Goal: Task Accomplishment & Management: Use online tool/utility

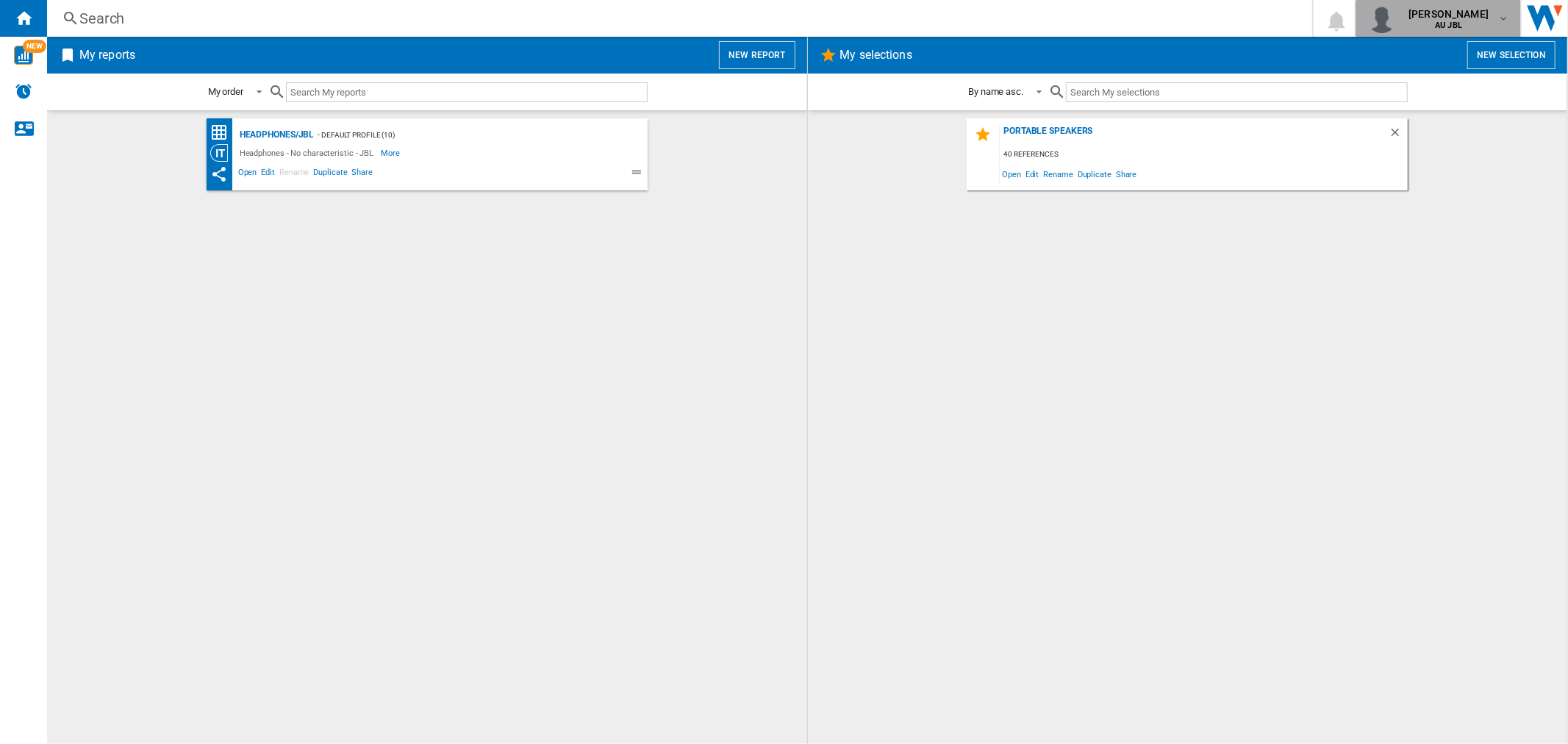
click at [1469, 11] on span "[PERSON_NAME]" at bounding box center [1449, 14] width 81 height 15
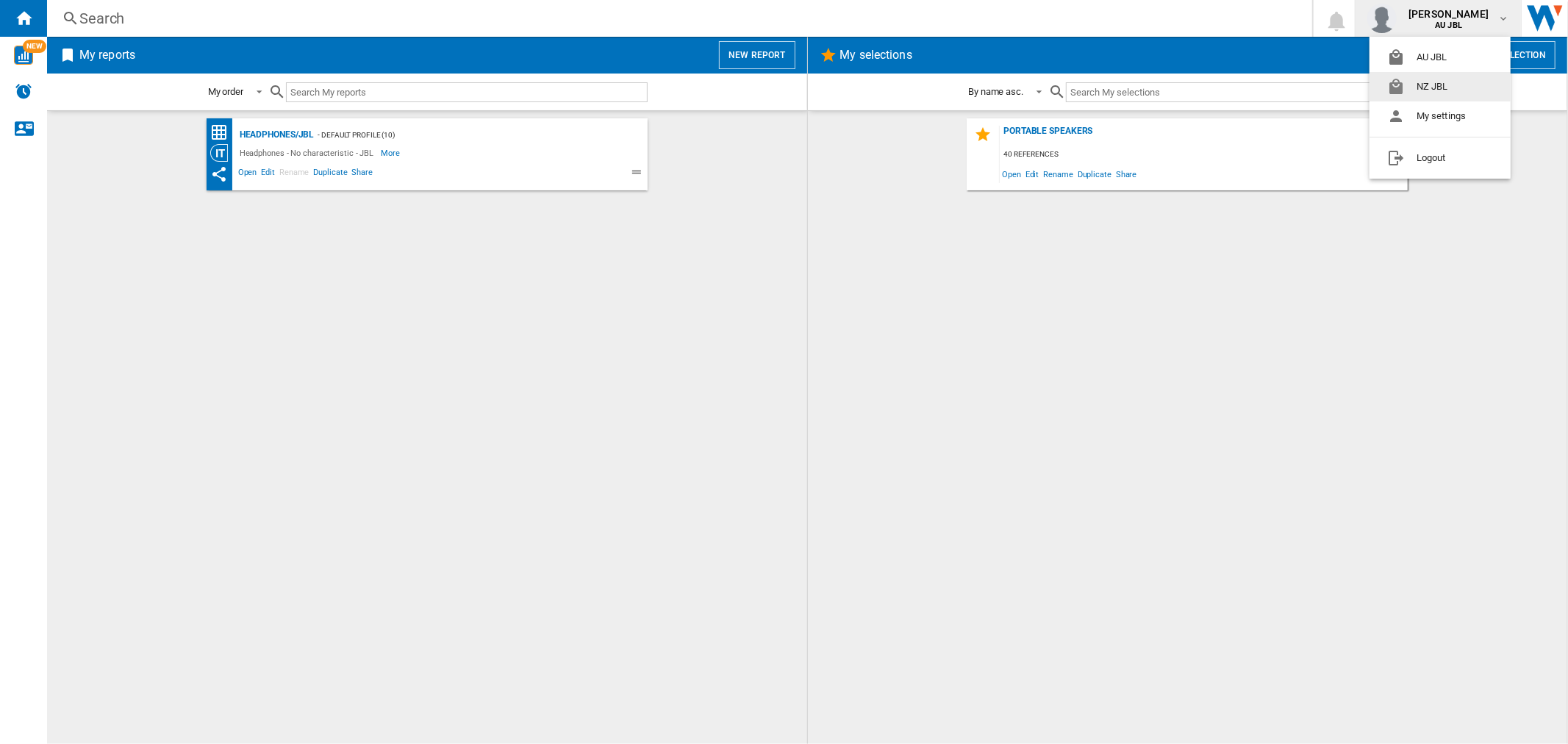
click at [1405, 86] on button "NZ JBL" at bounding box center [1441, 87] width 141 height 30
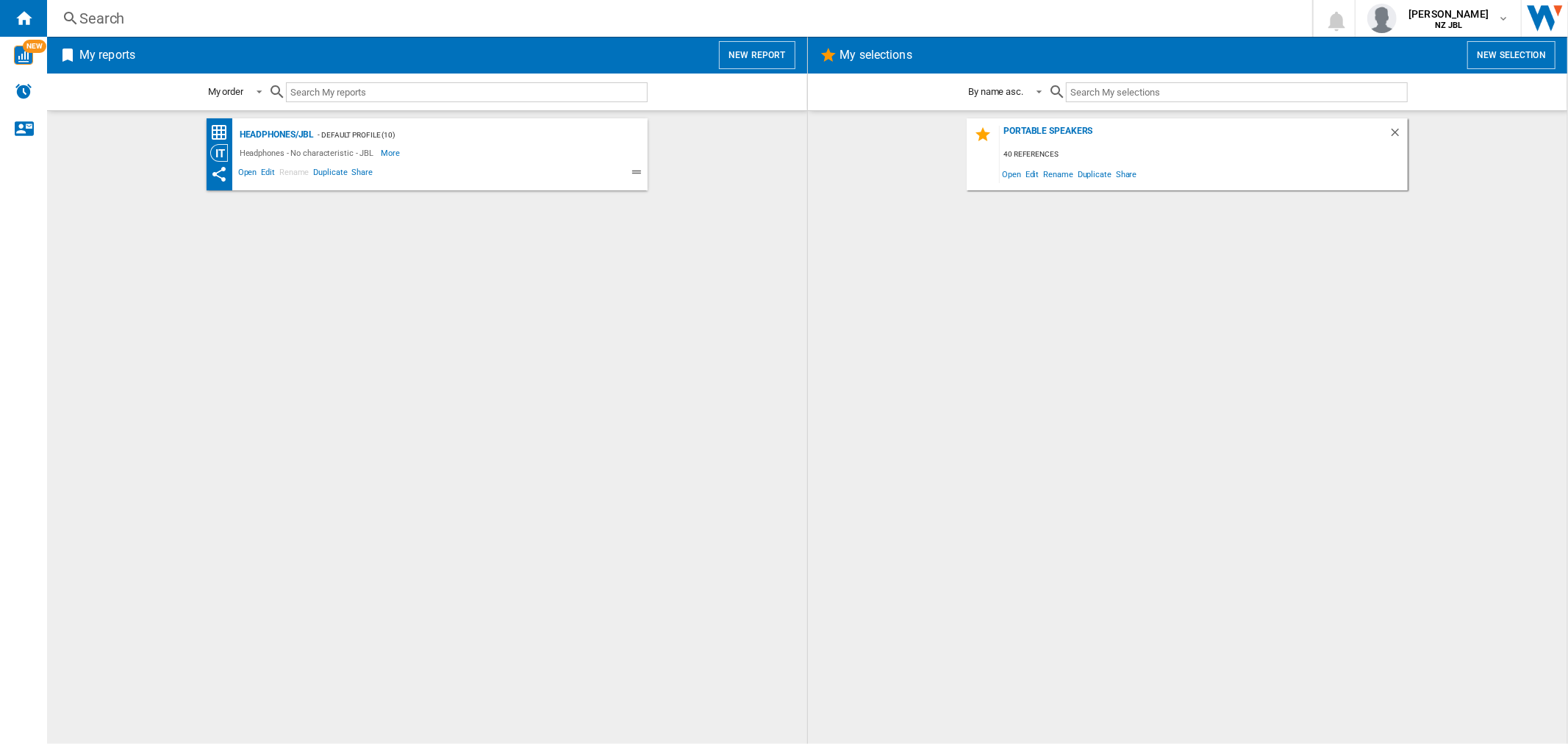
click at [765, 68] on button "New report" at bounding box center [757, 55] width 76 height 28
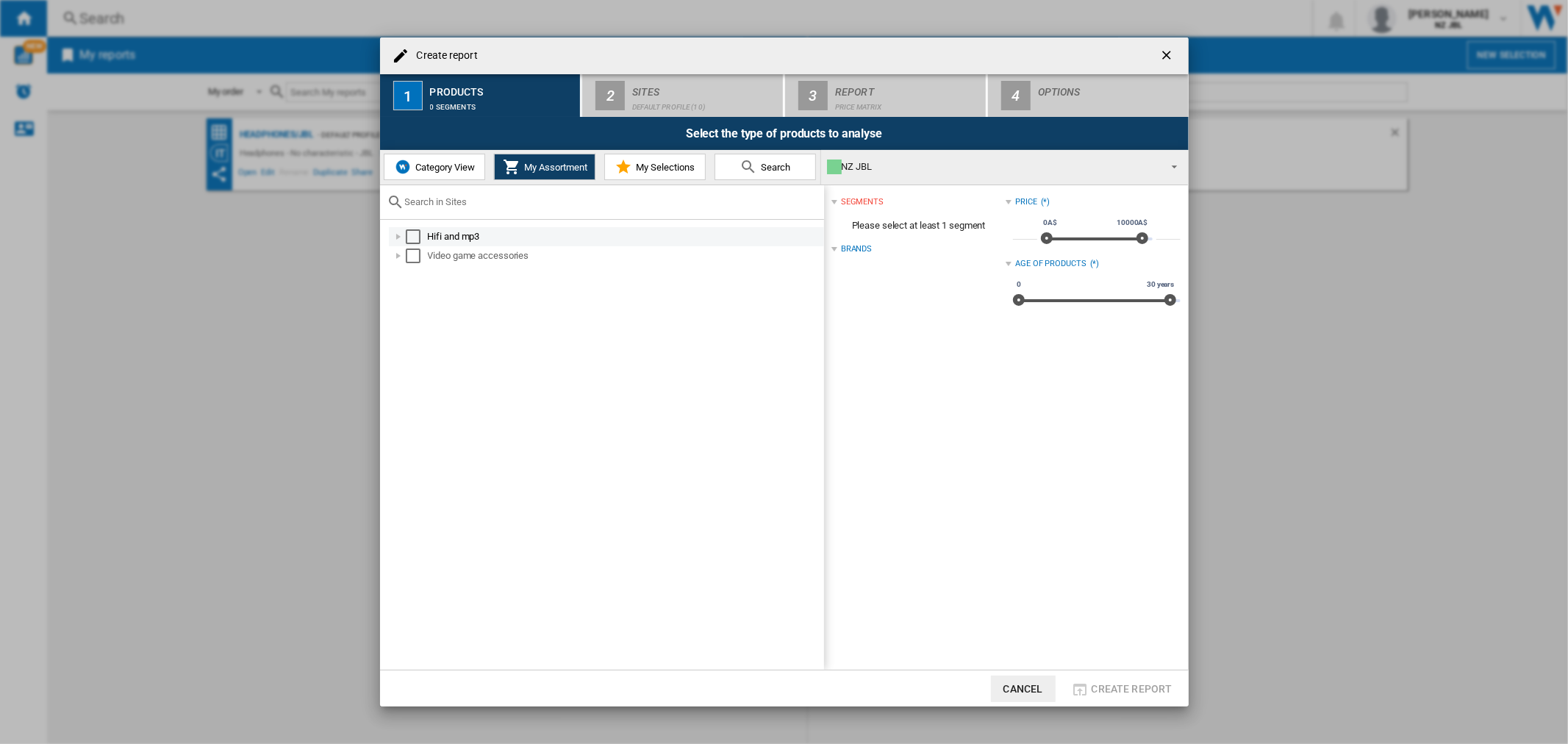
click at [409, 238] on div "Select" at bounding box center [413, 237] width 15 height 15
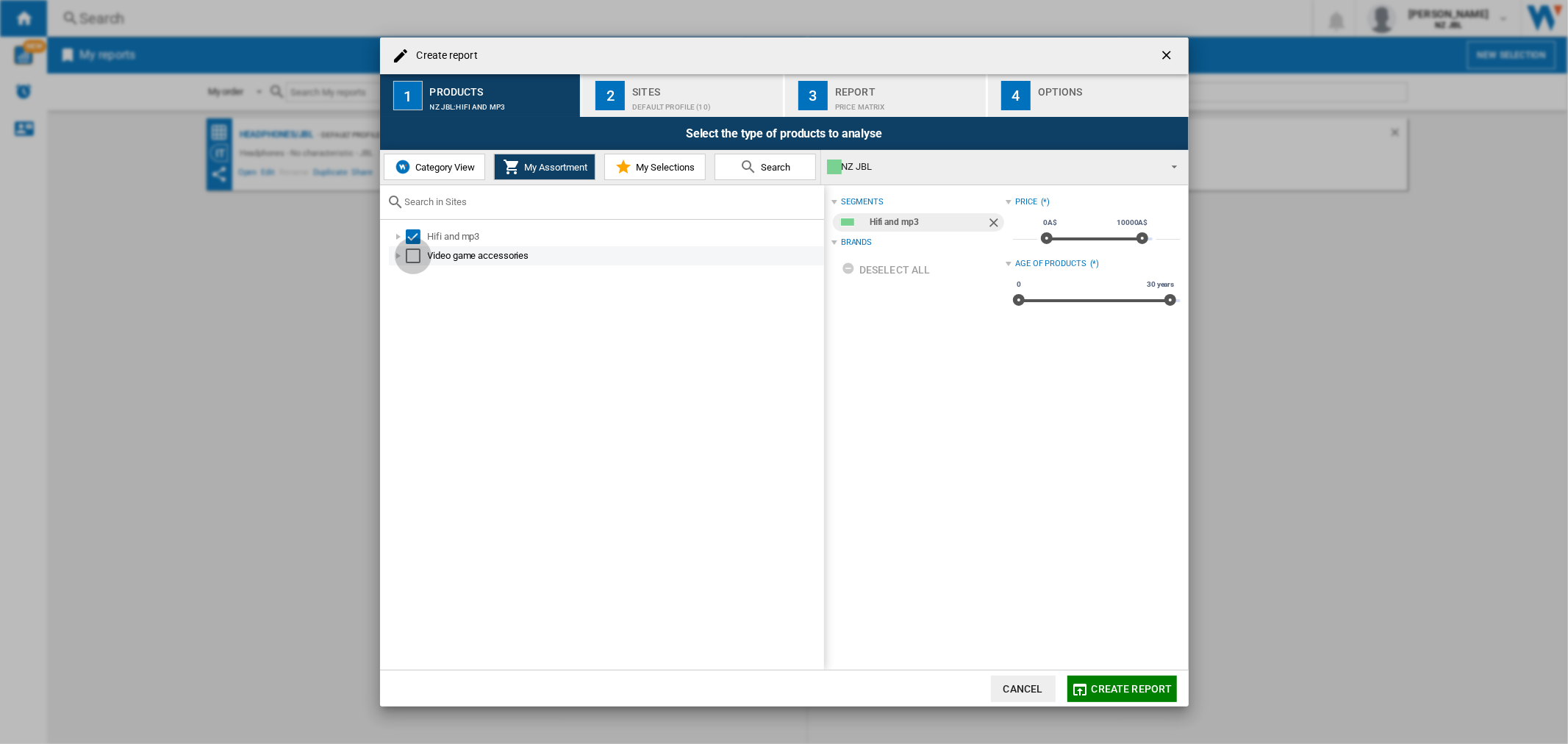
click at [413, 258] on div "Select" at bounding box center [413, 256] width 15 height 15
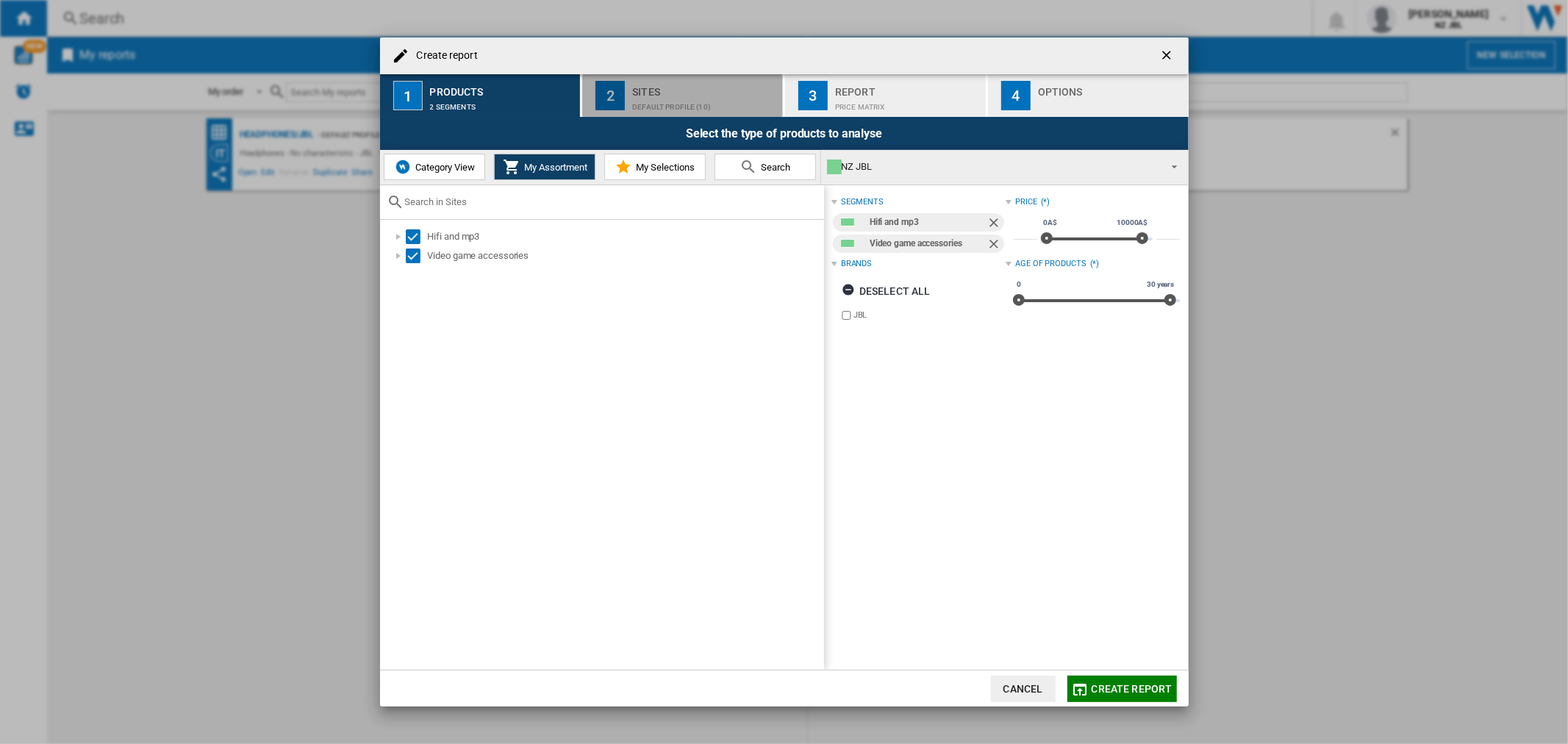
click at [663, 108] on div "Default profile (10)" at bounding box center [705, 103] width 145 height 16
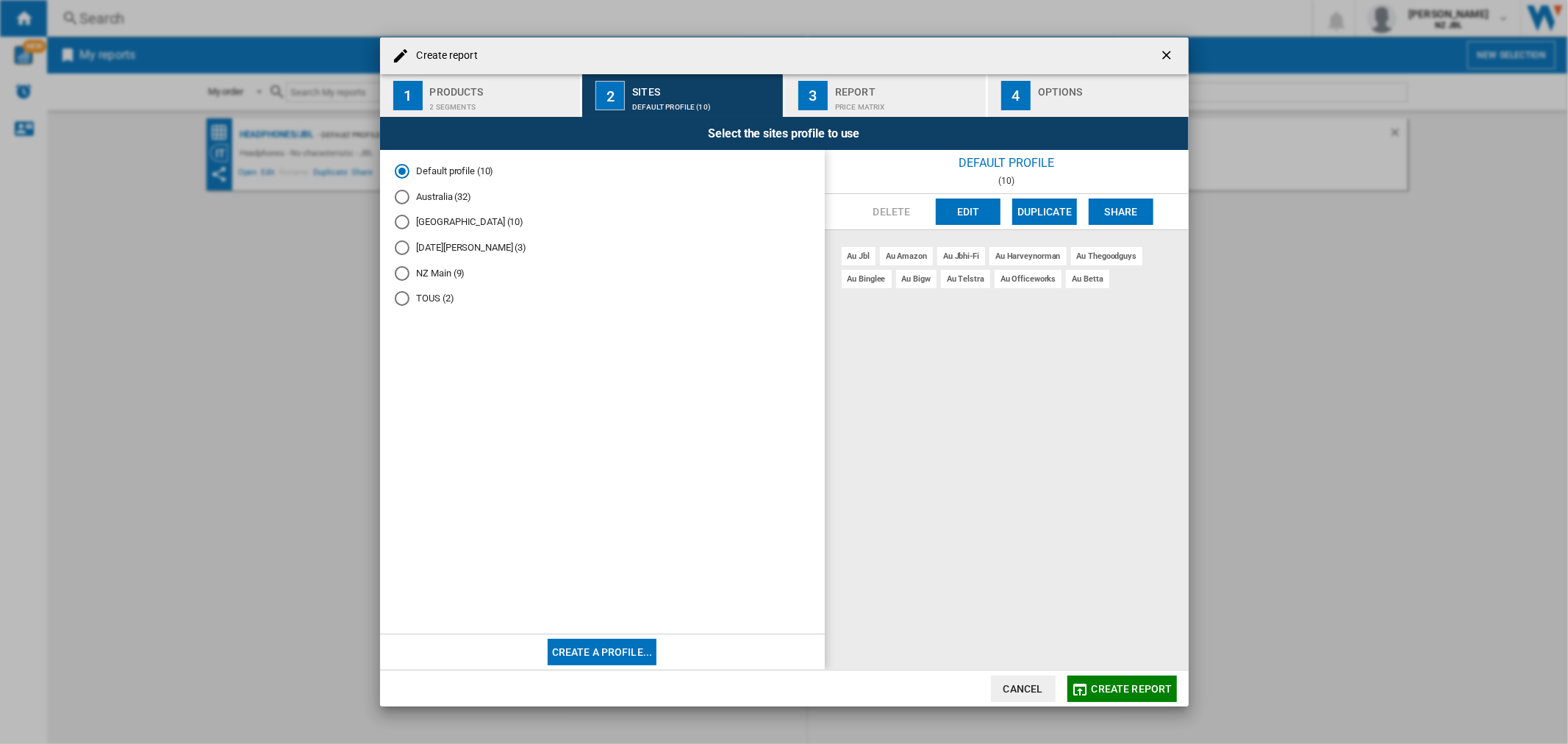
click at [444, 243] on md-radio-button "Noel Leeming (3)" at bounding box center [603, 248] width 416 height 14
click at [461, 228] on md-radio-button "New Zealand (10)" at bounding box center [603, 223] width 416 height 14
click at [850, 254] on div "au jbl" at bounding box center [859, 256] width 34 height 18
click at [982, 203] on button "Edit" at bounding box center [968, 212] width 65 height 27
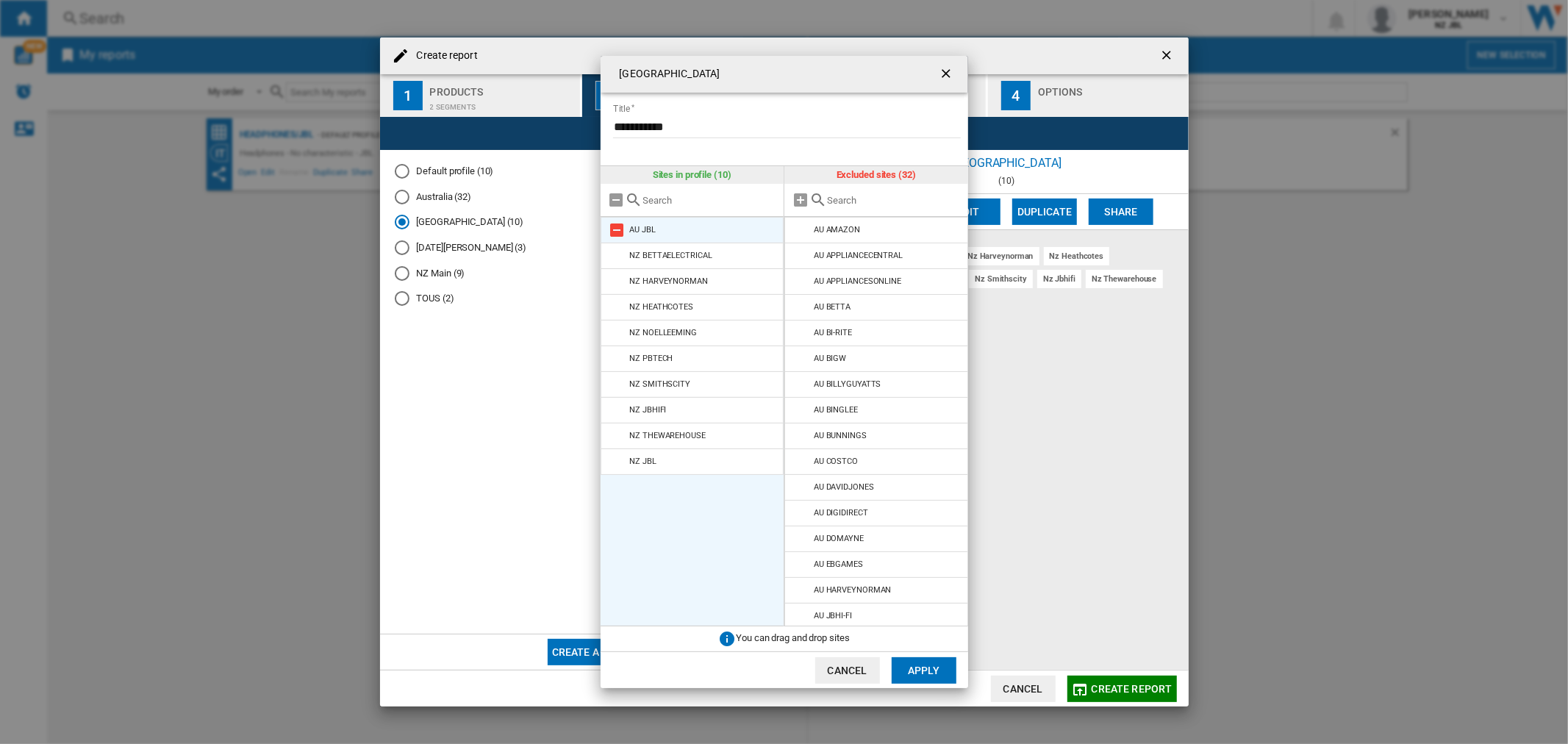
click at [616, 230] on md-icon at bounding box center [618, 230] width 18 height 18
click at [914, 670] on button "Apply" at bounding box center [923, 670] width 65 height 27
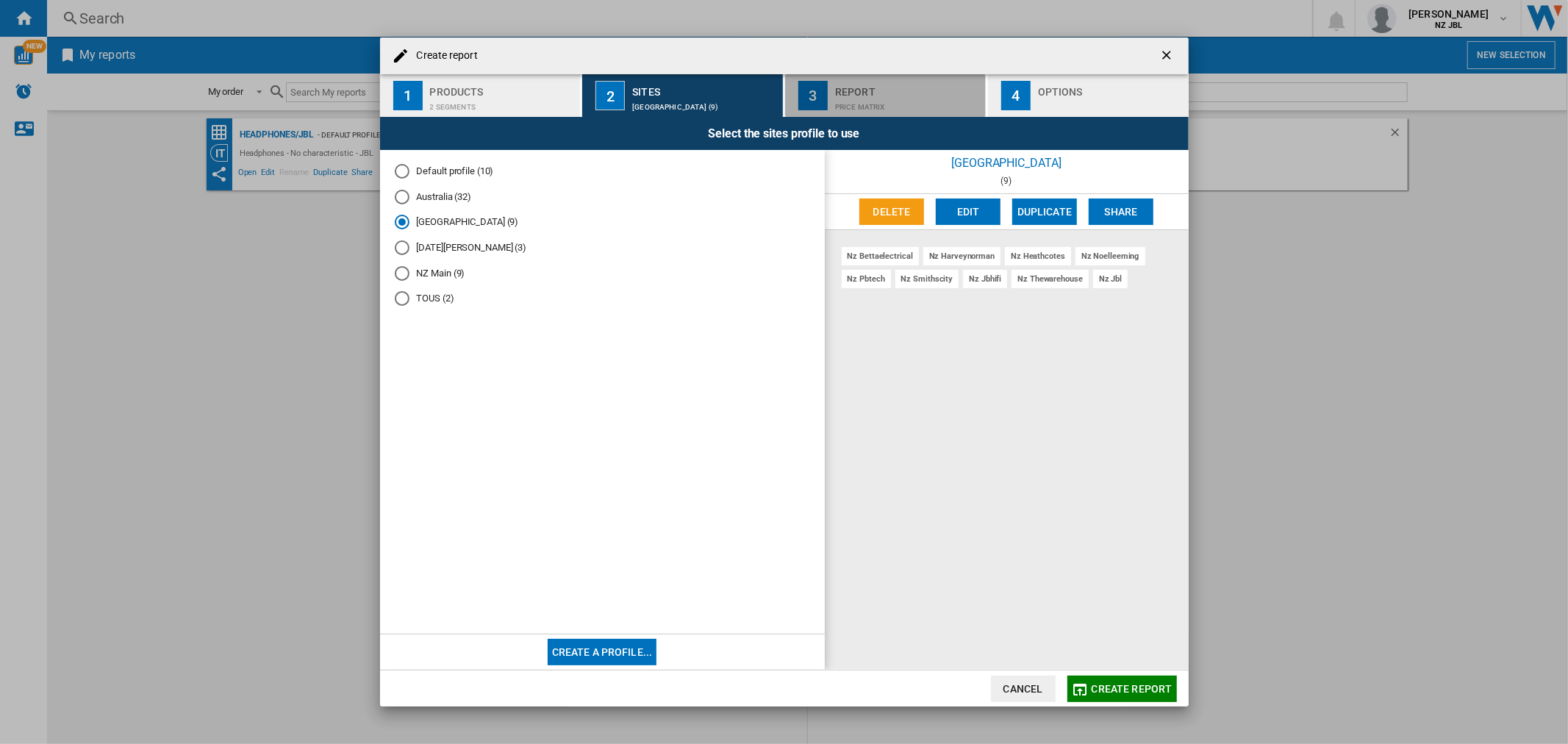
click at [874, 97] on div "Price Matrix" at bounding box center [908, 103] width 145 height 16
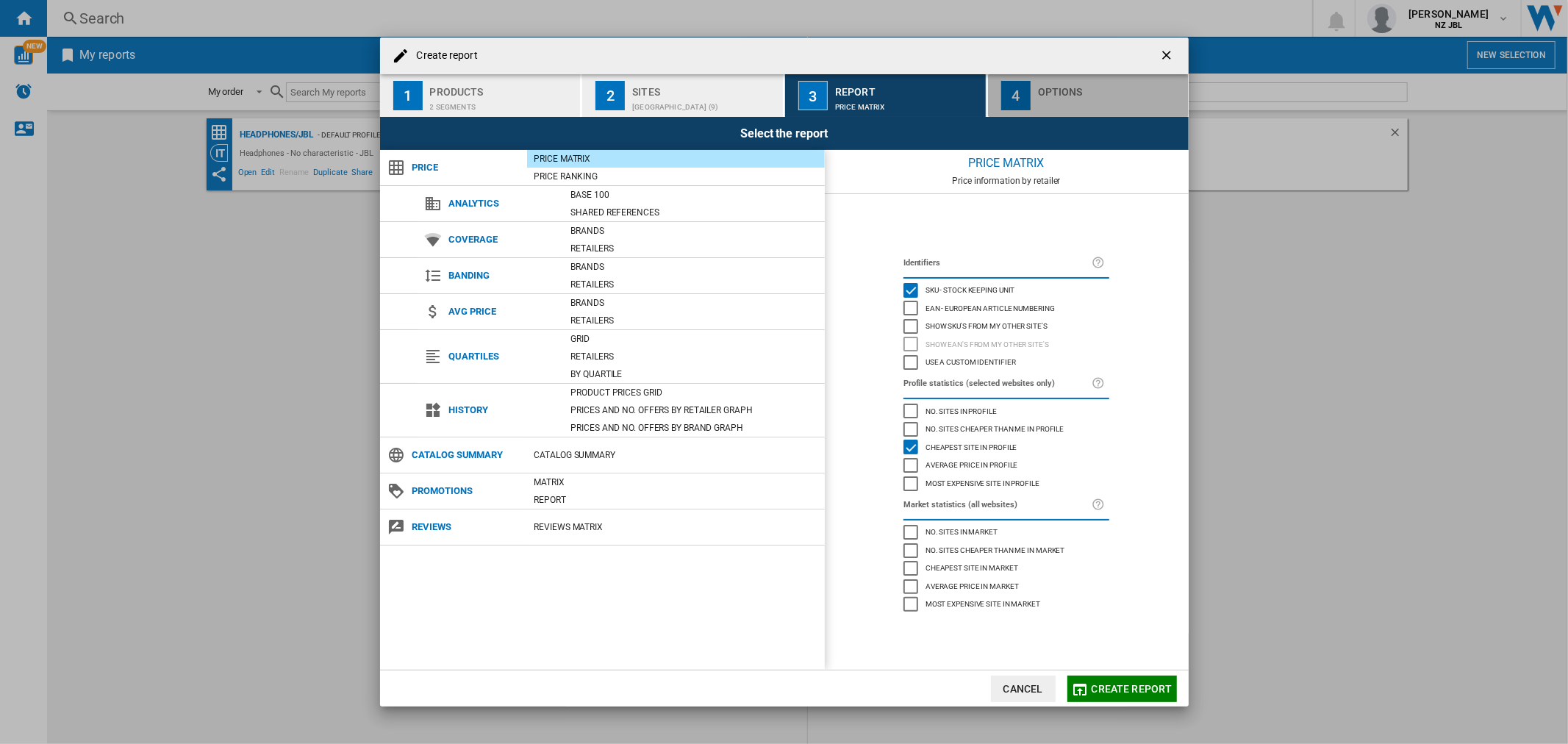
click at [1053, 92] on div "Options" at bounding box center [1111, 89] width 145 height 16
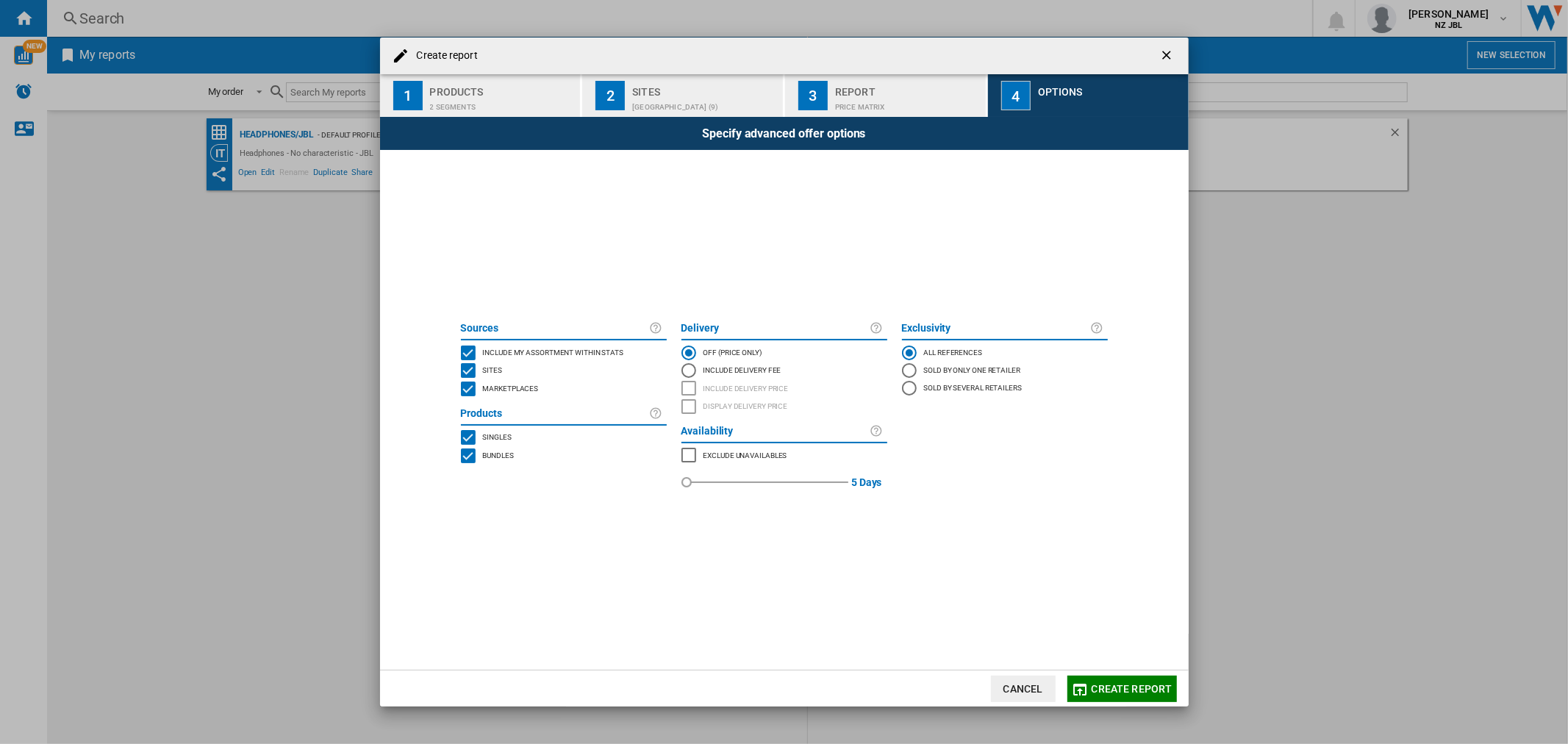
click at [841, 99] on div "Price Matrix" at bounding box center [908, 103] width 145 height 16
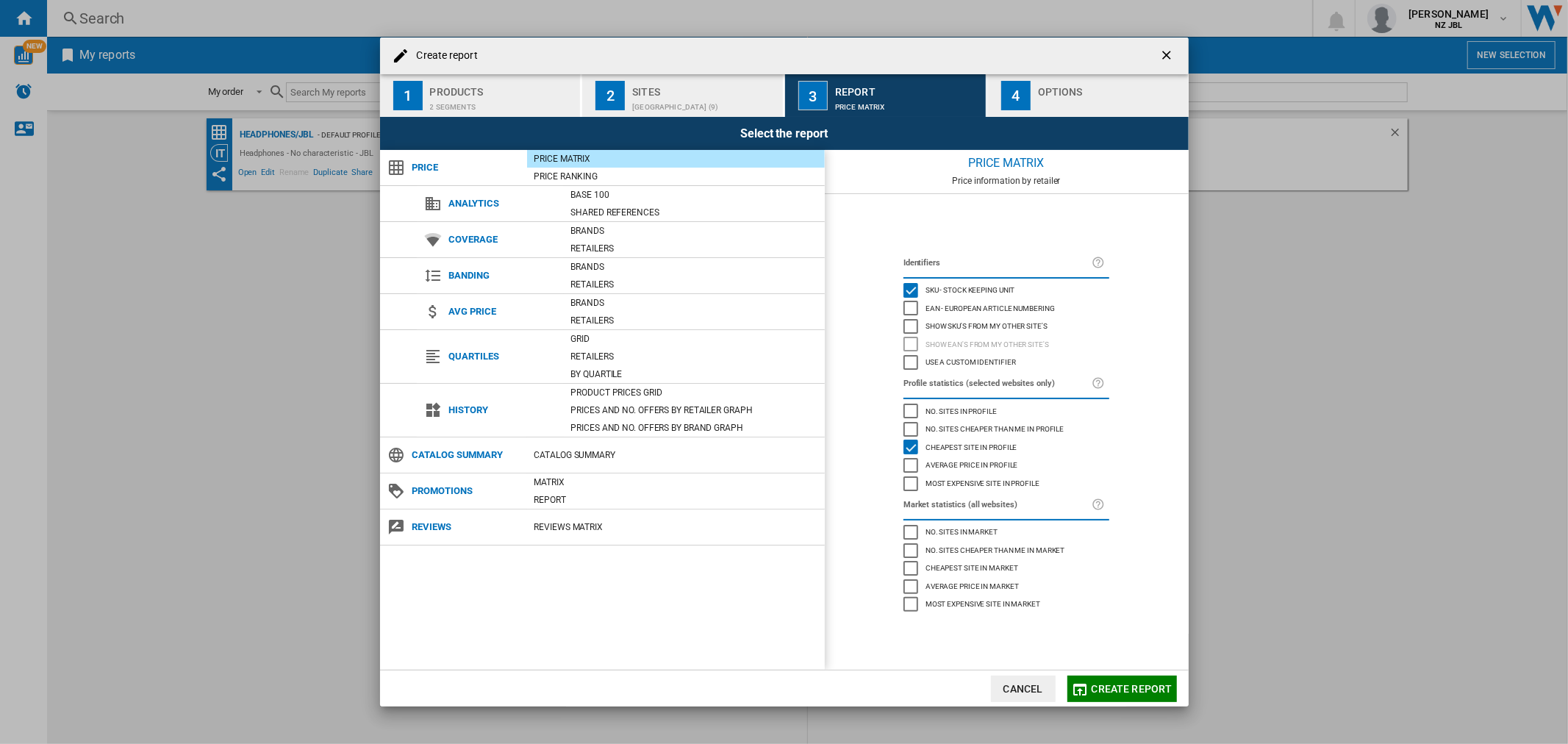
click at [1049, 104] on div "button" at bounding box center [1111, 103] width 145 height 16
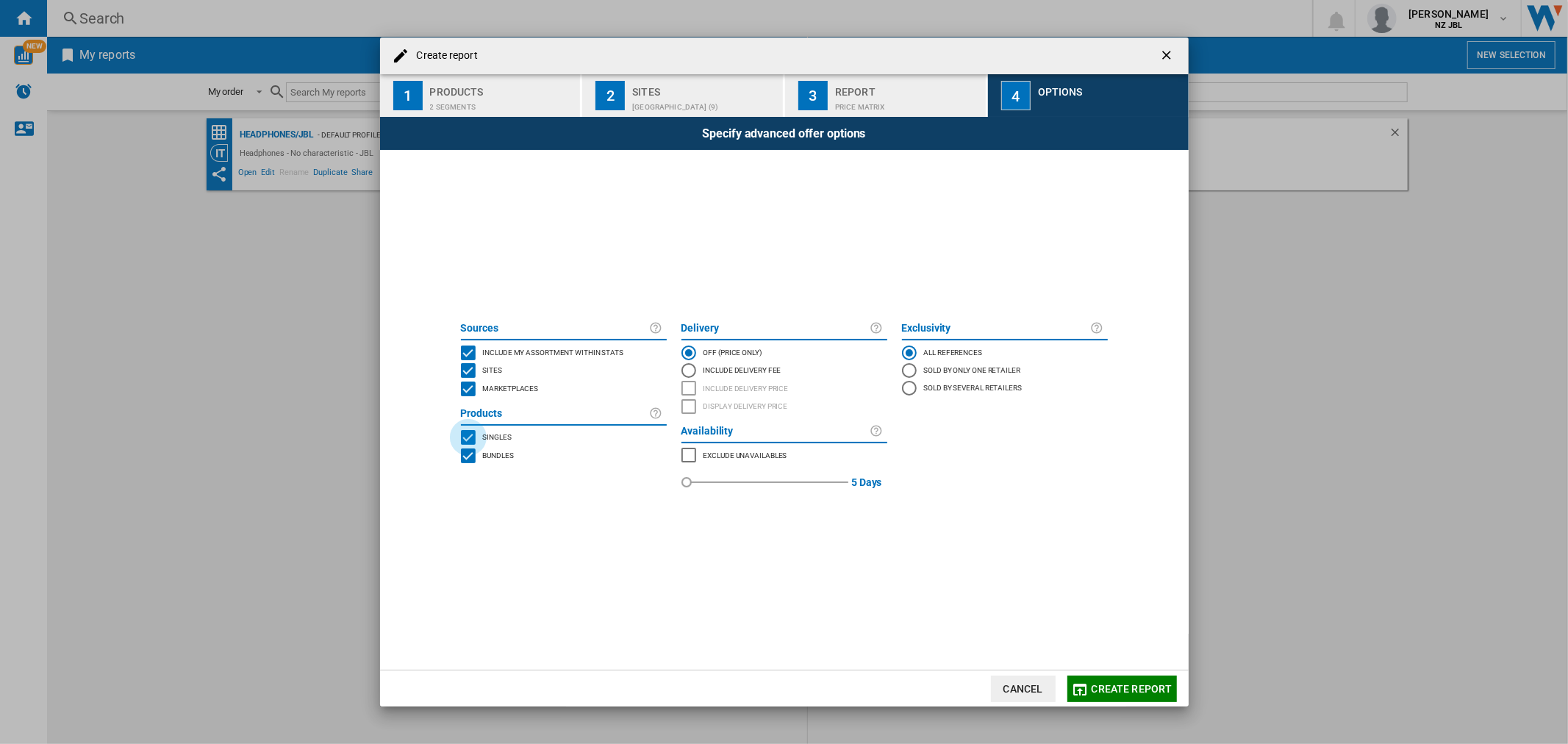
click at [468, 436] on div "SINGLE" at bounding box center [468, 437] width 15 height 15
drag, startPoint x: 452, startPoint y: 436, endPoint x: 459, endPoint y: 437, distance: 7.1
click at [452, 436] on span at bounding box center [417, 410] width 74 height 520
click at [467, 449] on div "BUNDLES" at bounding box center [468, 456] width 15 height 15
click at [468, 459] on div "BUNDLES" at bounding box center [468, 456] width 15 height 15
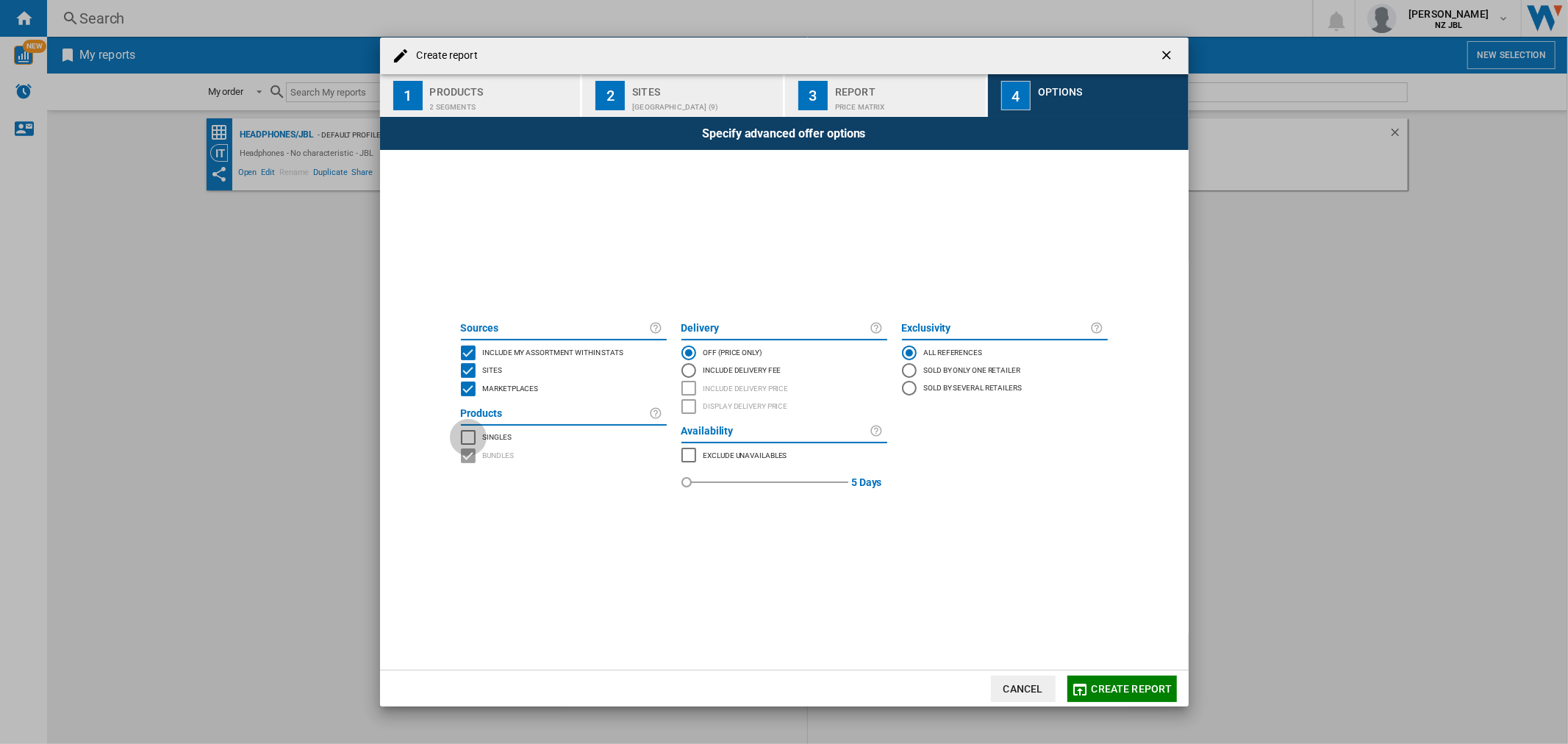
click at [470, 438] on div "SINGLE" at bounding box center [468, 437] width 15 height 15
click at [469, 457] on div "BUNDLES" at bounding box center [468, 456] width 15 height 15
click at [465, 386] on div "MARKETPLACES" at bounding box center [468, 389] width 15 height 15
click at [887, 102] on div "Price Matrix" at bounding box center [908, 103] width 145 height 16
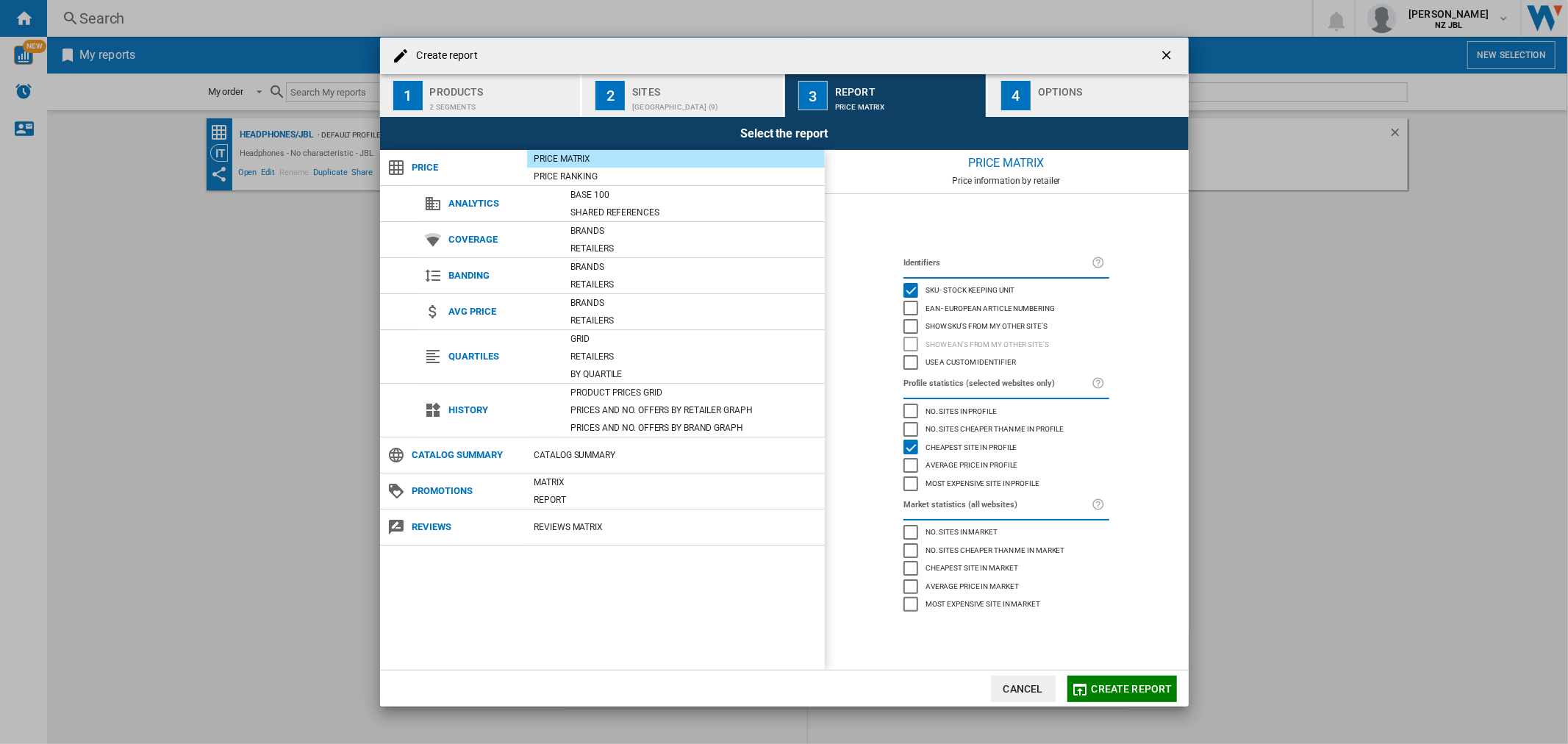
click at [1128, 680] on button "Create report" at bounding box center [1122, 688] width 109 height 27
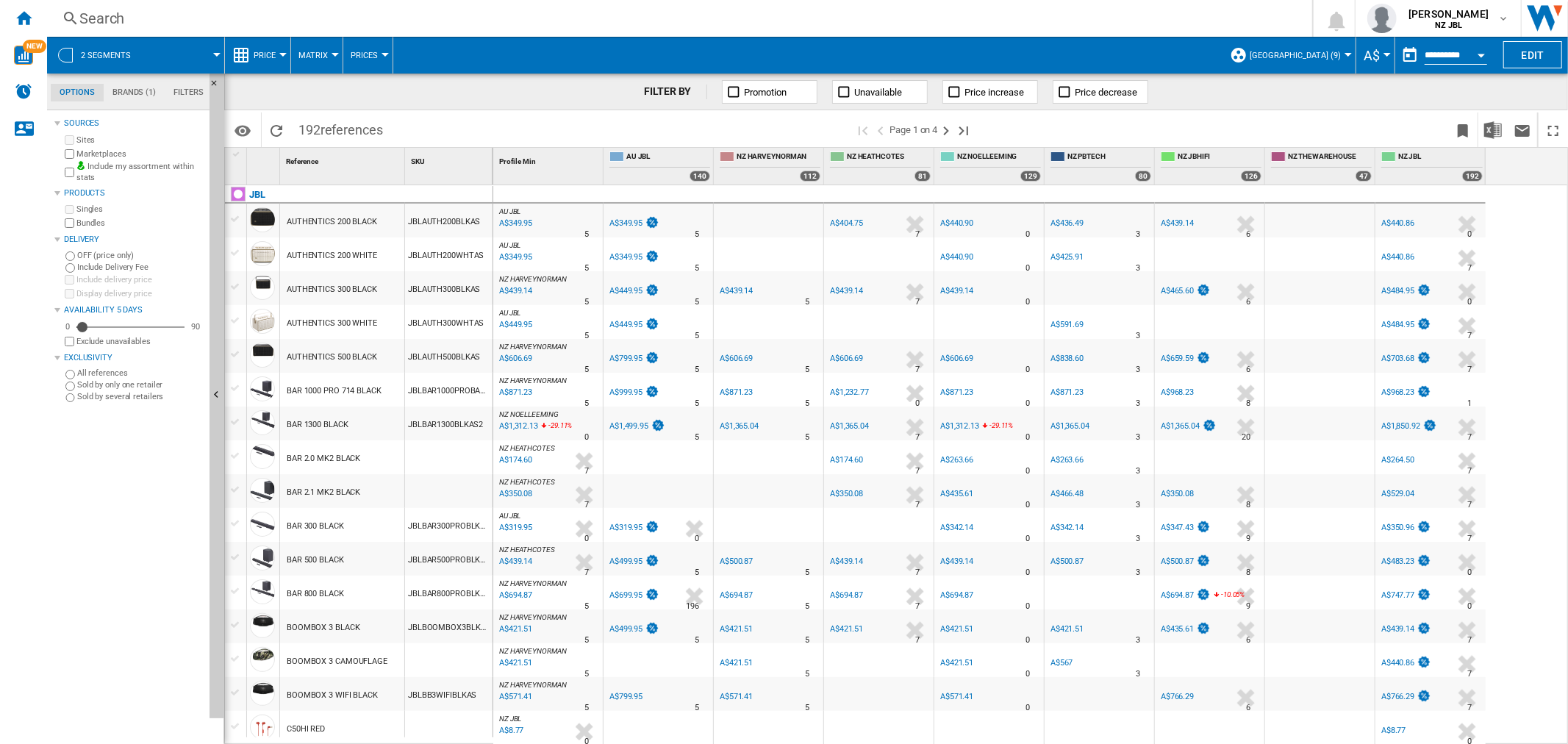
click at [1374, 56] on span "A$" at bounding box center [1372, 56] width 16 height 16
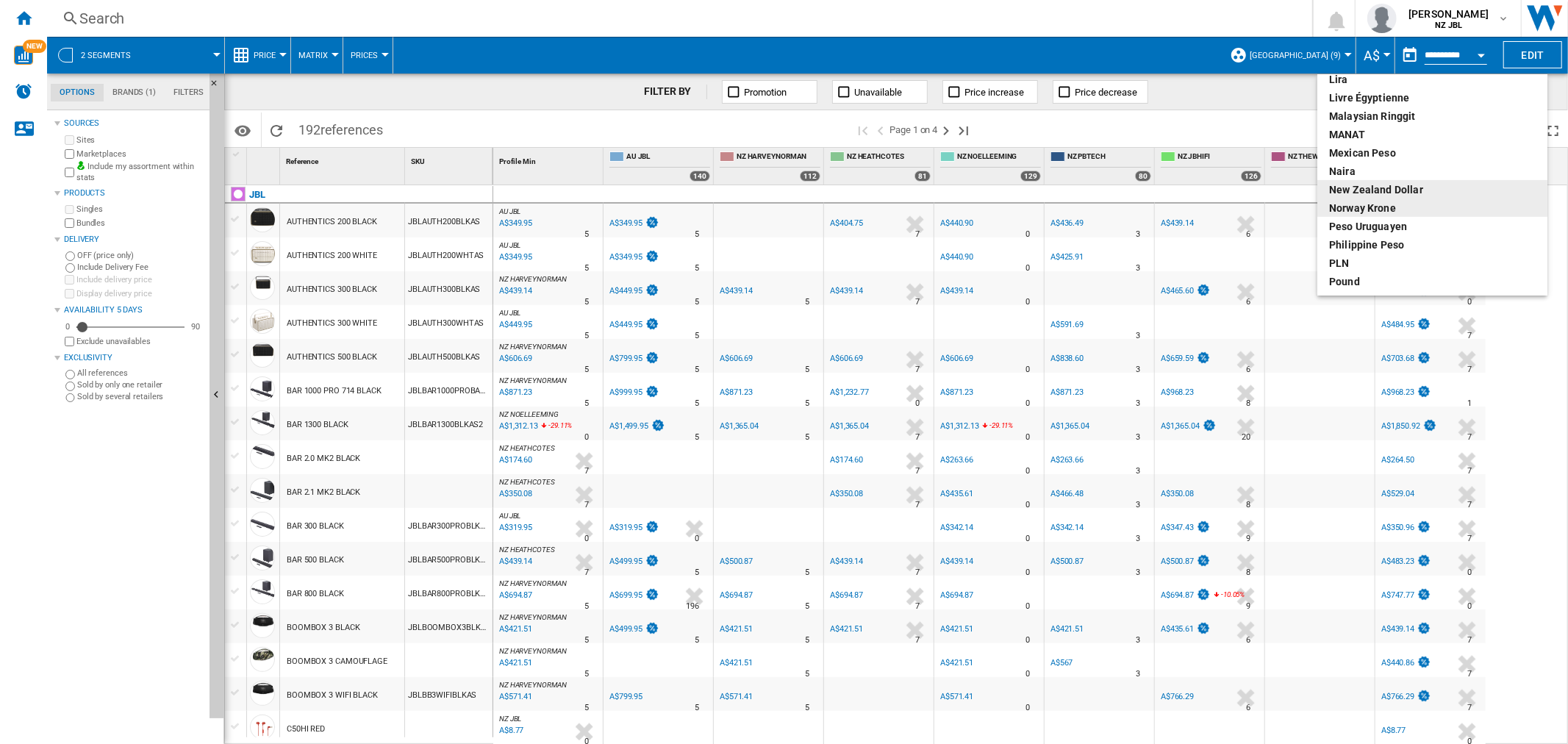
scroll to position [408, 0]
click at [1379, 194] on div "New Zealand dollar" at bounding box center [1433, 197] width 207 height 15
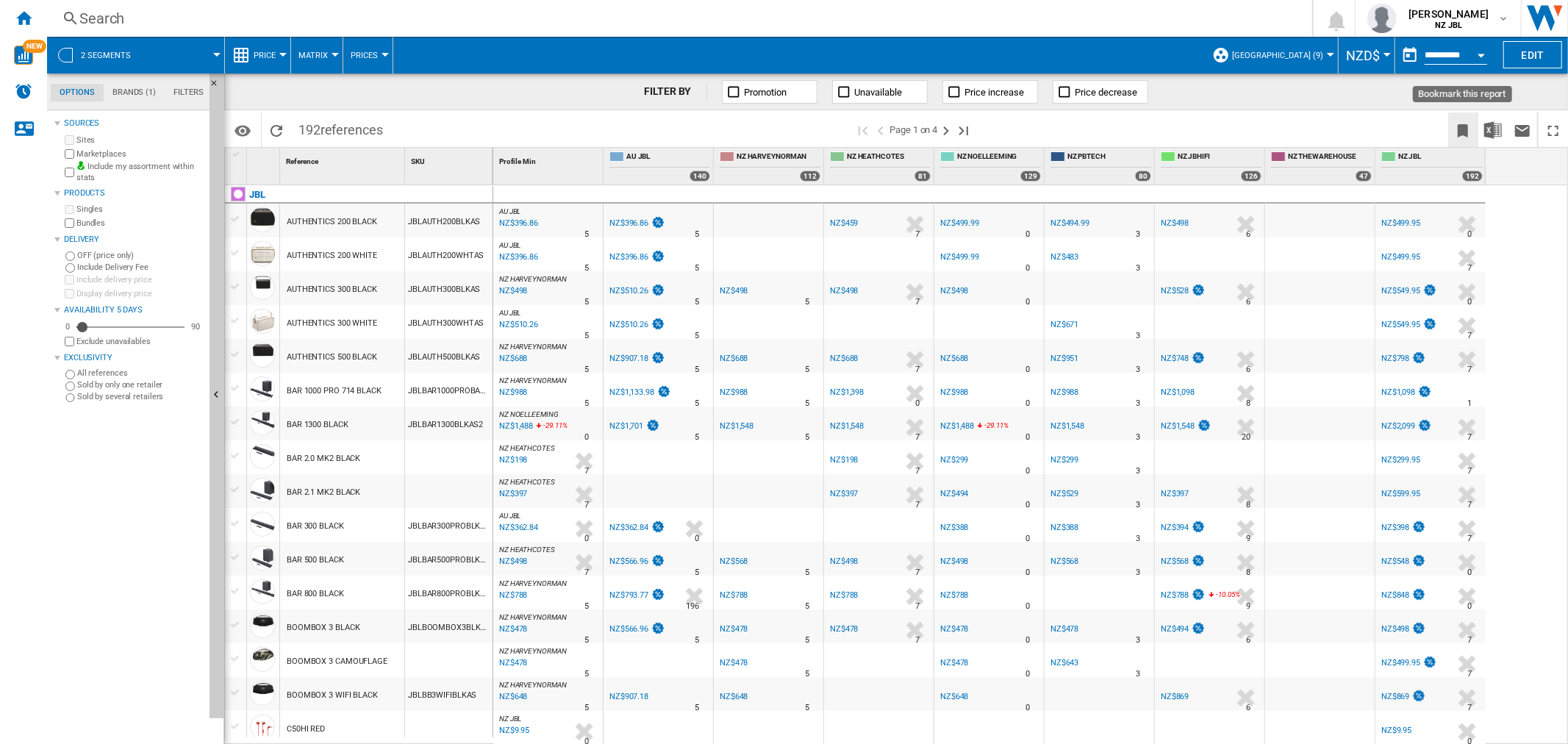
click at [1461, 128] on ng-md-icon "Bookmark this report" at bounding box center [1464, 131] width 18 height 18
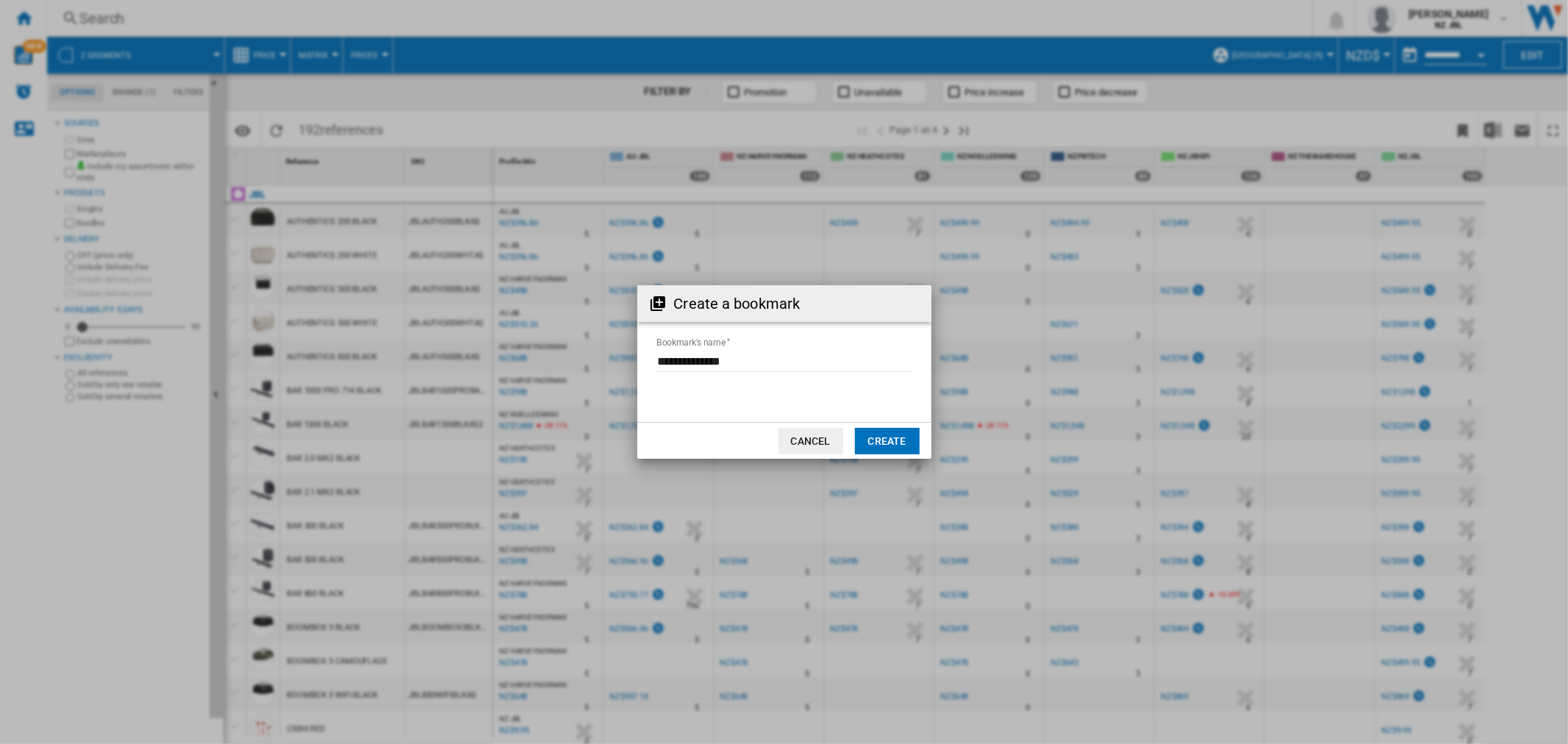
click at [797, 338] on form "Bookmark's name" at bounding box center [785, 363] width 294 height 56
click at [763, 365] on input "Bookmark's name" at bounding box center [784, 361] width 256 height 22
click at [757, 365] on input "Bookmark's name" at bounding box center [784, 361] width 256 height 22
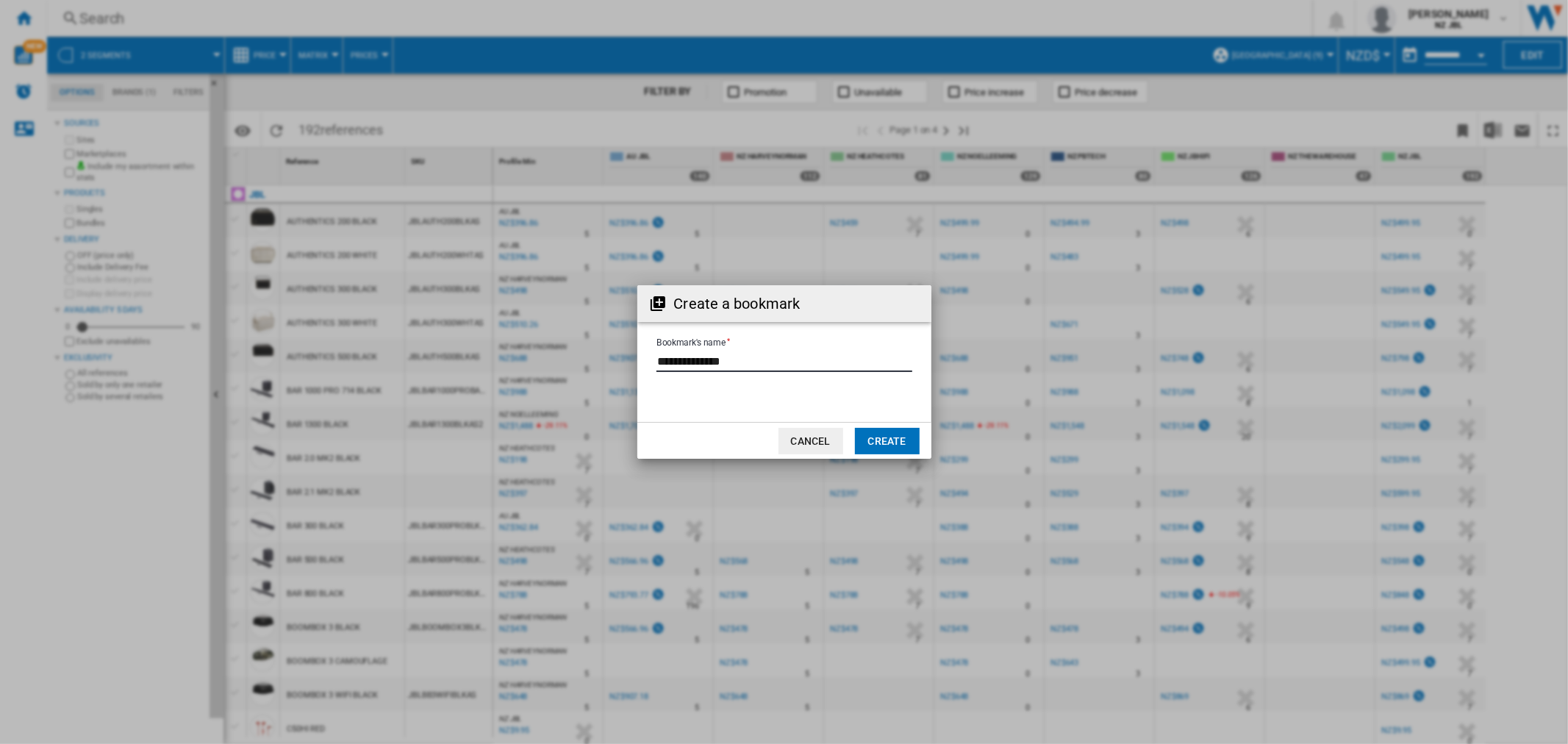
click at [757, 365] on input "Bookmark's name" at bounding box center [784, 361] width 256 height 22
type input "**********"
click at [891, 442] on button "Create" at bounding box center [887, 441] width 65 height 27
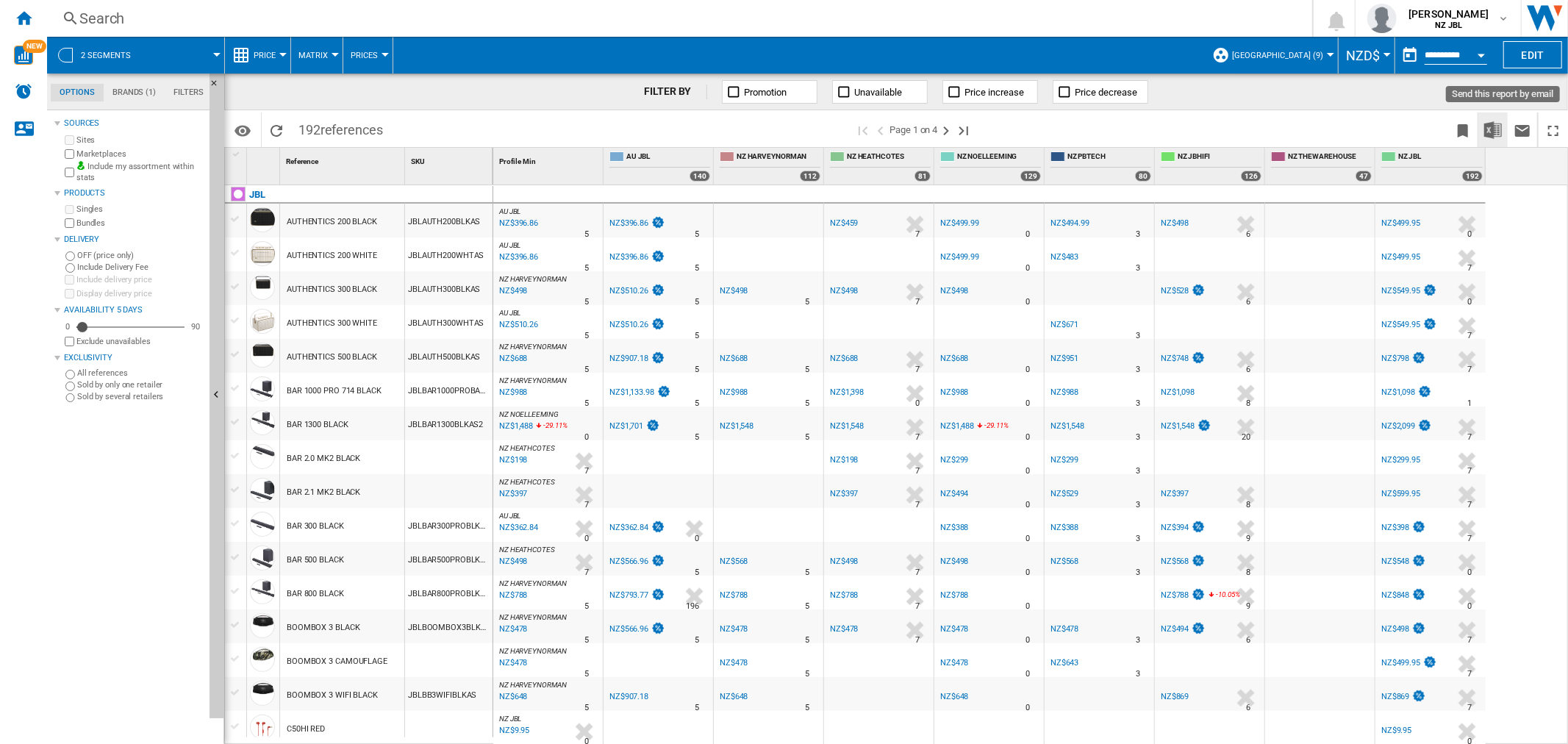
click at [1503, 128] on button "Download in Excel" at bounding box center [1493, 129] width 30 height 35
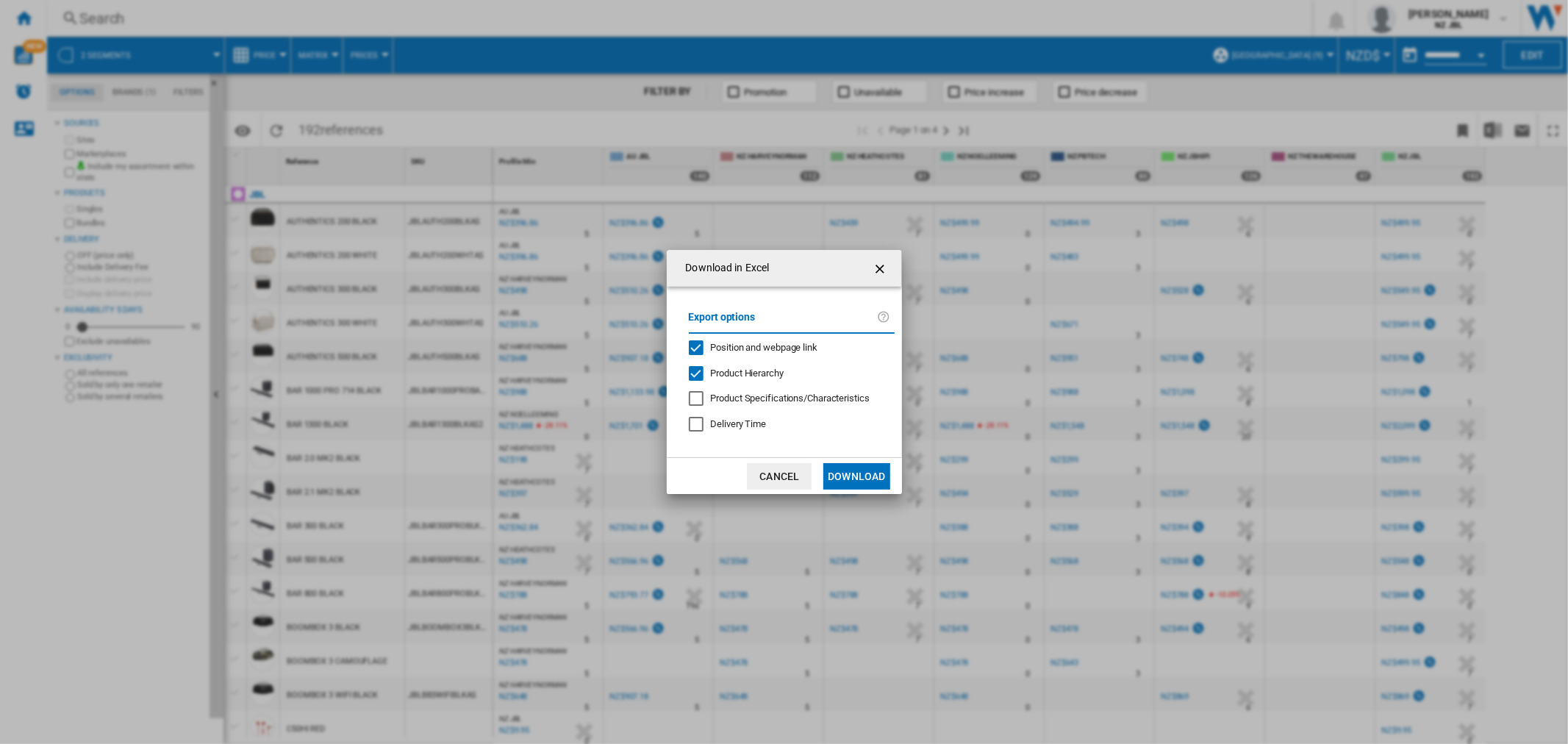
click at [703, 377] on div "Product Hierarchy" at bounding box center [695, 373] width 15 height 15
click at [888, 271] on button "button" at bounding box center [882, 269] width 30 height 30
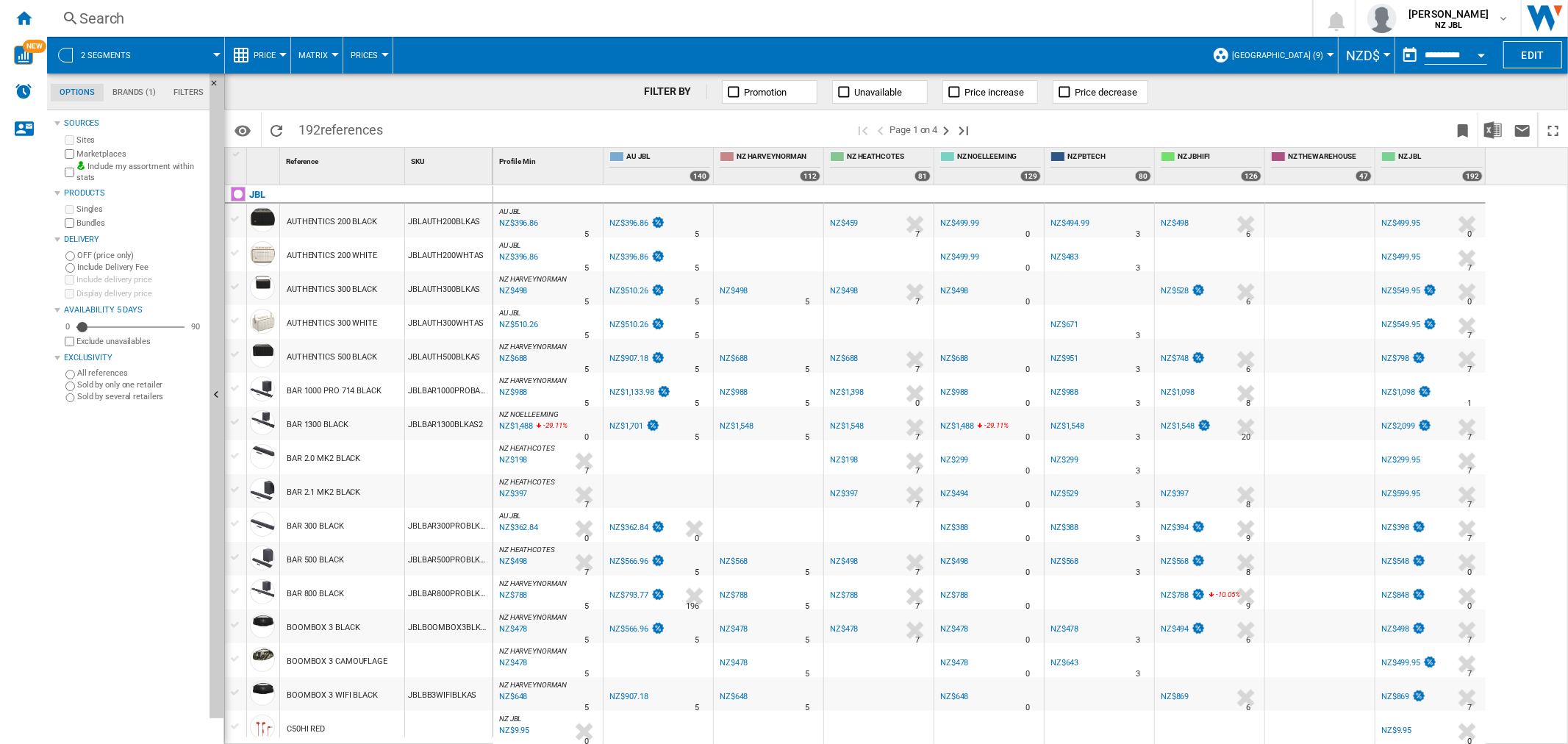
click at [153, 54] on span at bounding box center [184, 55] width 66 height 37
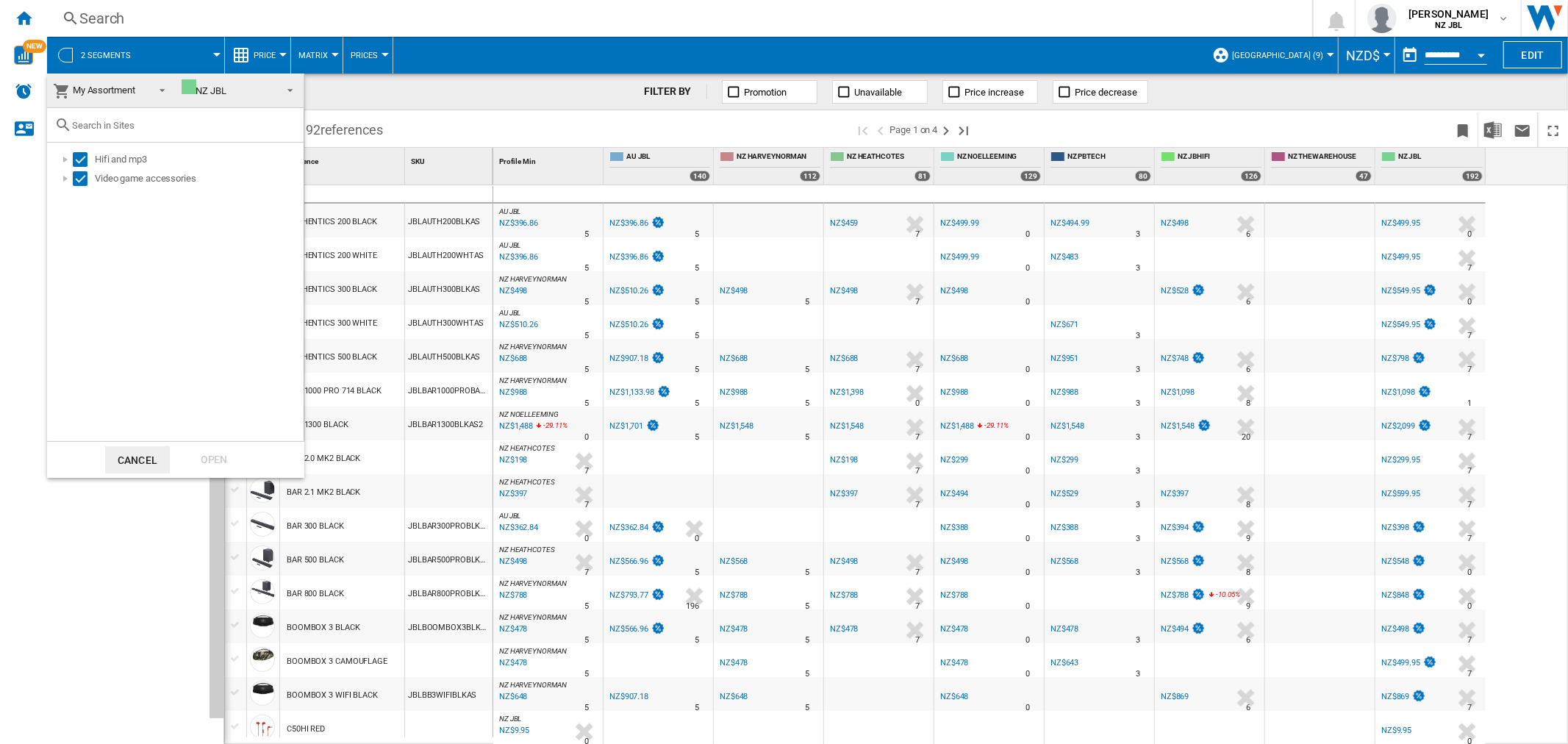
click at [157, 52] on md-backdrop at bounding box center [784, 372] width 1568 height 744
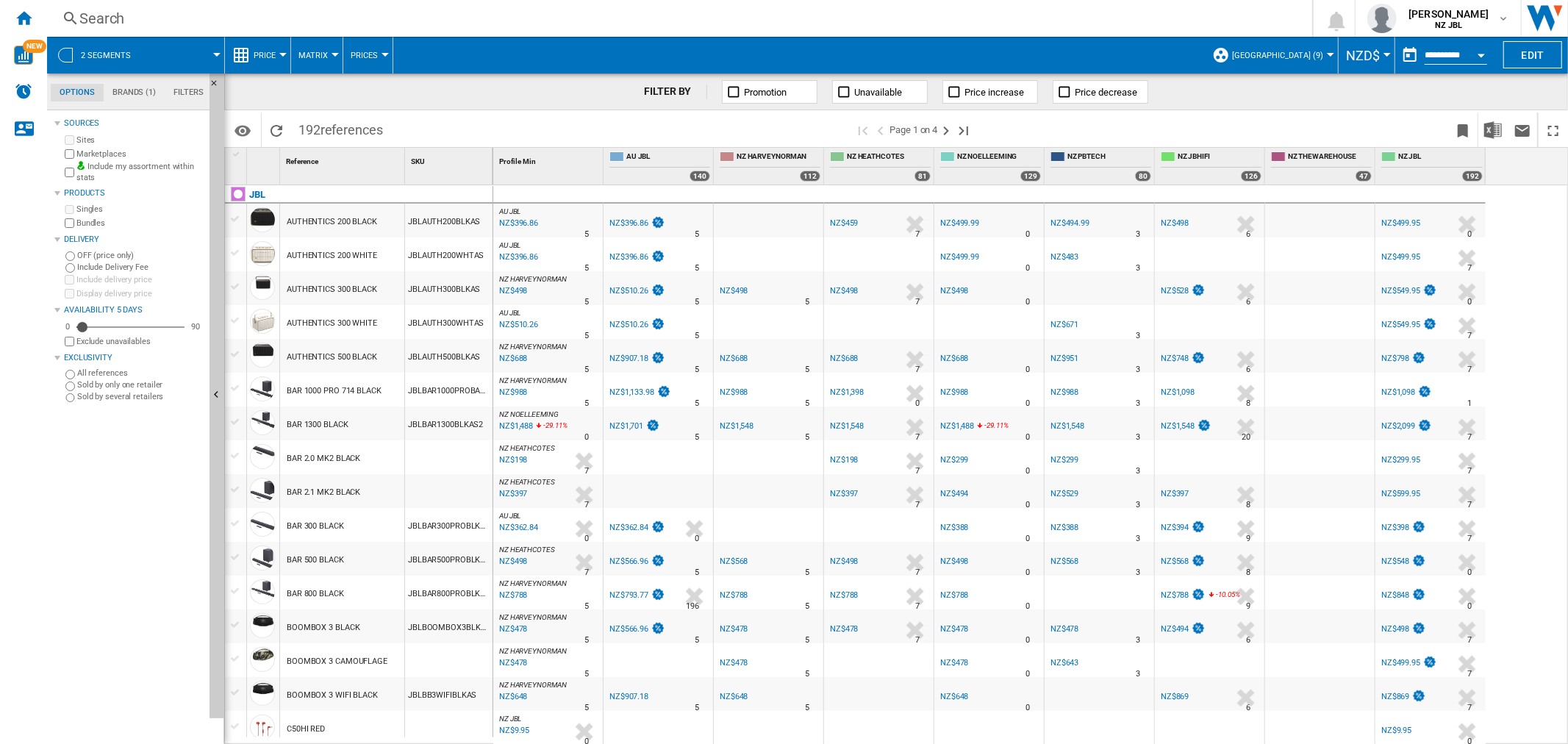
click at [280, 57] on button "Price" at bounding box center [269, 55] width 30 height 37
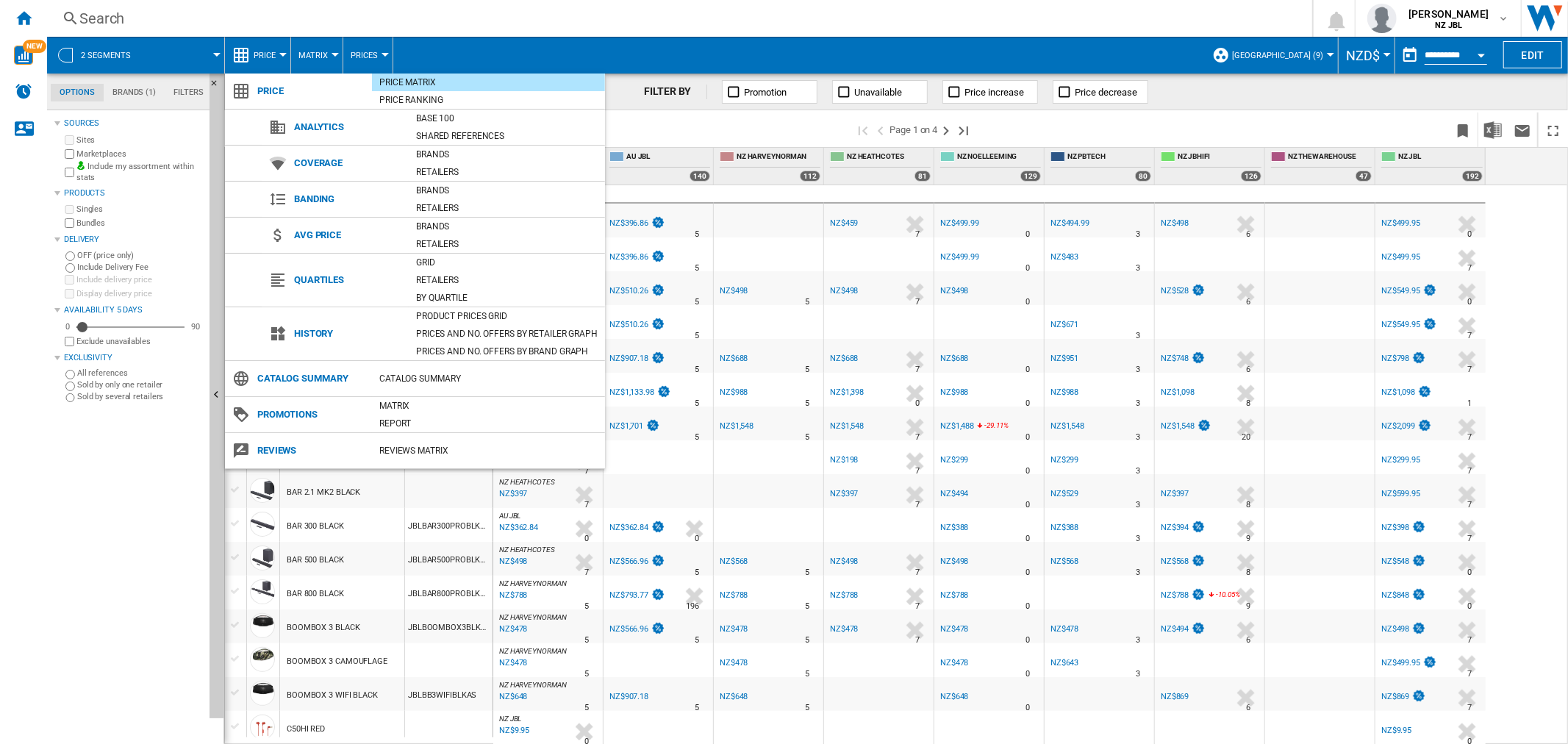
click at [280, 53] on md-backdrop at bounding box center [784, 372] width 1568 height 744
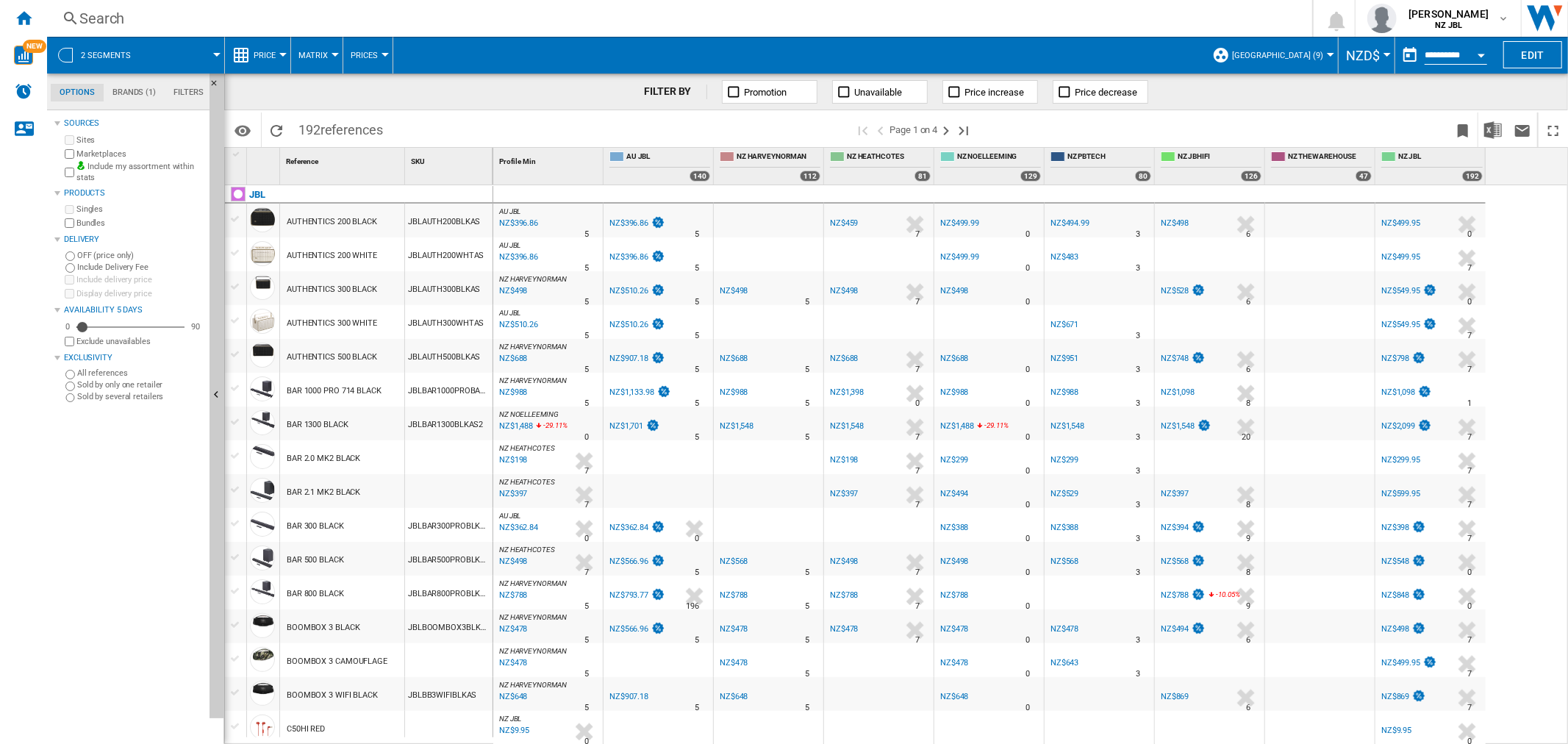
click at [1303, 55] on span "New Zealand (9)" at bounding box center [1278, 56] width 92 height 10
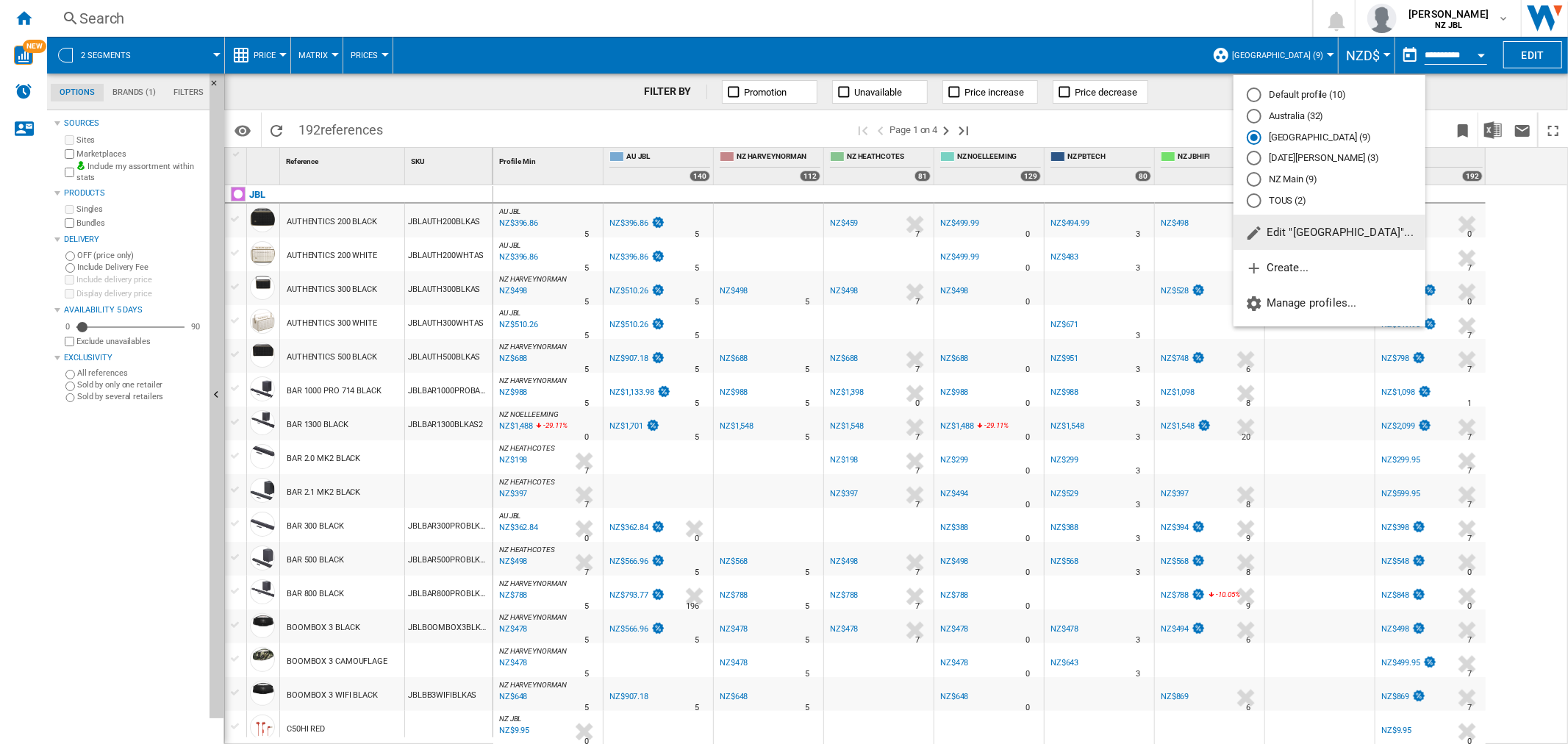
click at [1324, 230] on span "Edit "New Zealand"..." at bounding box center [1329, 232] width 168 height 13
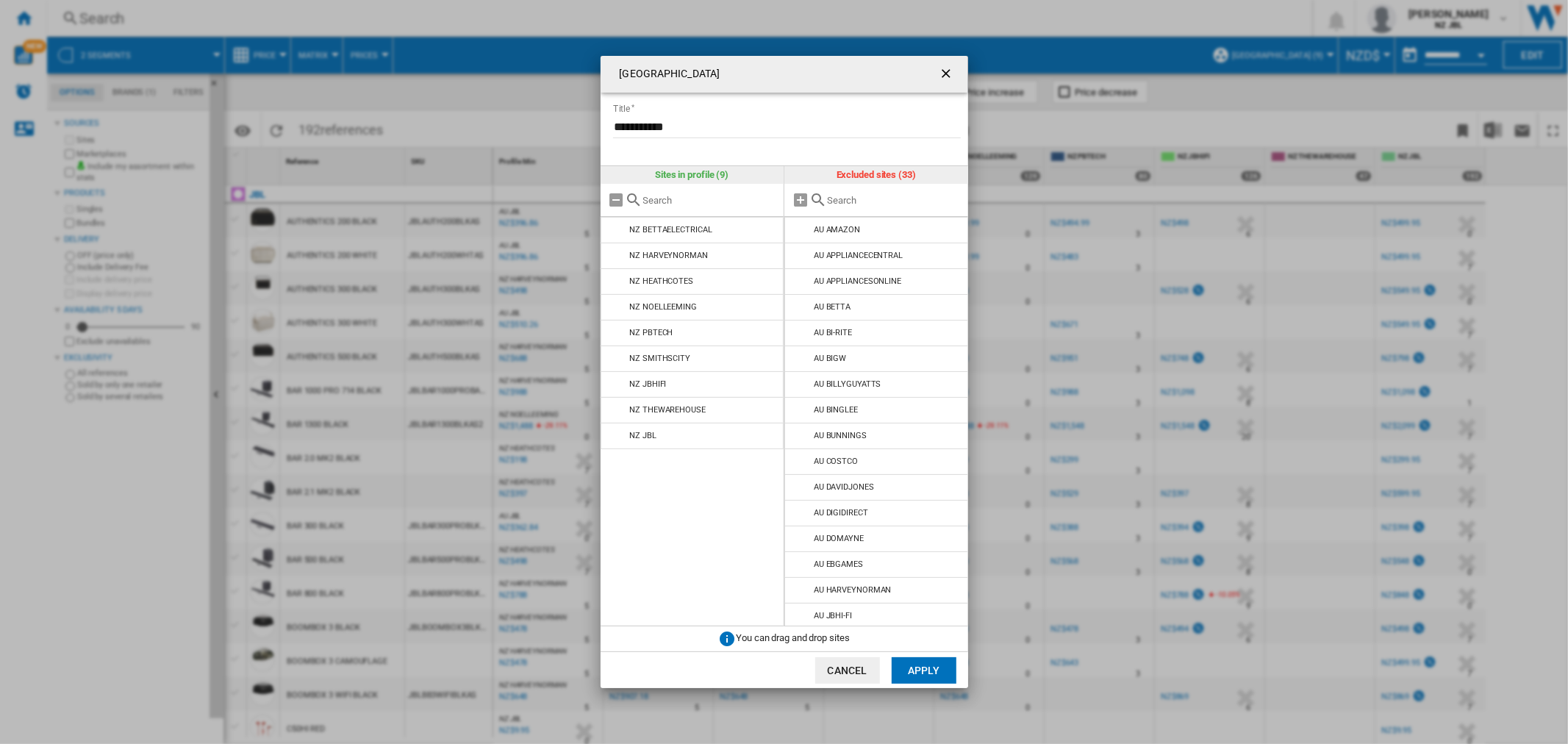
click at [948, 75] on ng-md-icon "getI18NText('BUTTONS.CLOSE_DIALOG')" at bounding box center [948, 76] width 18 height 18
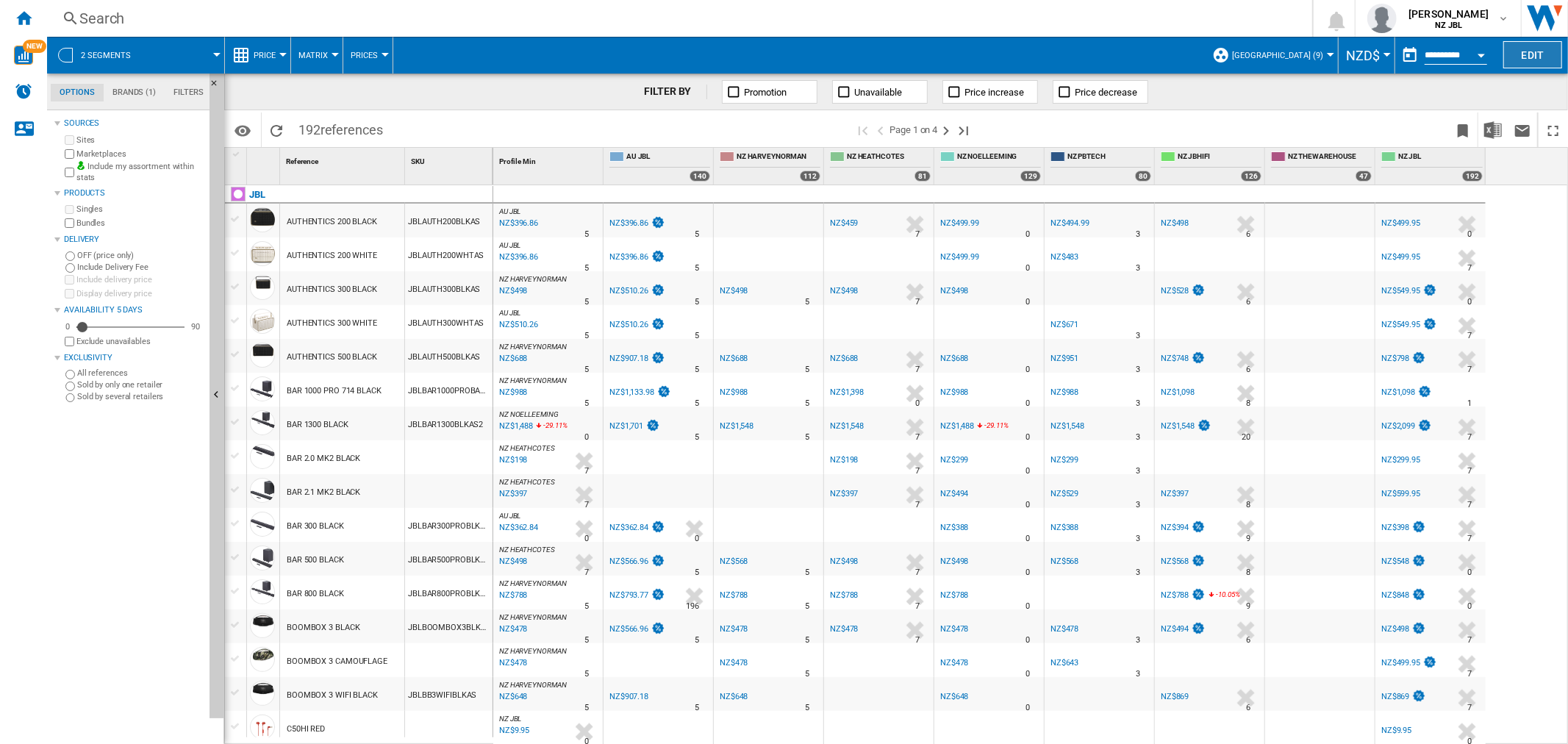
click at [1526, 57] on button "Edit" at bounding box center [1532, 54] width 59 height 27
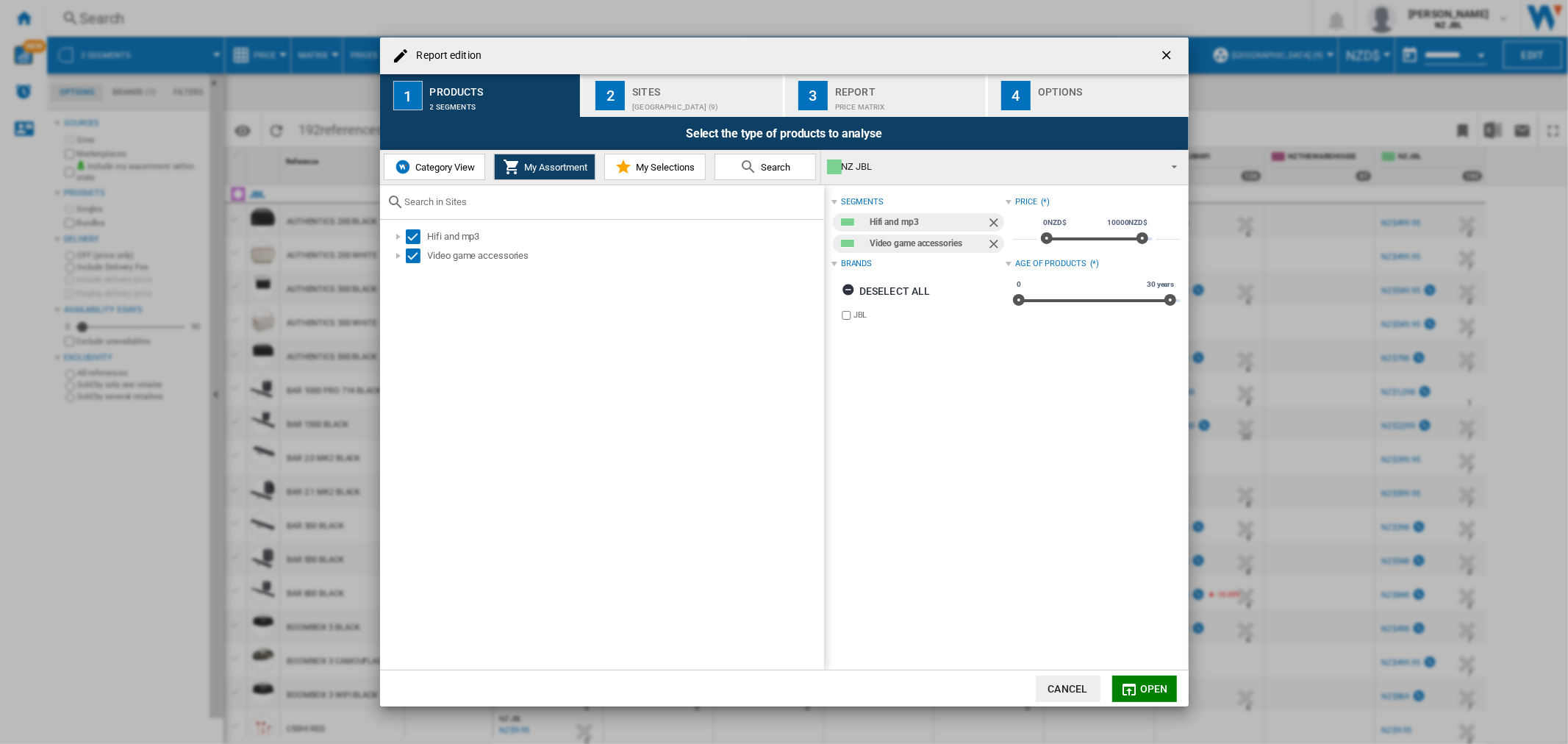
click at [921, 96] on div "Price Matrix" at bounding box center [908, 103] width 145 height 16
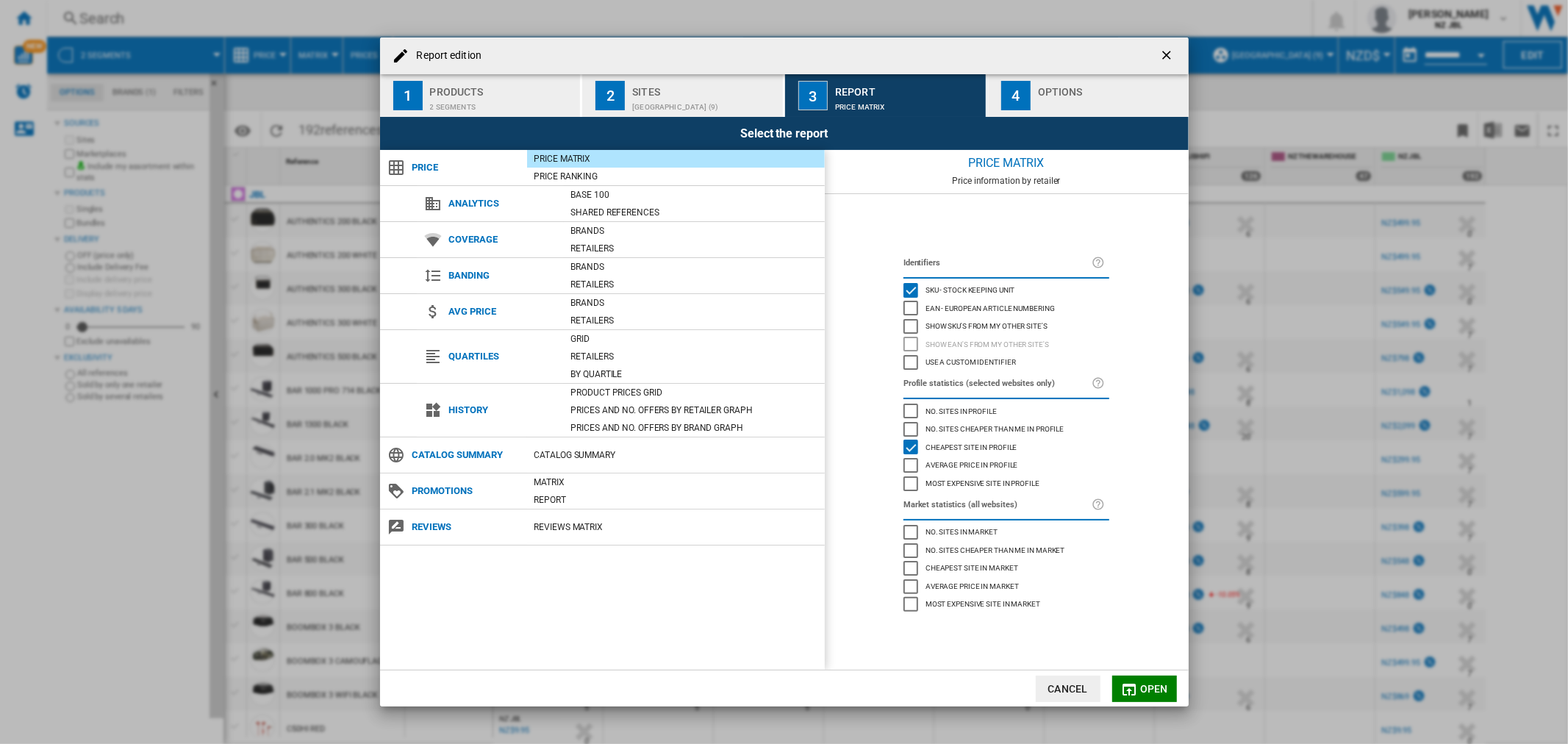
click at [982, 319] on span "Show SKU'S from my other site's" at bounding box center [986, 324] width 122 height 10
click at [1137, 703] on md-dialog-actions "Cancel Open" at bounding box center [784, 687] width 809 height 37
drag, startPoint x: 1140, startPoint y: 693, endPoint x: 1135, endPoint y: 671, distance: 22.6
click at [1141, 693] on button "Open" at bounding box center [1144, 688] width 65 height 27
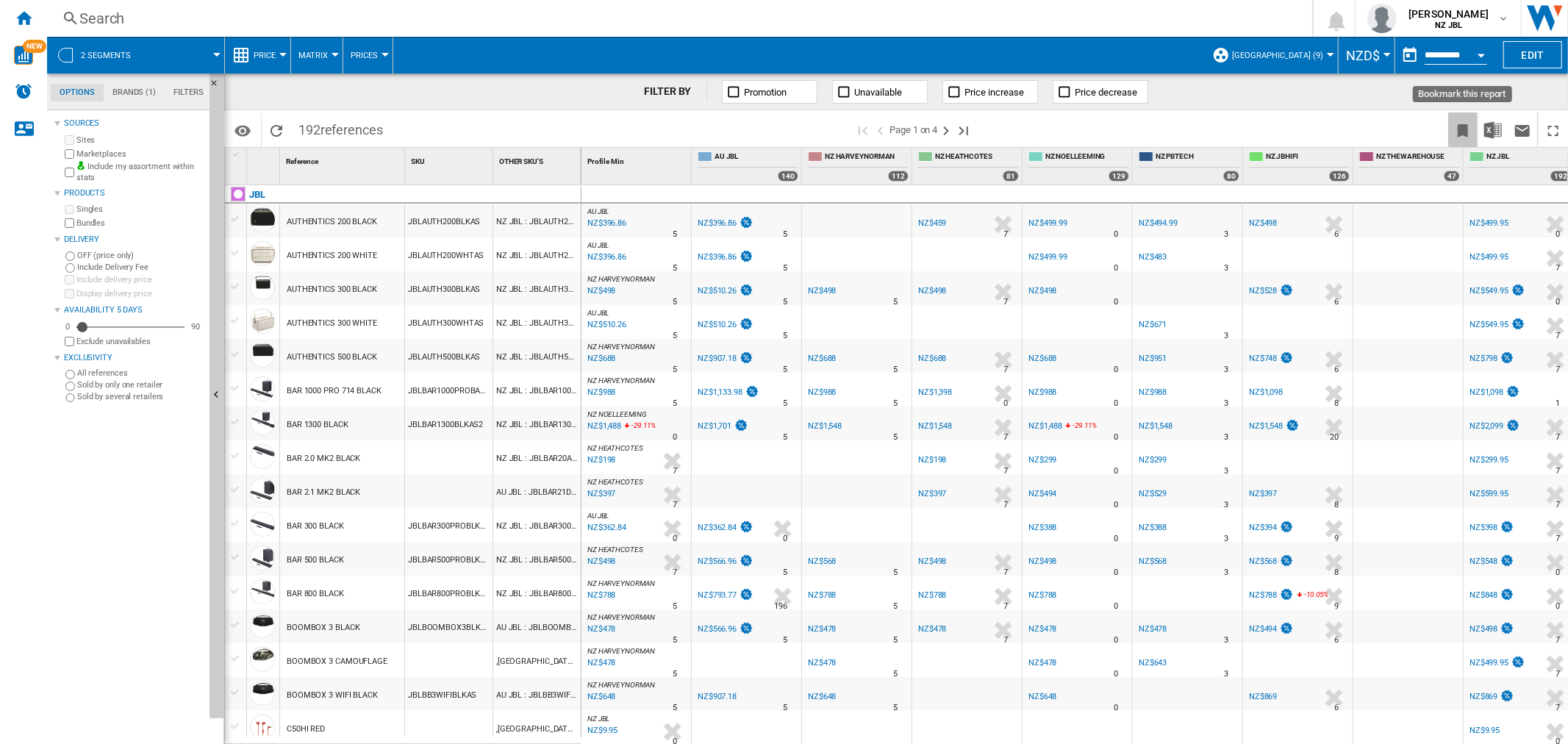
click at [1462, 133] on ng-md-icon "Bookmark this report" at bounding box center [1464, 131] width 18 height 18
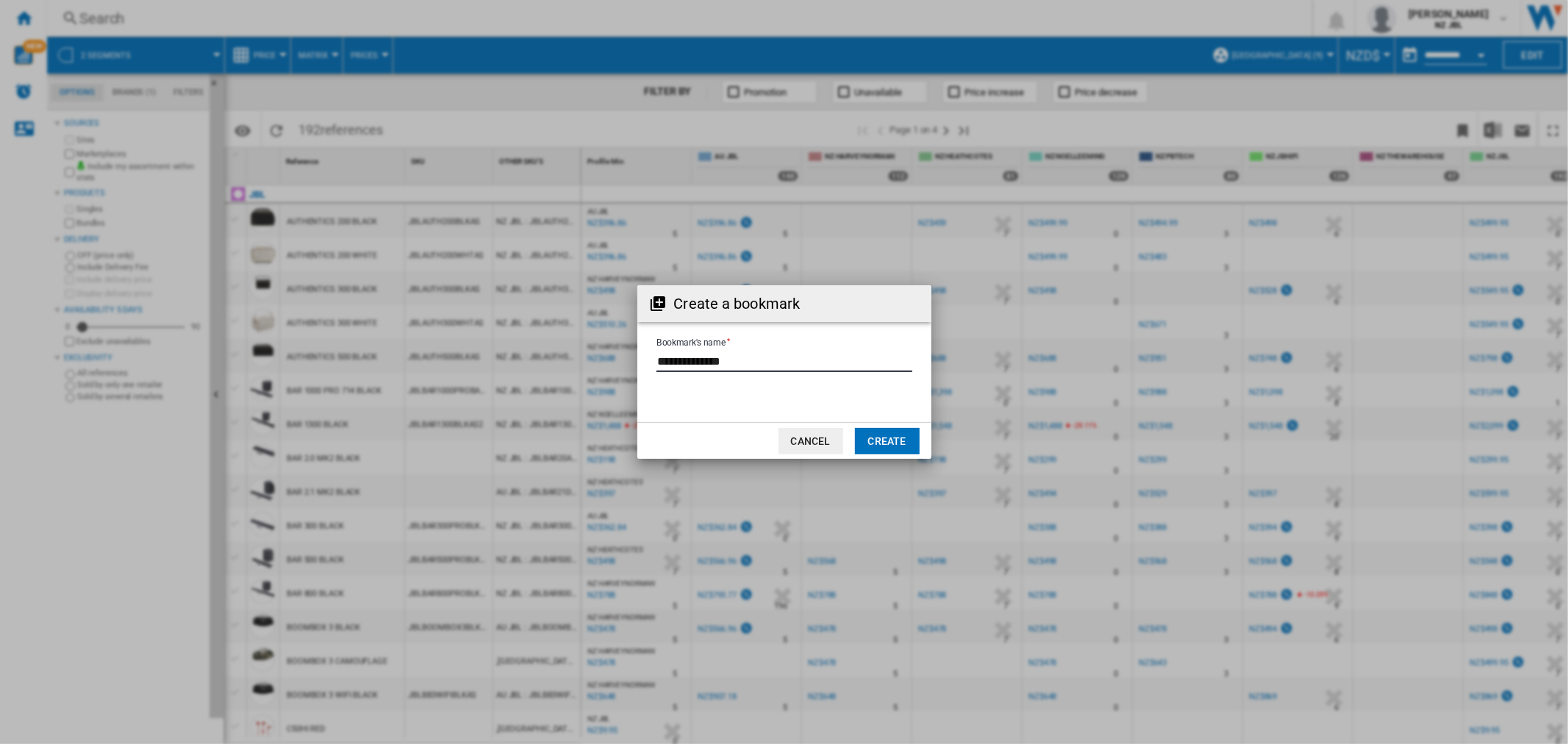
drag, startPoint x: 761, startPoint y: 376, endPoint x: 534, endPoint y: 357, distance: 227.8
click at [534, 357] on div "Create a bookmark Bookmark's name Cancel Create" at bounding box center [784, 372] width 1568 height 744
type input "**********"
click at [875, 444] on button "Create" at bounding box center [887, 441] width 65 height 27
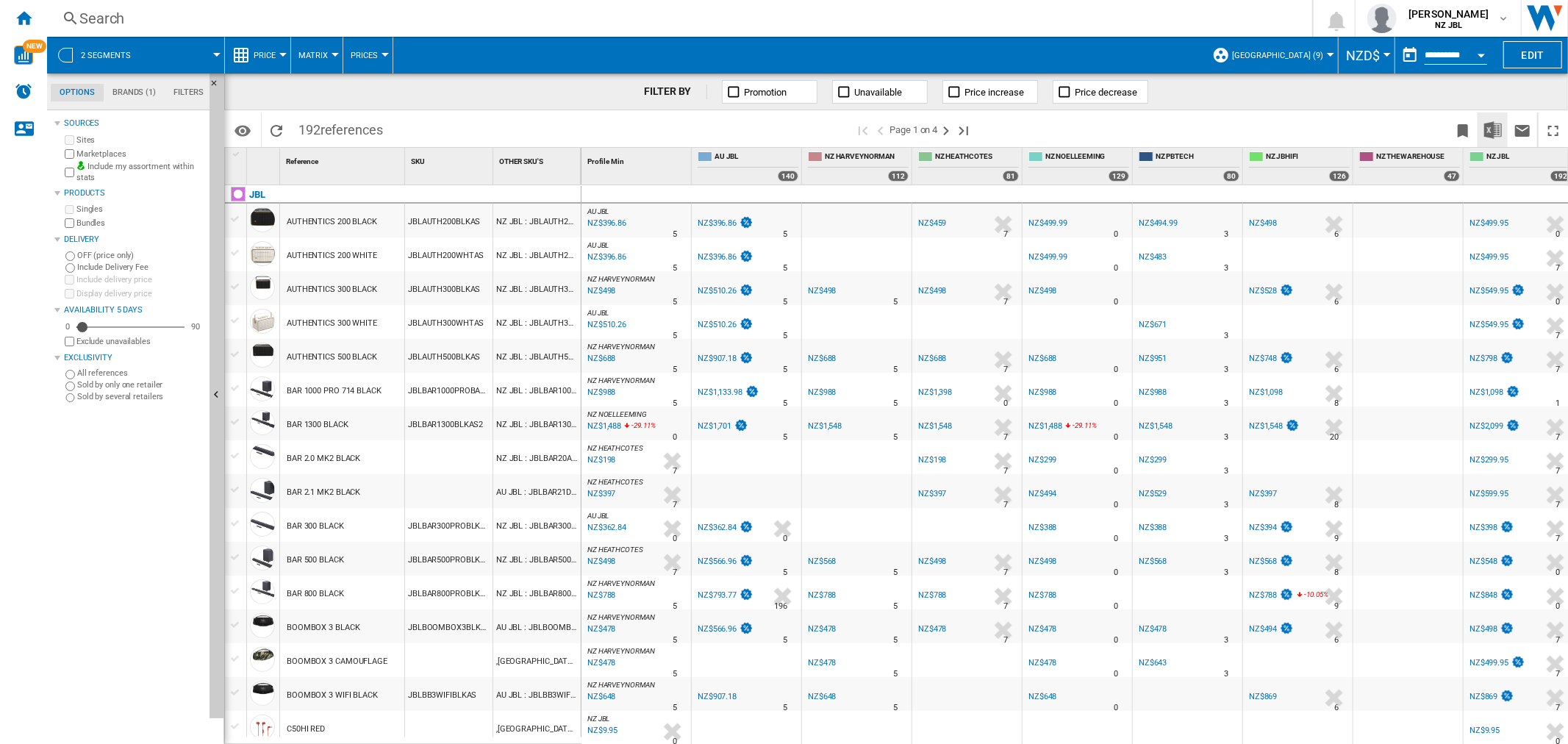
click at [1501, 131] on img "Download in Excel" at bounding box center [1493, 130] width 18 height 18
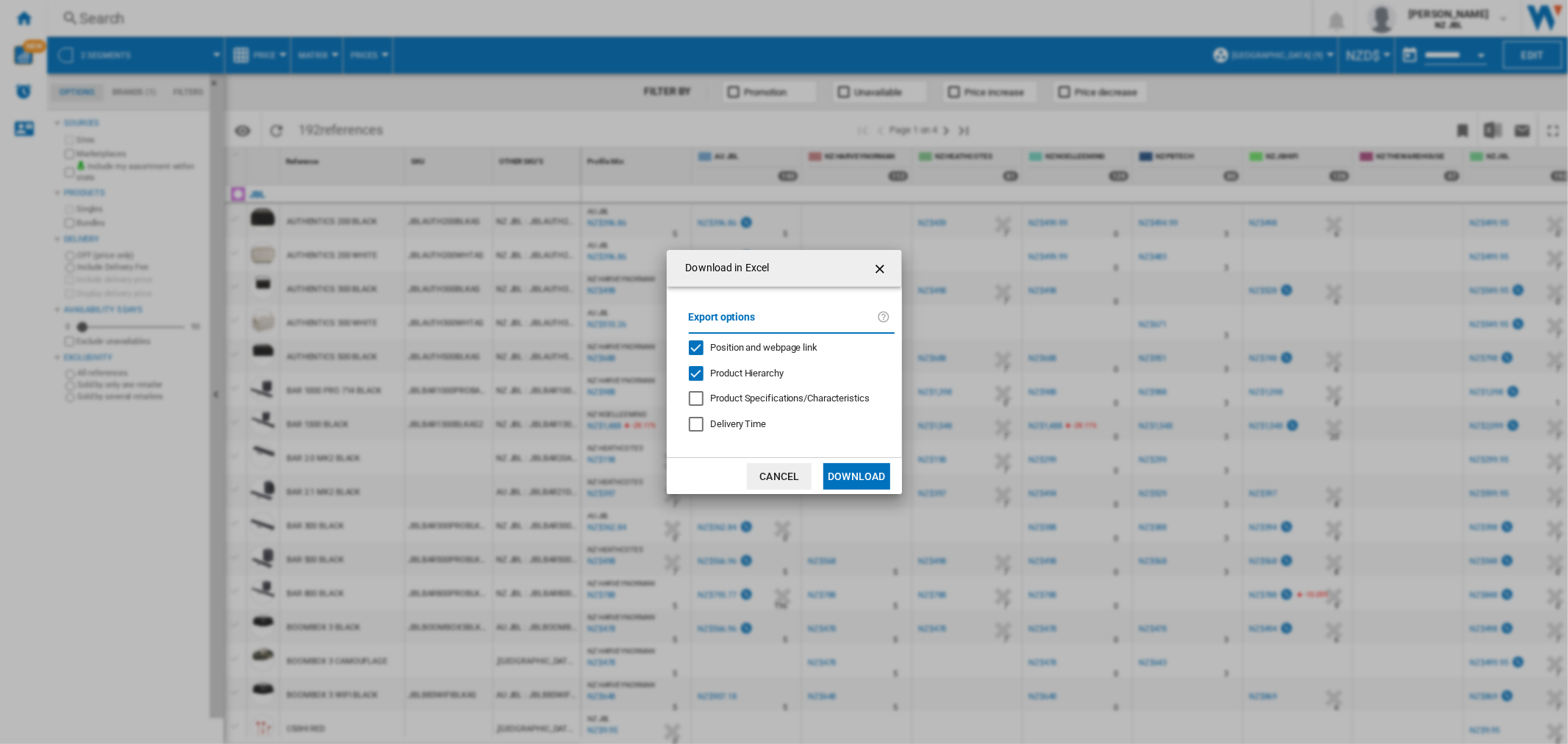
click at [795, 378] on md-checkbox "Product Hierarchy" at bounding box center [785, 373] width 194 height 14
click at [862, 471] on button "Download" at bounding box center [857, 476] width 67 height 27
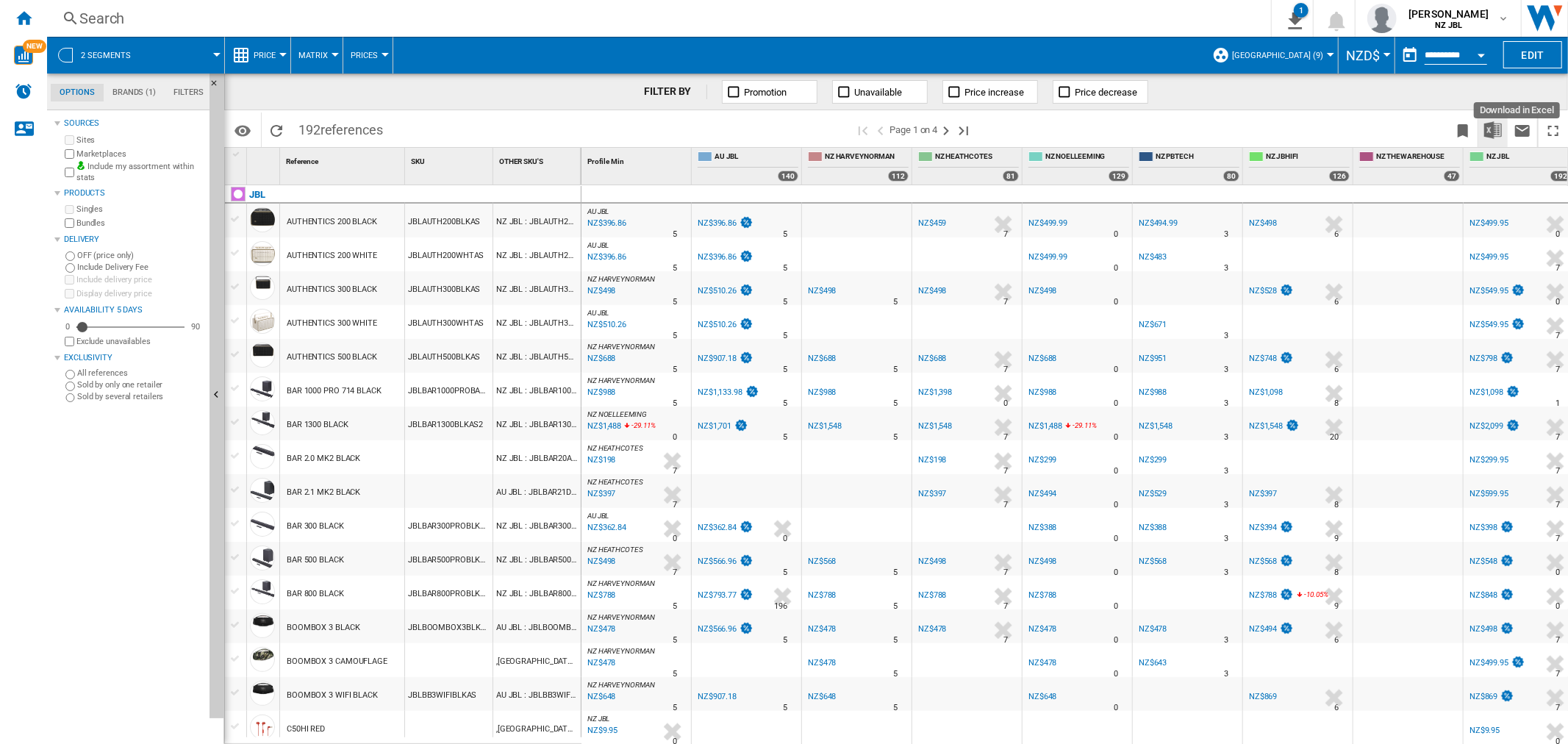
click at [1488, 126] on img "Download in Excel" at bounding box center [1493, 130] width 18 height 18
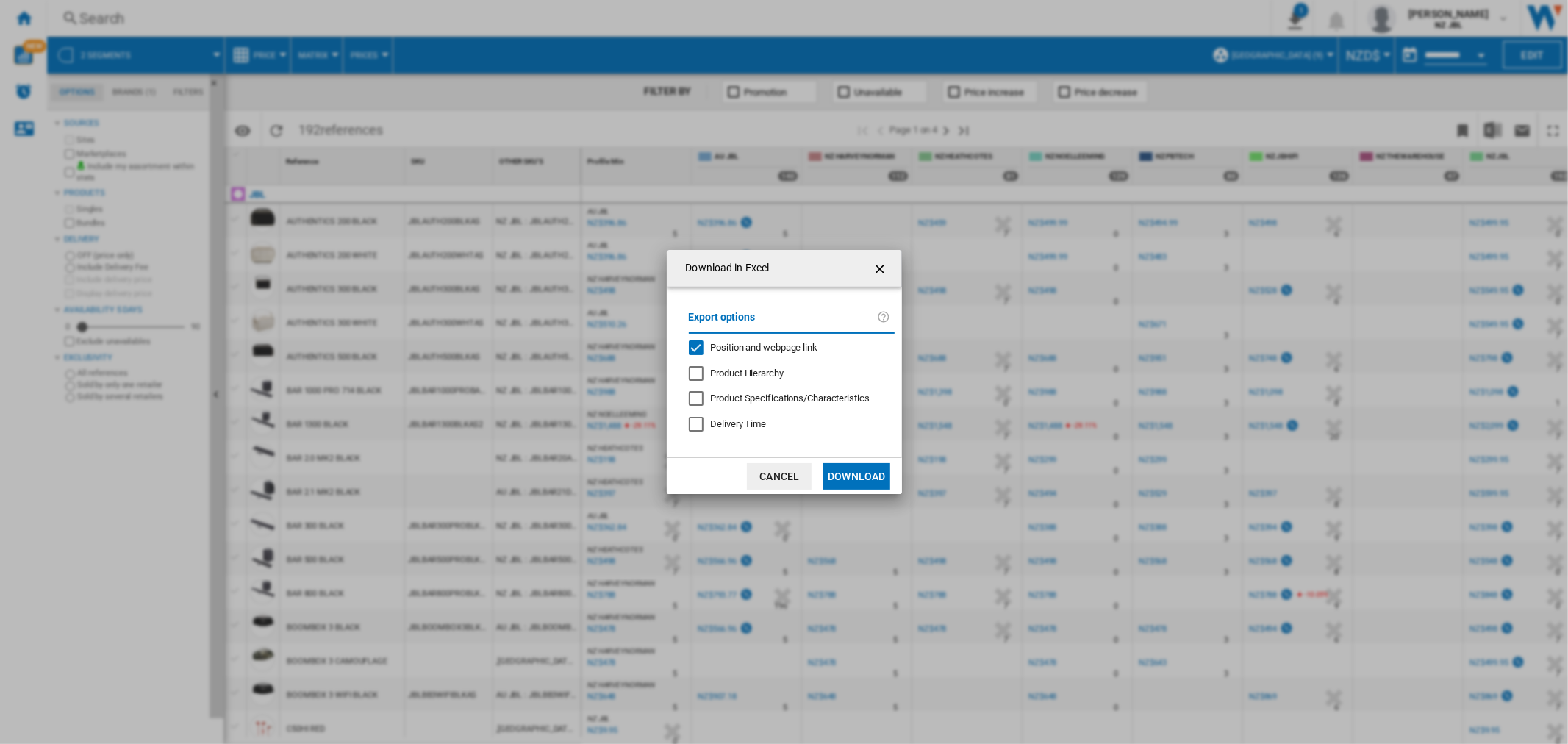
click at [791, 346] on span "Position and webpage link" at bounding box center [765, 347] width 107 height 11
click at [870, 478] on button "Download" at bounding box center [857, 476] width 67 height 27
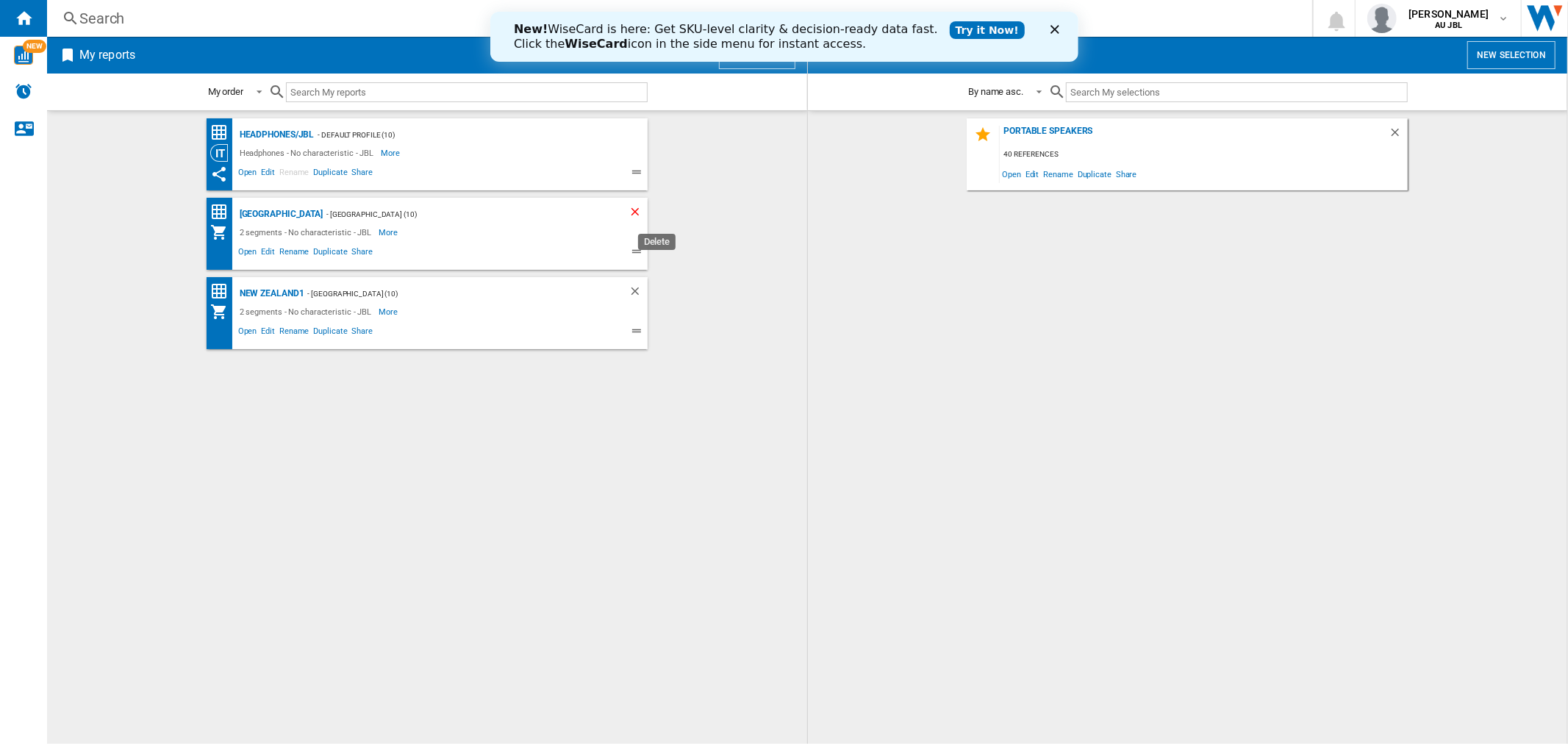
click at [637, 211] on ng-md-icon "Delete" at bounding box center [638, 214] width 18 height 18
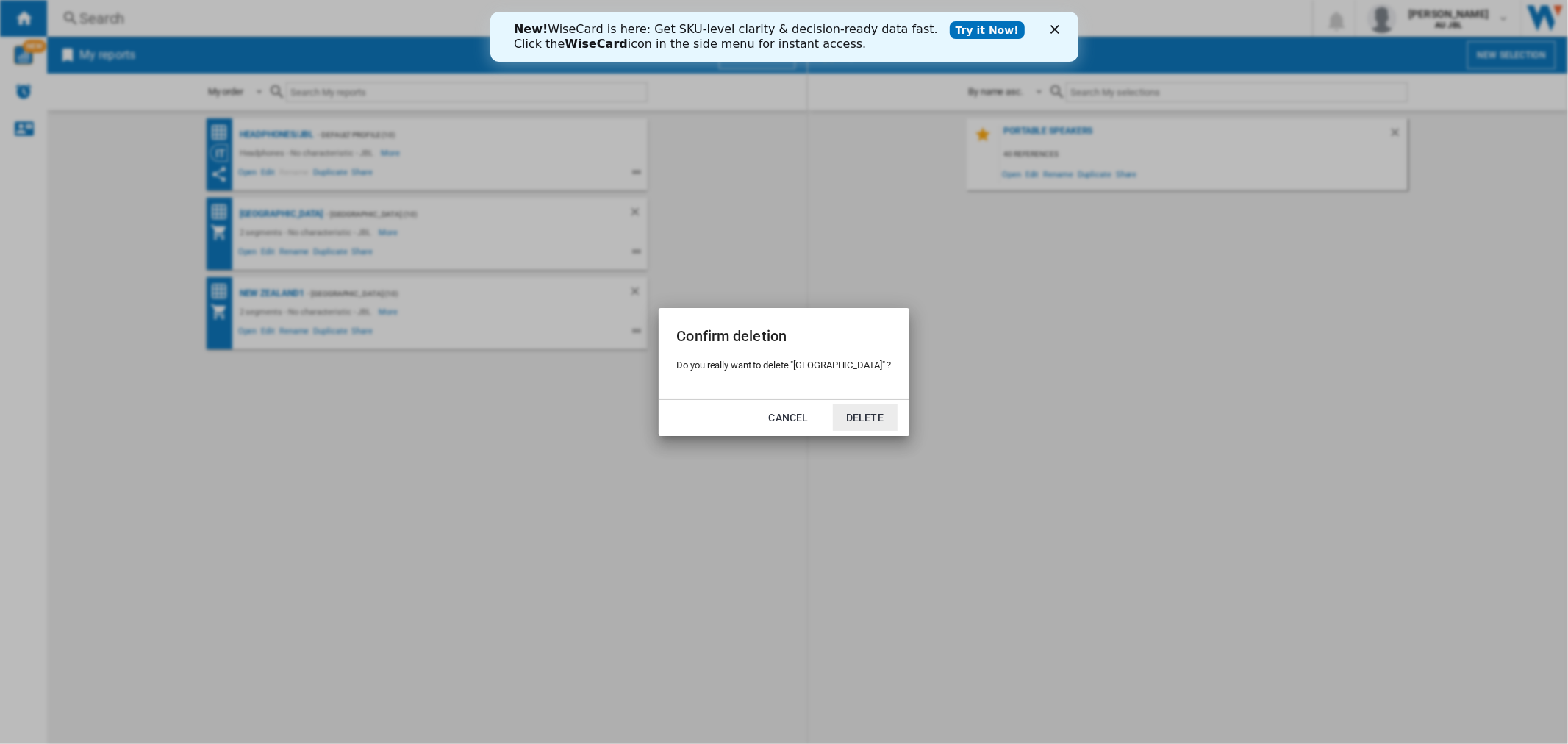
drag, startPoint x: 836, startPoint y: 421, endPoint x: 820, endPoint y: 419, distance: 16.1
click at [837, 421] on button "Delete" at bounding box center [865, 417] width 65 height 27
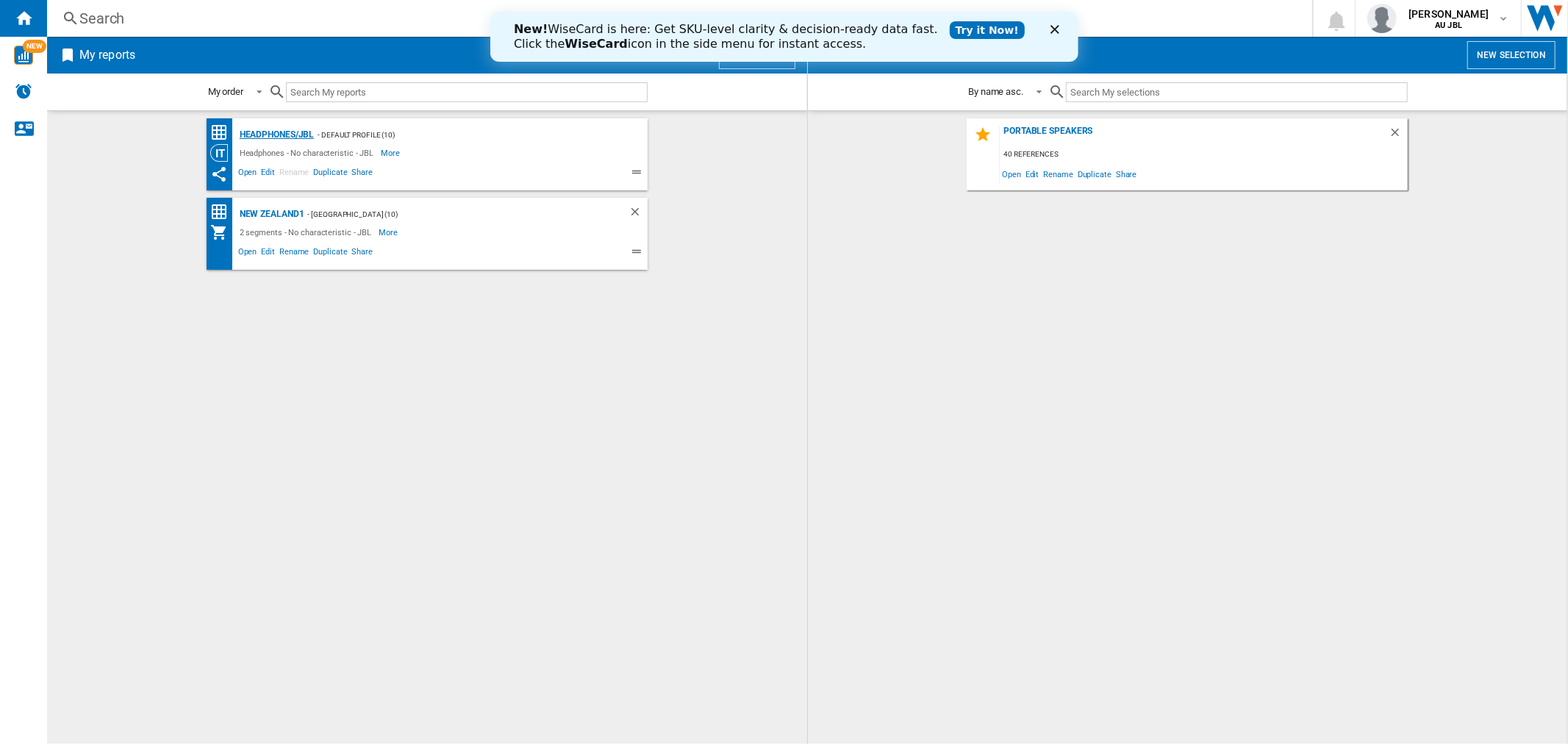
click at [284, 134] on div "Headphones/JBL" at bounding box center [275, 134] width 79 height 18
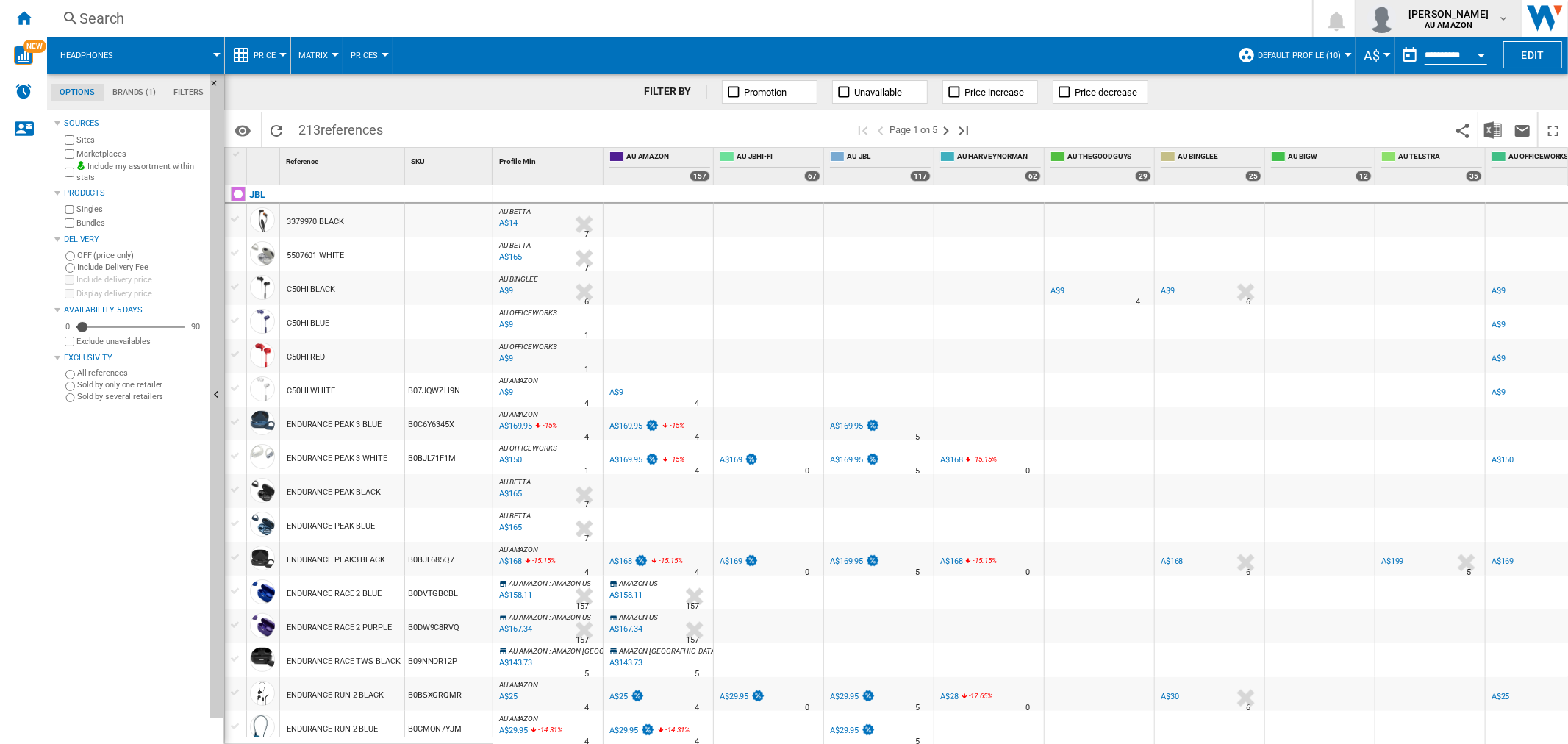
click at [1473, 15] on span "samuel swan" at bounding box center [1449, 14] width 81 height 15
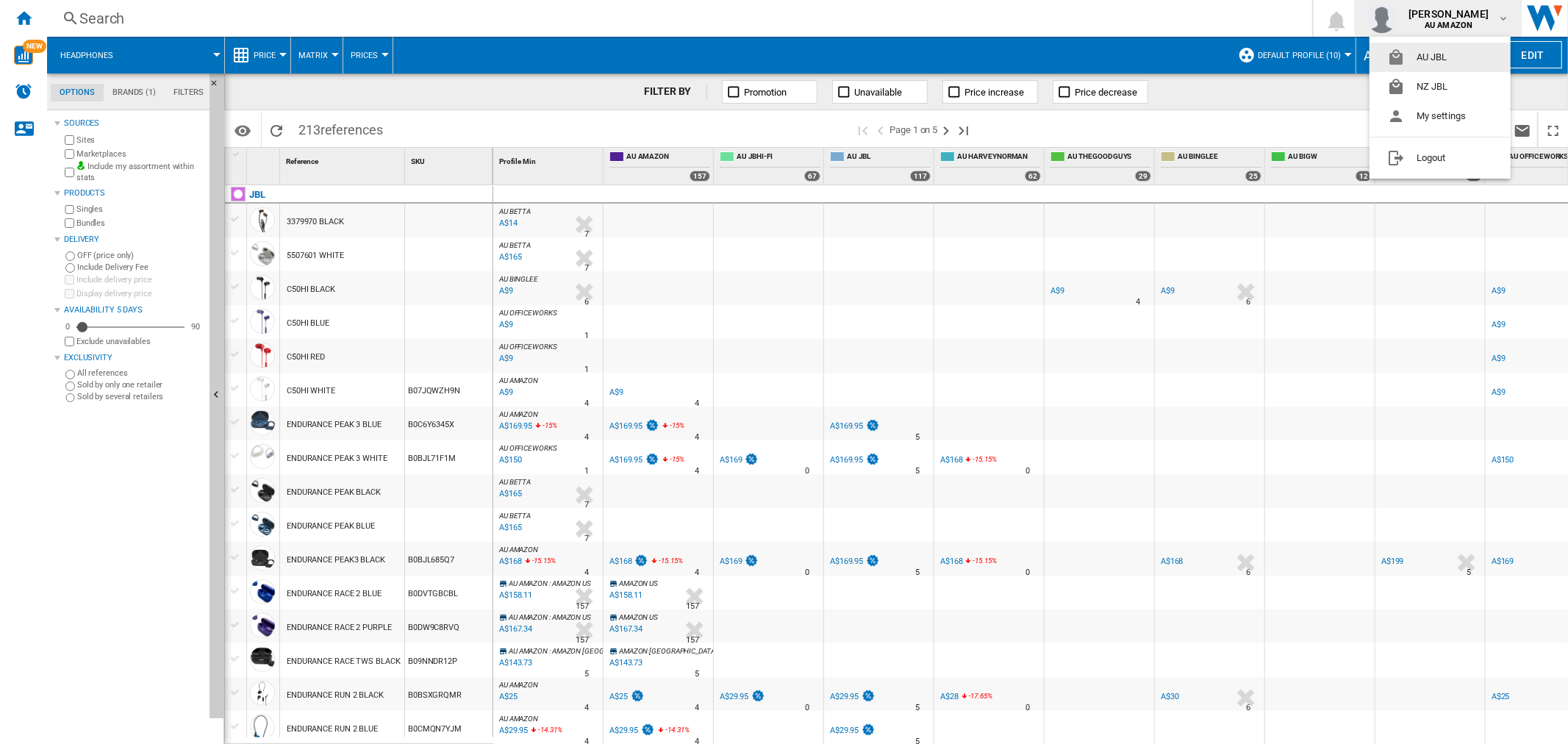
click at [1434, 60] on button "AU JBL" at bounding box center [1441, 58] width 141 height 30
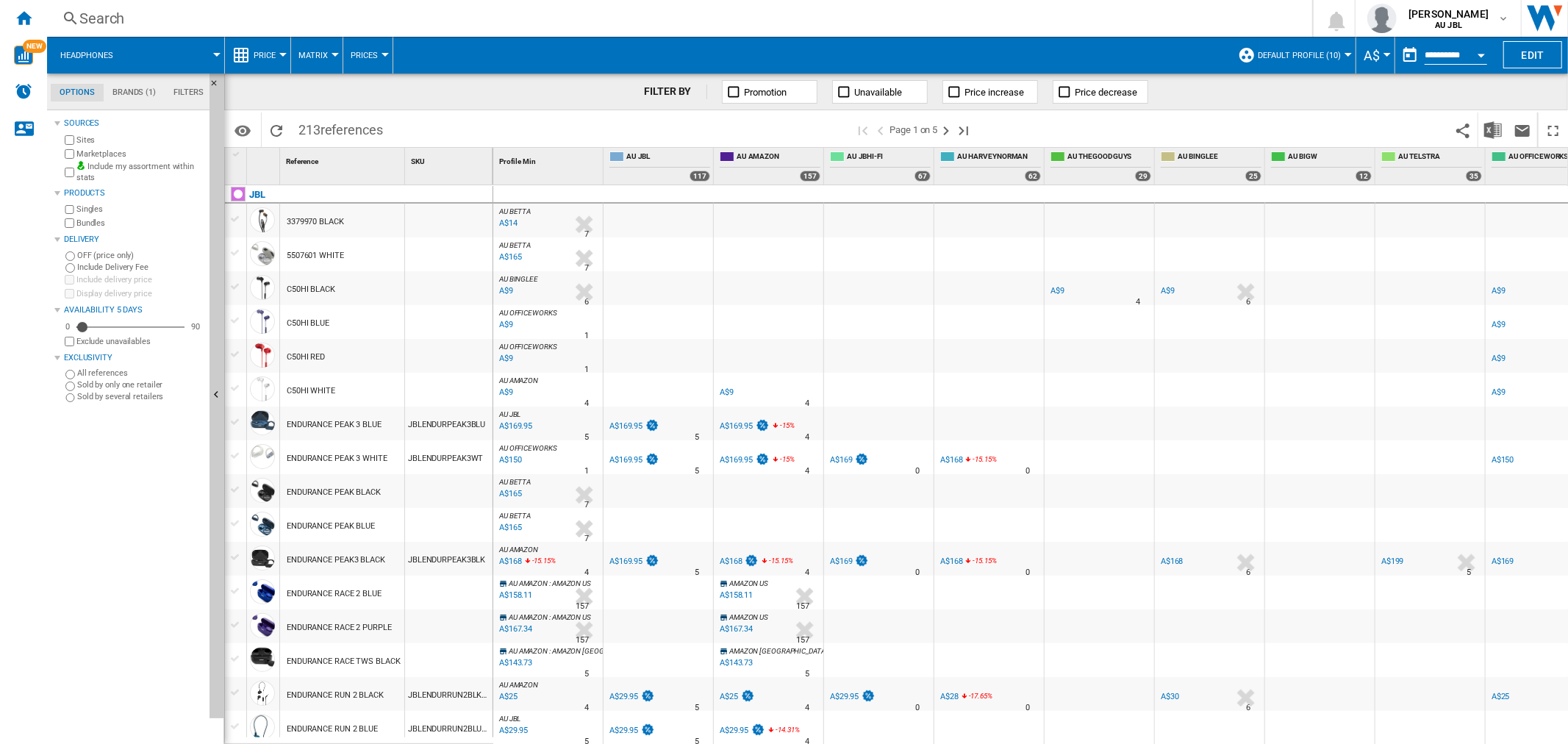
click at [178, 60] on span at bounding box center [176, 55] width 84 height 37
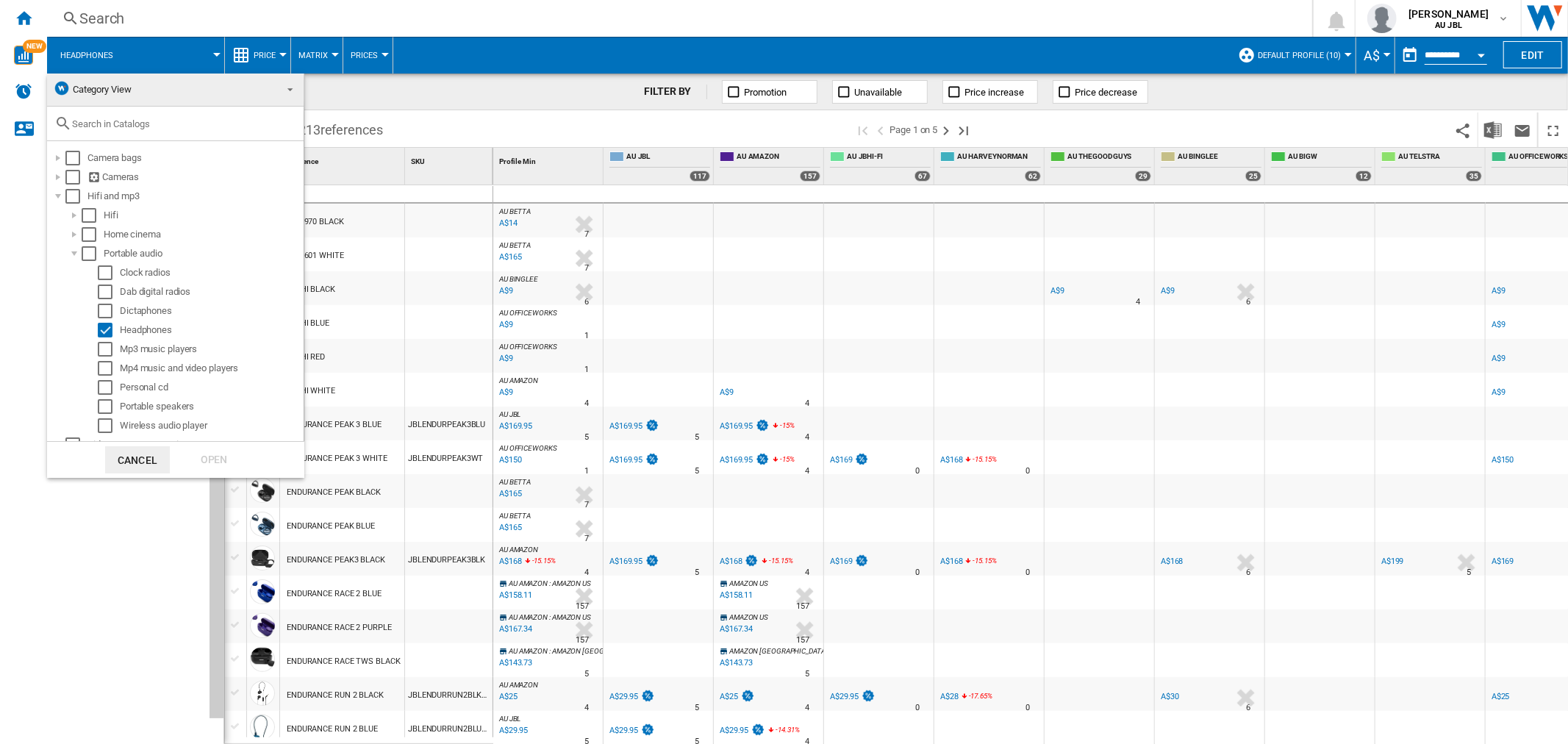
click at [179, 52] on md-backdrop at bounding box center [784, 372] width 1568 height 744
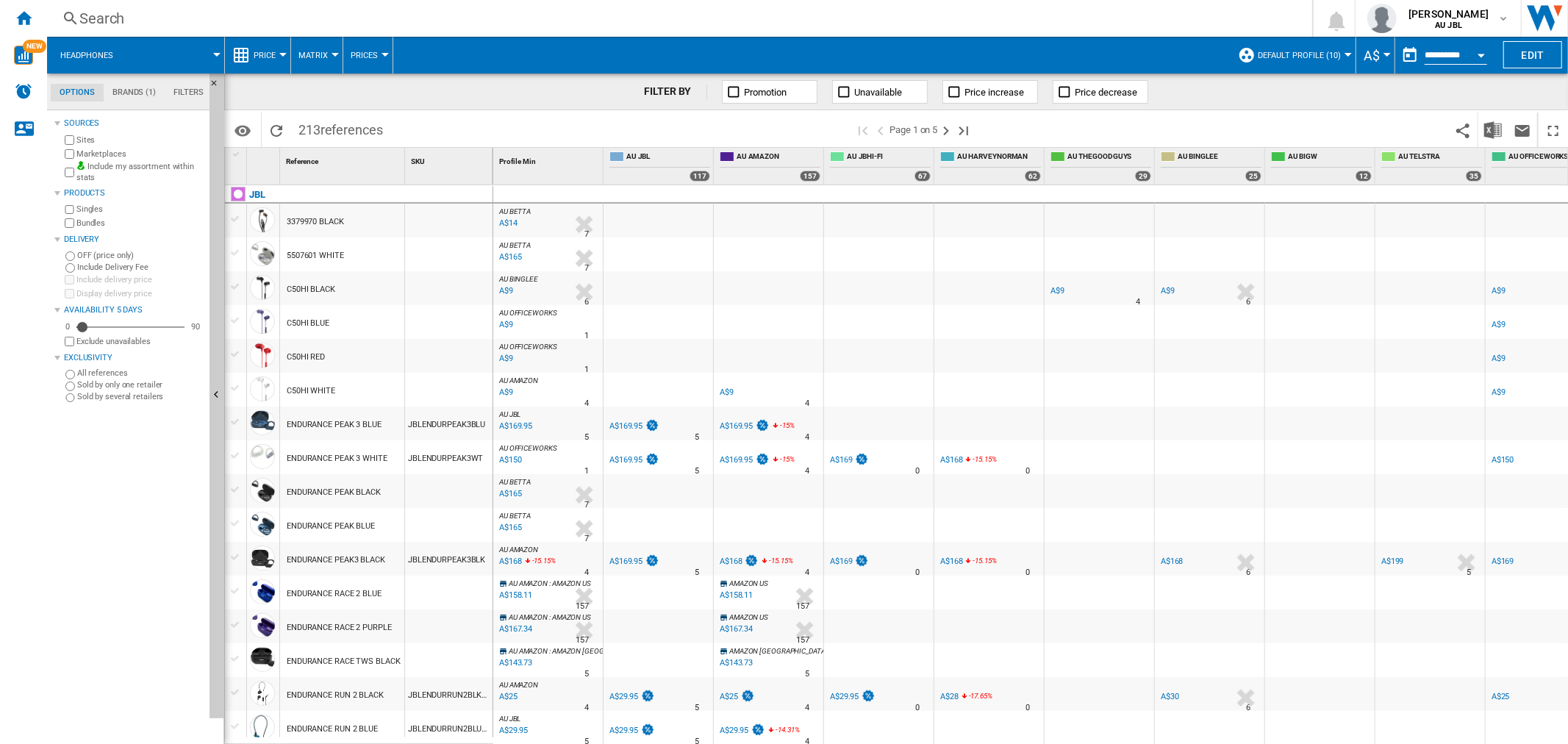
click at [179, 52] on span at bounding box center [176, 55] width 84 height 37
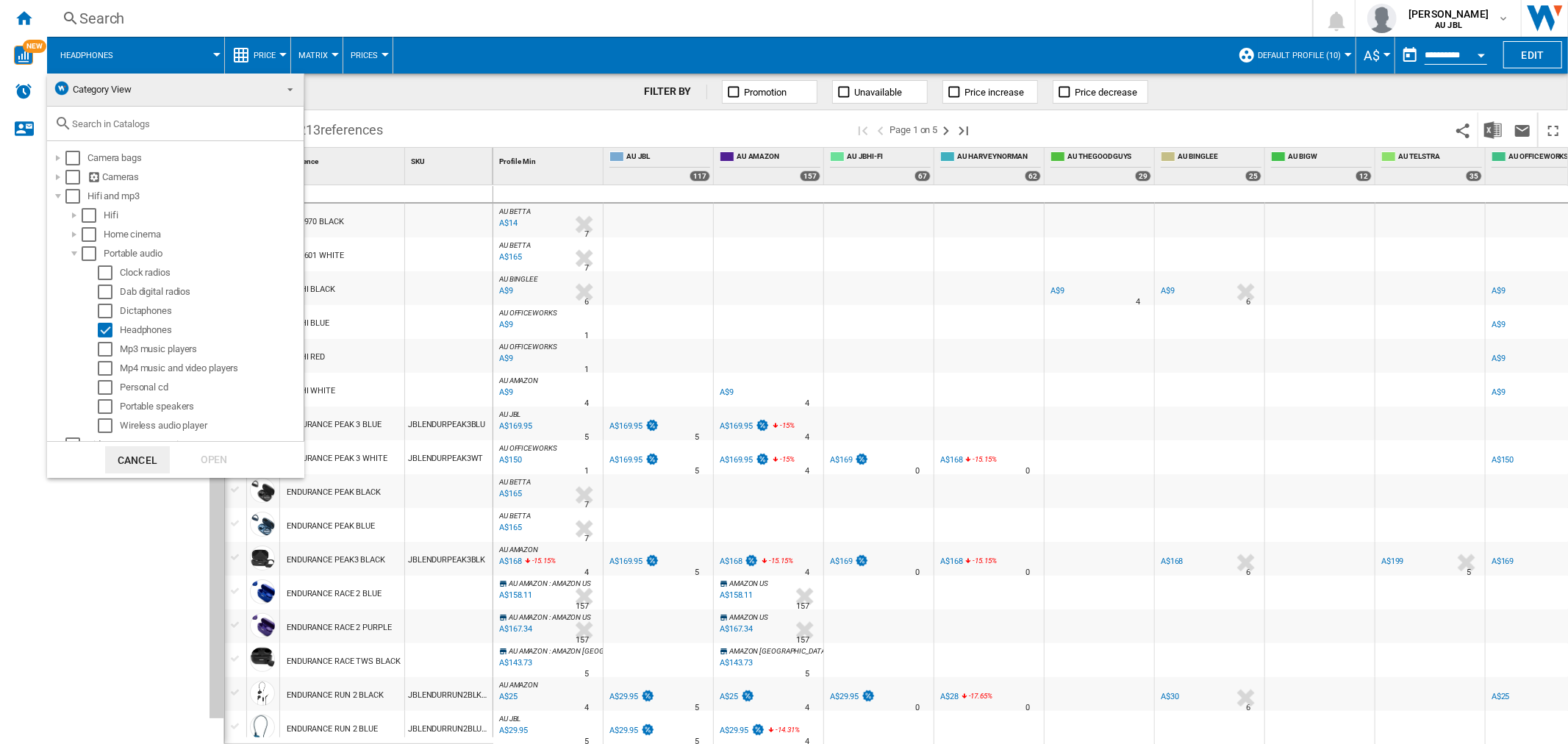
click at [131, 93] on span "Category View" at bounding box center [101, 89] width 59 height 11
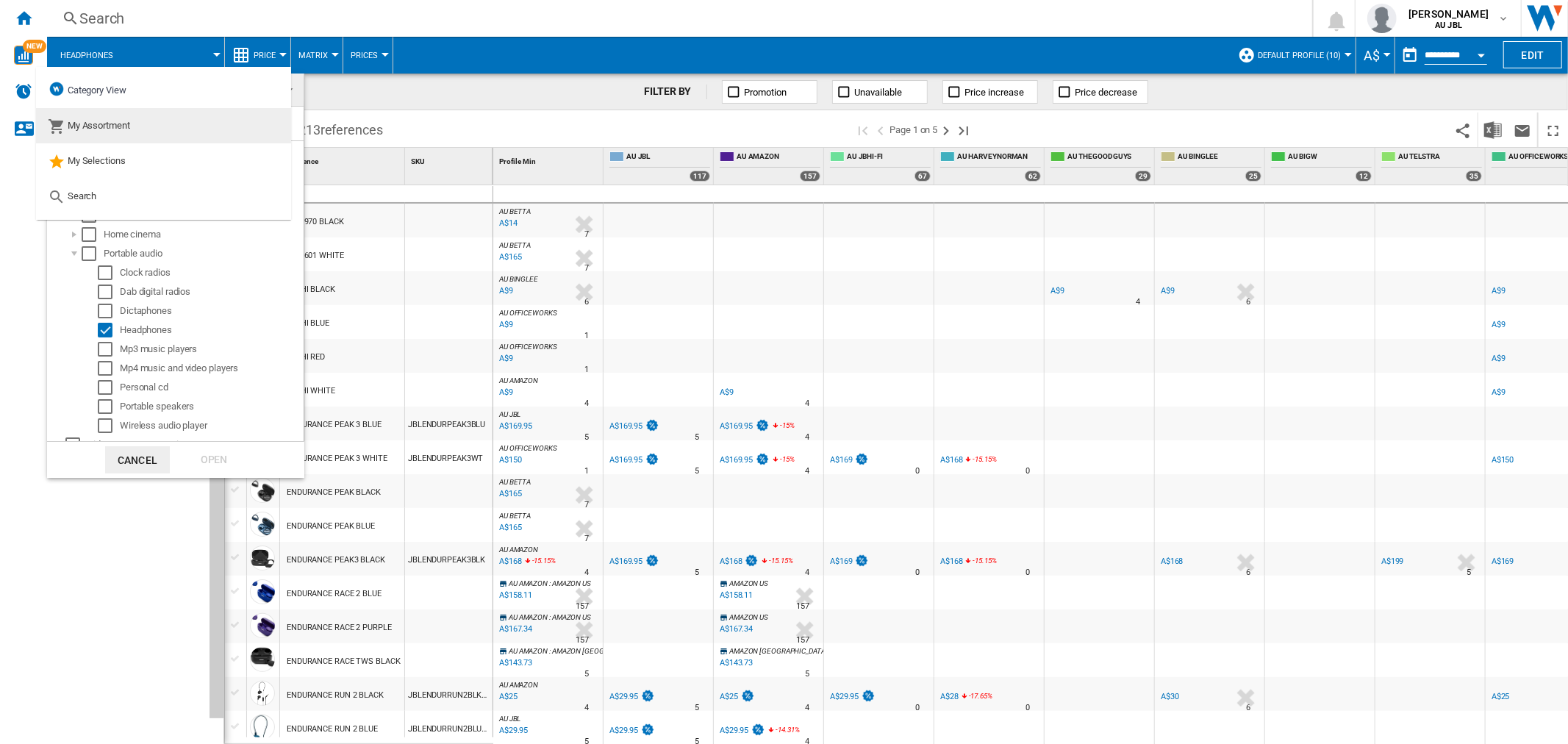
click at [125, 125] on span "My Assortment" at bounding box center [98, 124] width 63 height 11
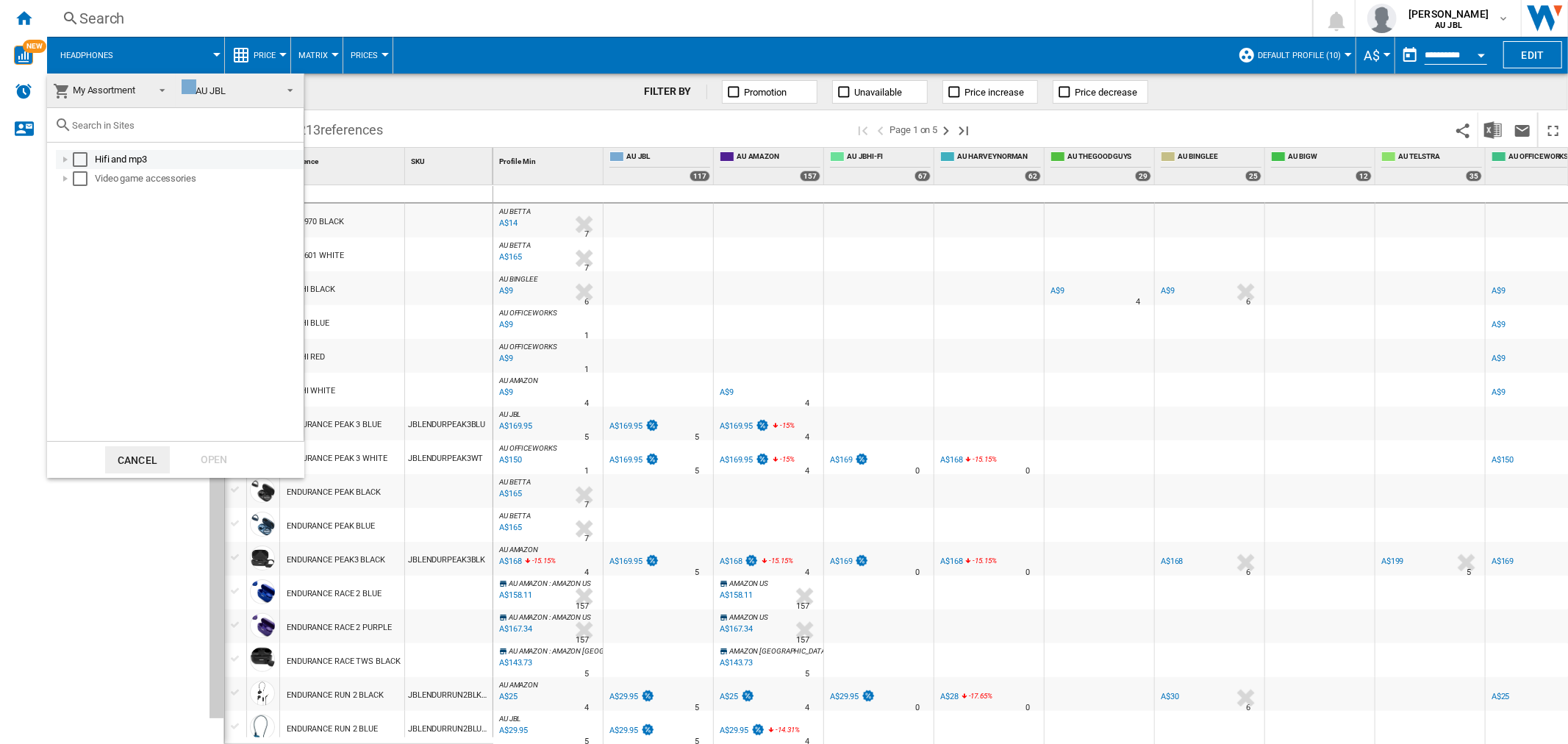
click at [84, 154] on div "Select" at bounding box center [80, 159] width 15 height 15
click at [79, 186] on div "Video game accessories" at bounding box center [179, 178] width 248 height 19
drag, startPoint x: 78, startPoint y: 179, endPoint x: 123, endPoint y: 238, distance: 74.2
click at [77, 179] on div "Select" at bounding box center [80, 178] width 15 height 15
click at [241, 465] on div "Open" at bounding box center [214, 460] width 65 height 27
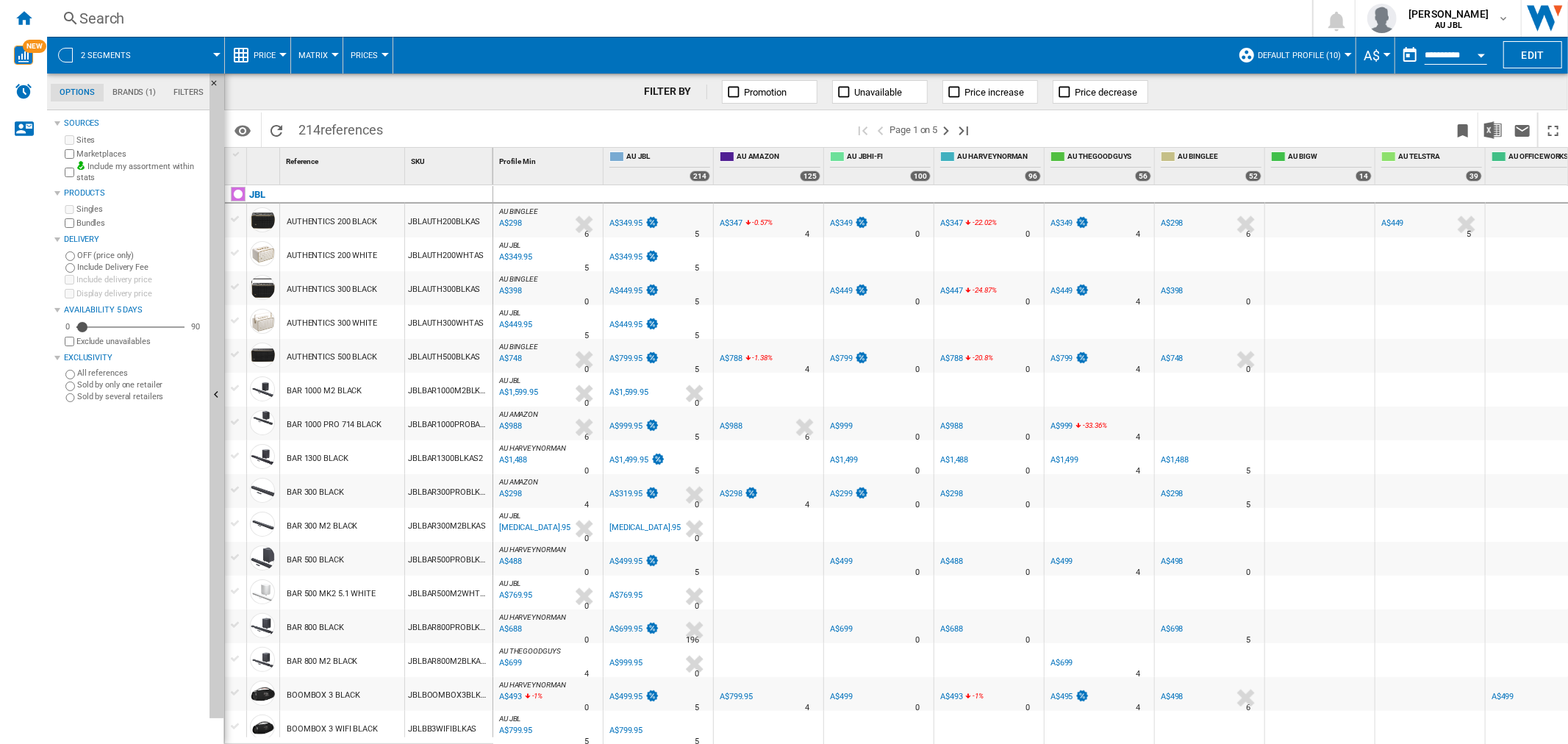
click at [1288, 65] on button "Default profile (10)" at bounding box center [1303, 55] width 91 height 37
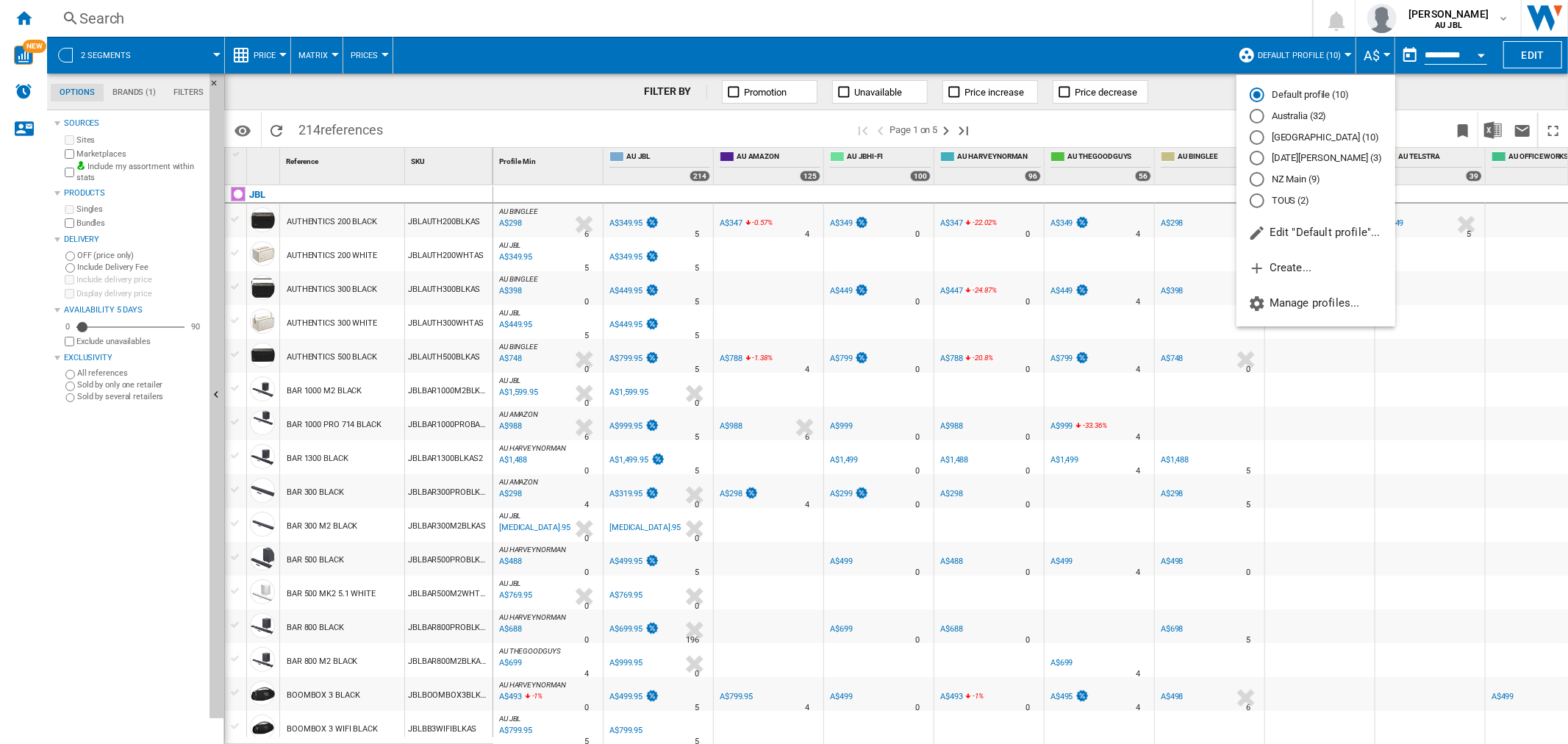
click at [1288, 63] on md-backdrop at bounding box center [784, 372] width 1568 height 744
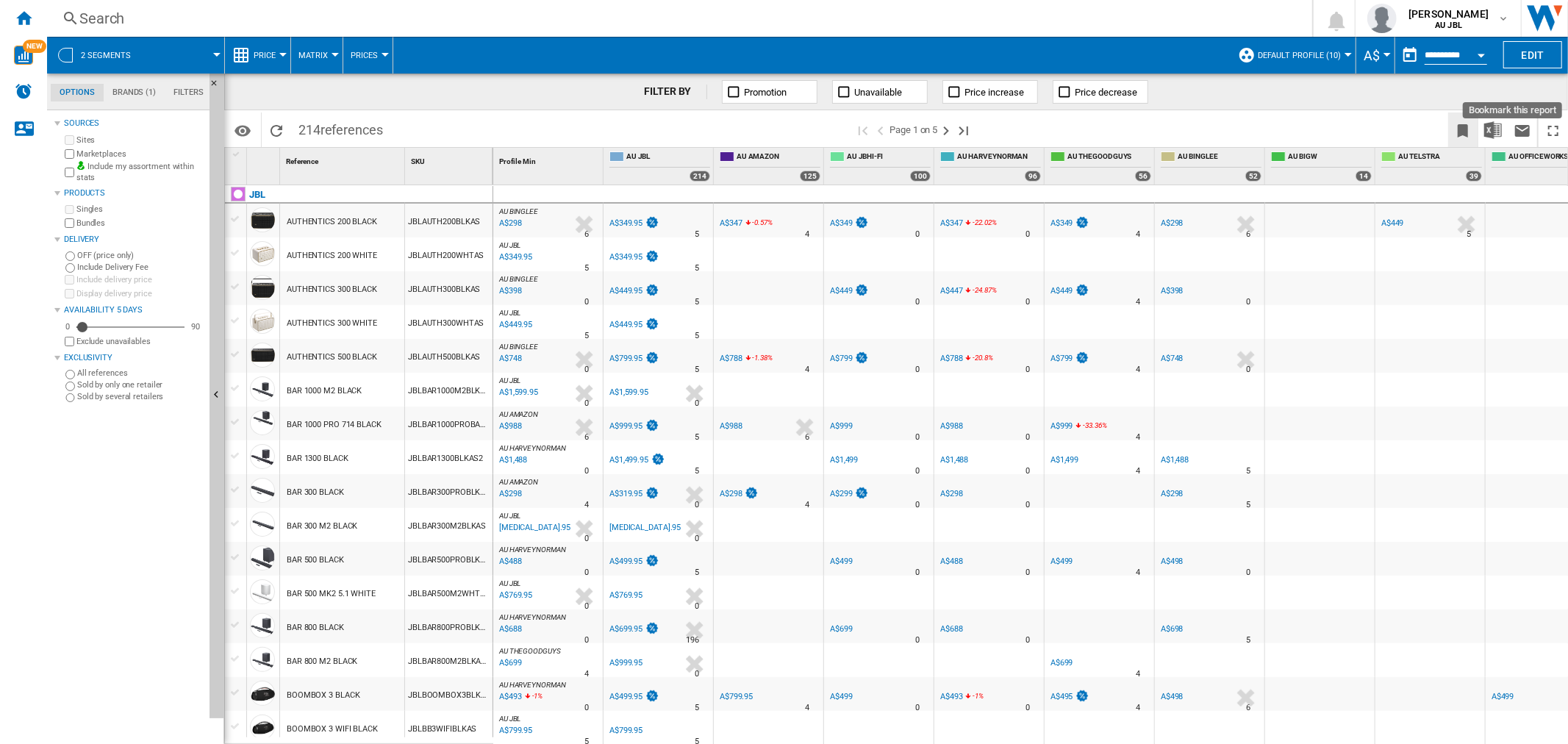
click at [1456, 122] on ng-md-icon "Bookmark this report" at bounding box center [1464, 131] width 18 height 18
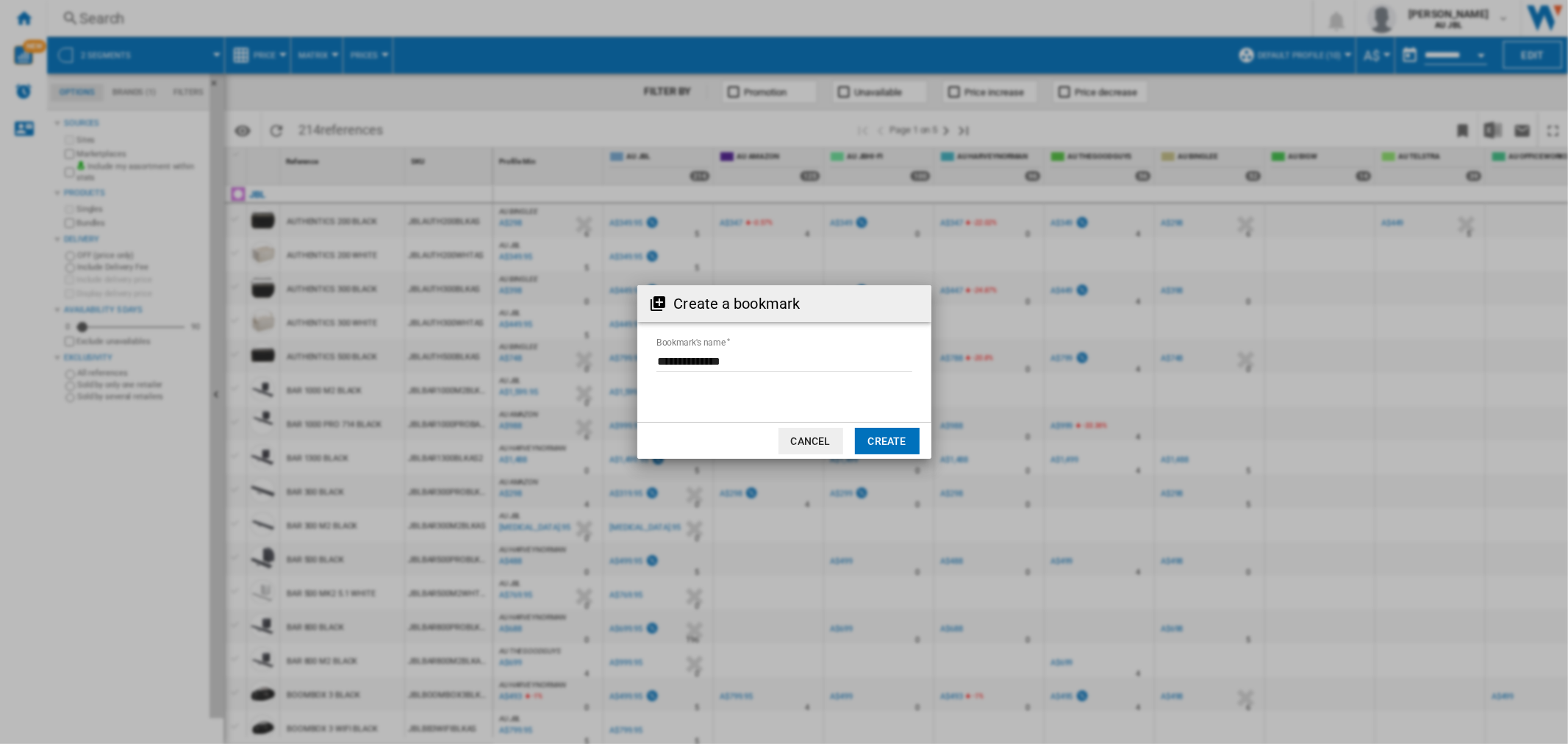
click at [809, 450] on button "Cancel" at bounding box center [811, 441] width 65 height 27
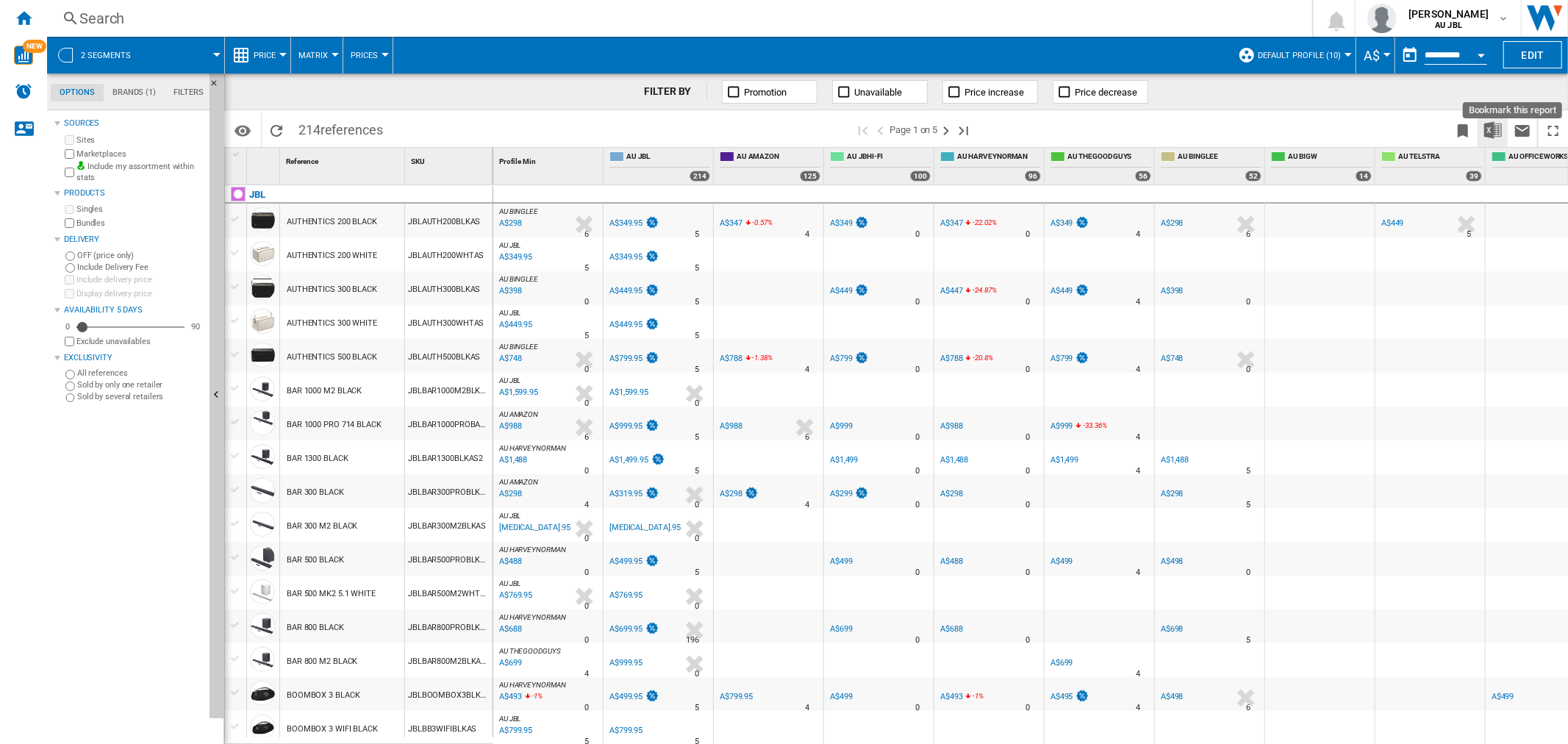
click at [1481, 131] on button "Download in Excel" at bounding box center [1493, 129] width 30 height 35
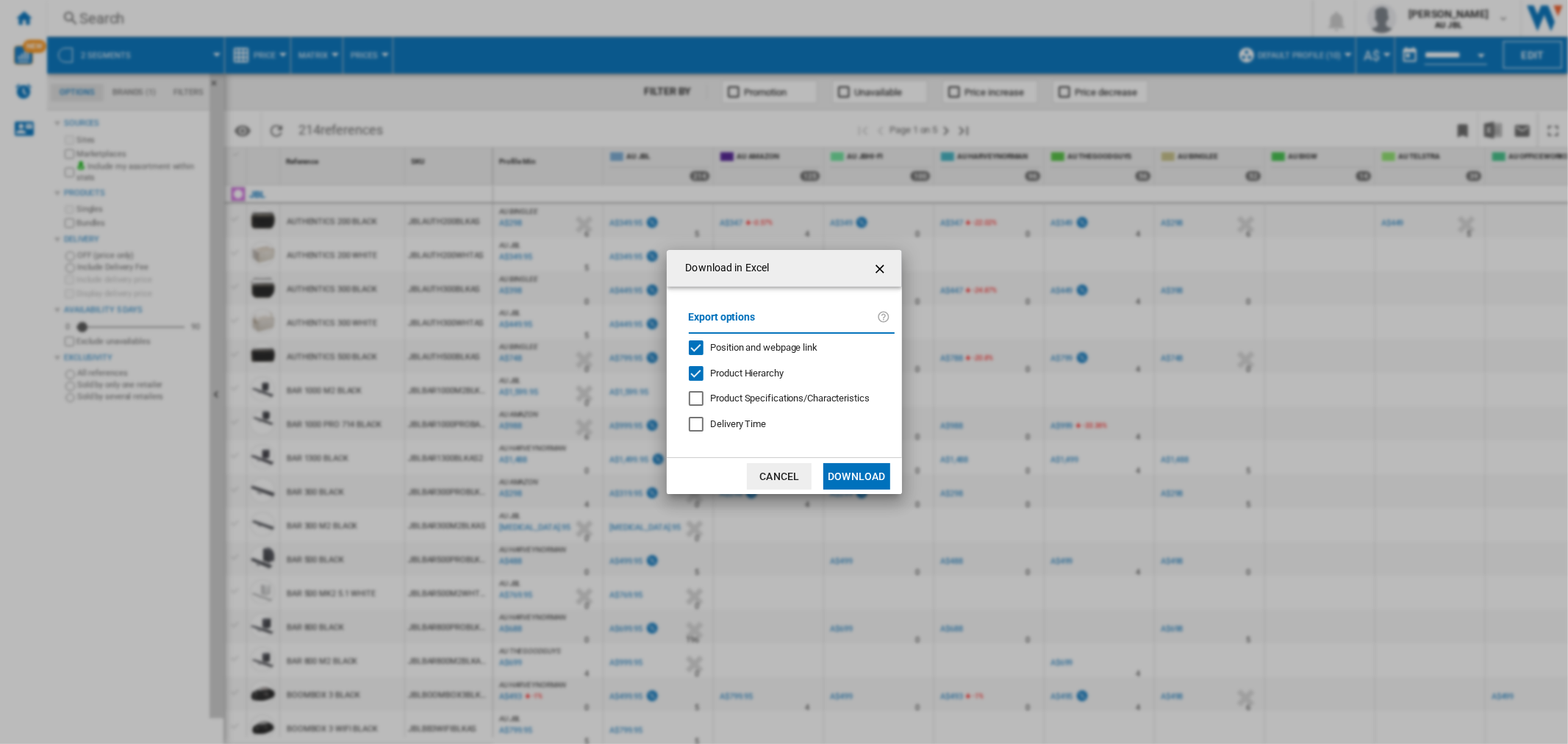
click at [748, 371] on span "Product Hierarchy" at bounding box center [747, 373] width 73 height 11
click at [748, 351] on span "Position and webpage link" at bounding box center [765, 347] width 107 height 11
click at [850, 468] on button "Download" at bounding box center [857, 476] width 67 height 27
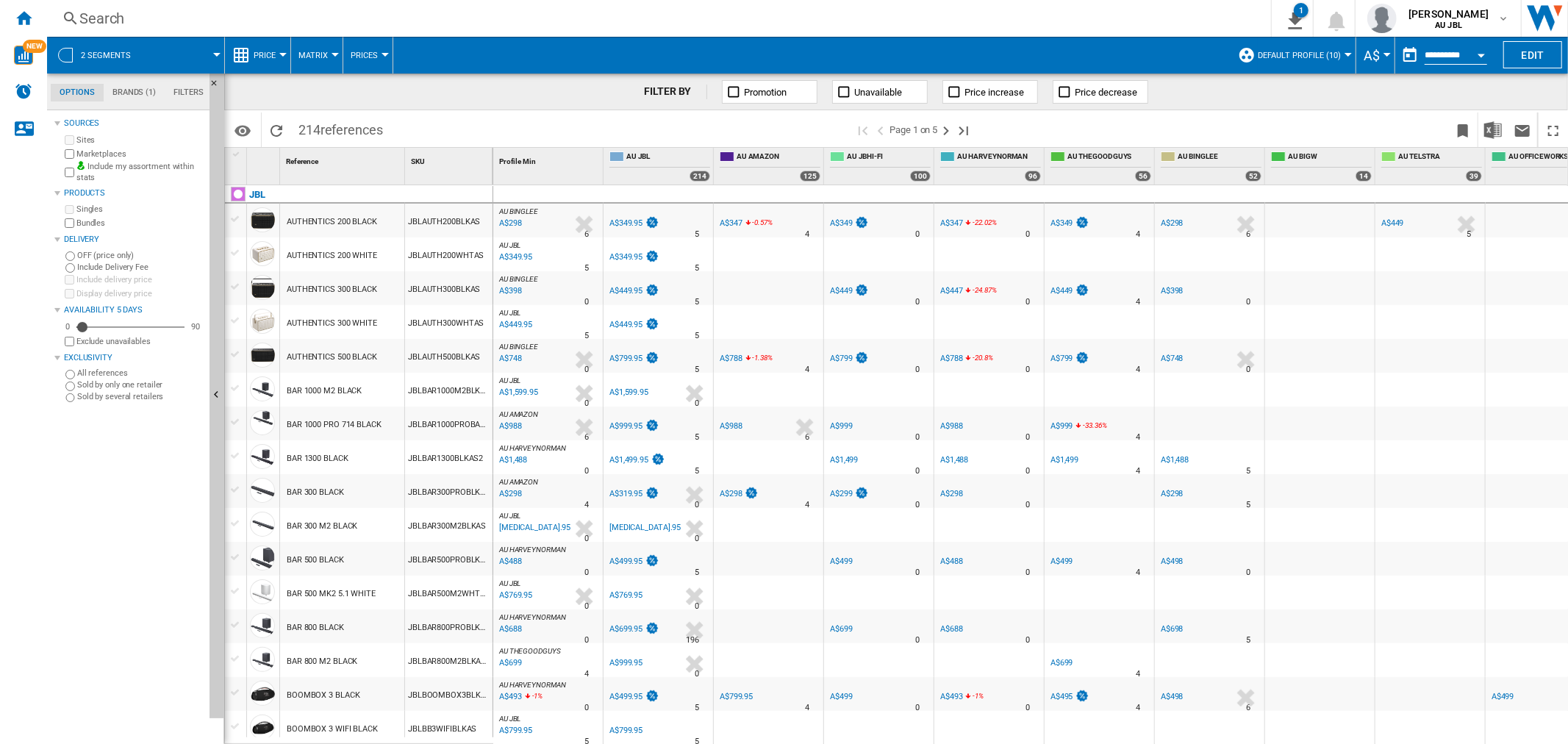
click at [343, 218] on div "AUTHENTICS 200 BLACK" at bounding box center [331, 222] width 91 height 34
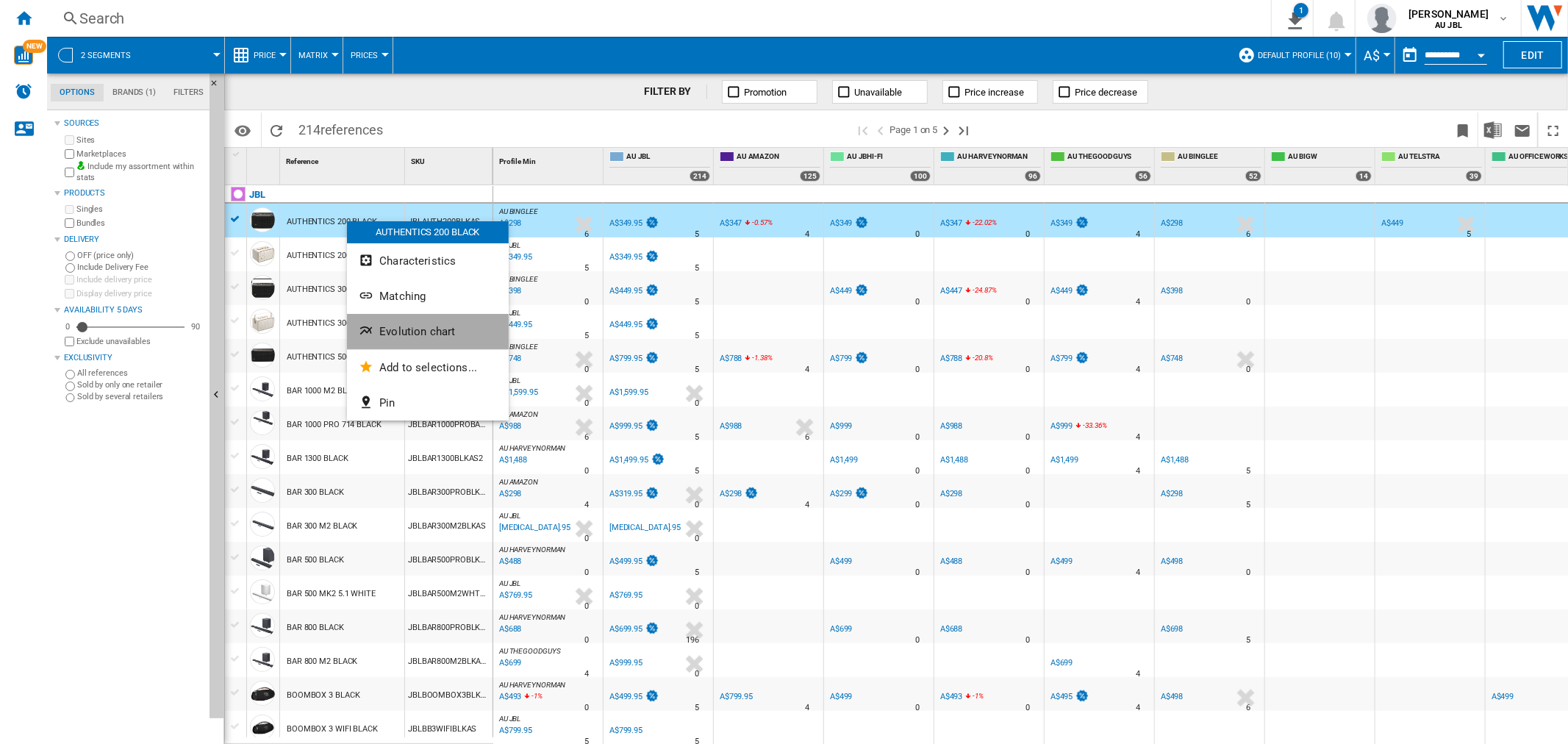
click at [429, 333] on span "Evolution chart" at bounding box center [417, 331] width 76 height 13
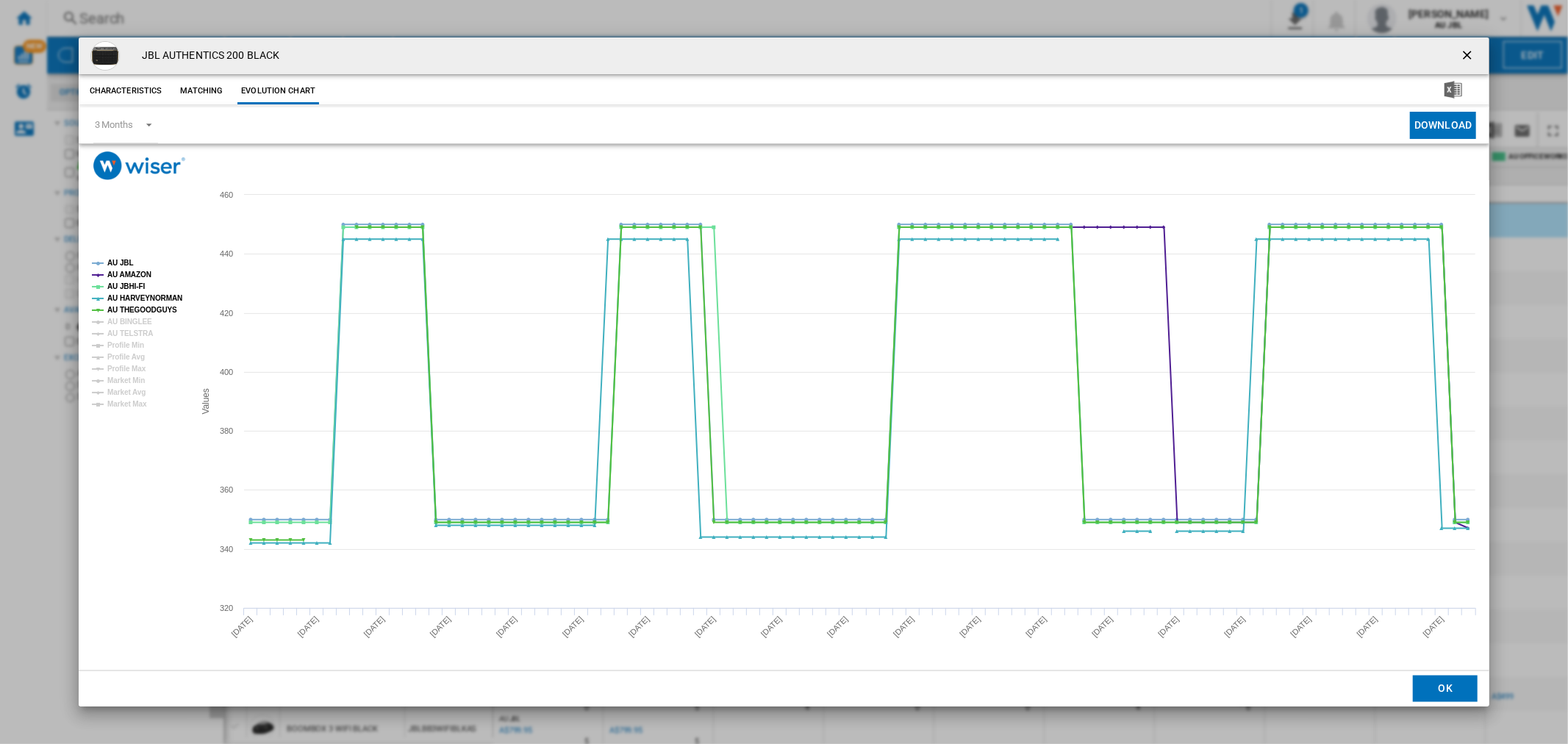
click at [105, 317] on rect "Product popup" at bounding box center [136, 334] width 101 height 161
click at [119, 317] on tspan "AU BINGLEE" at bounding box center [129, 321] width 45 height 8
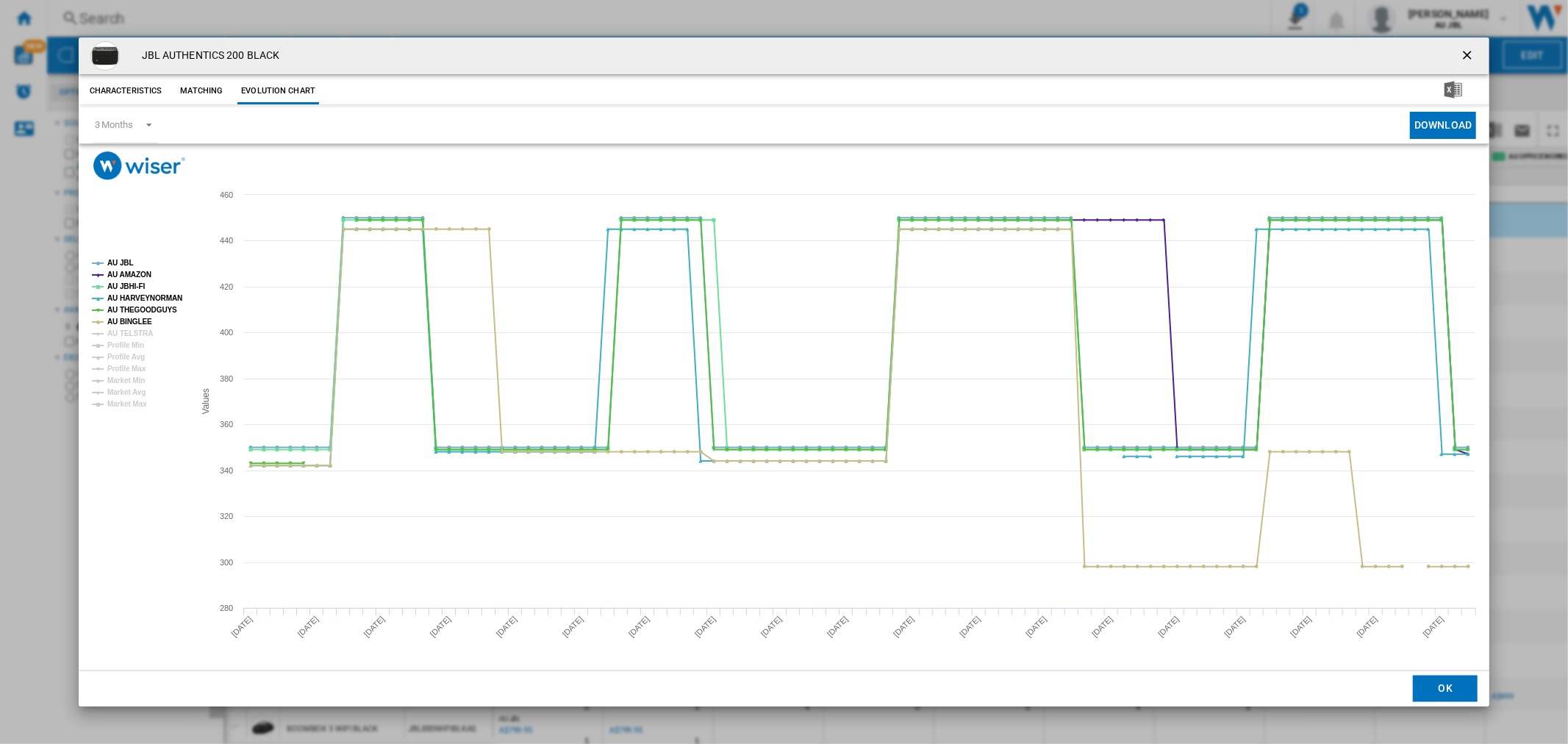
click at [120, 329] on tspan "AU TELSTRA" at bounding box center [130, 333] width 46 height 8
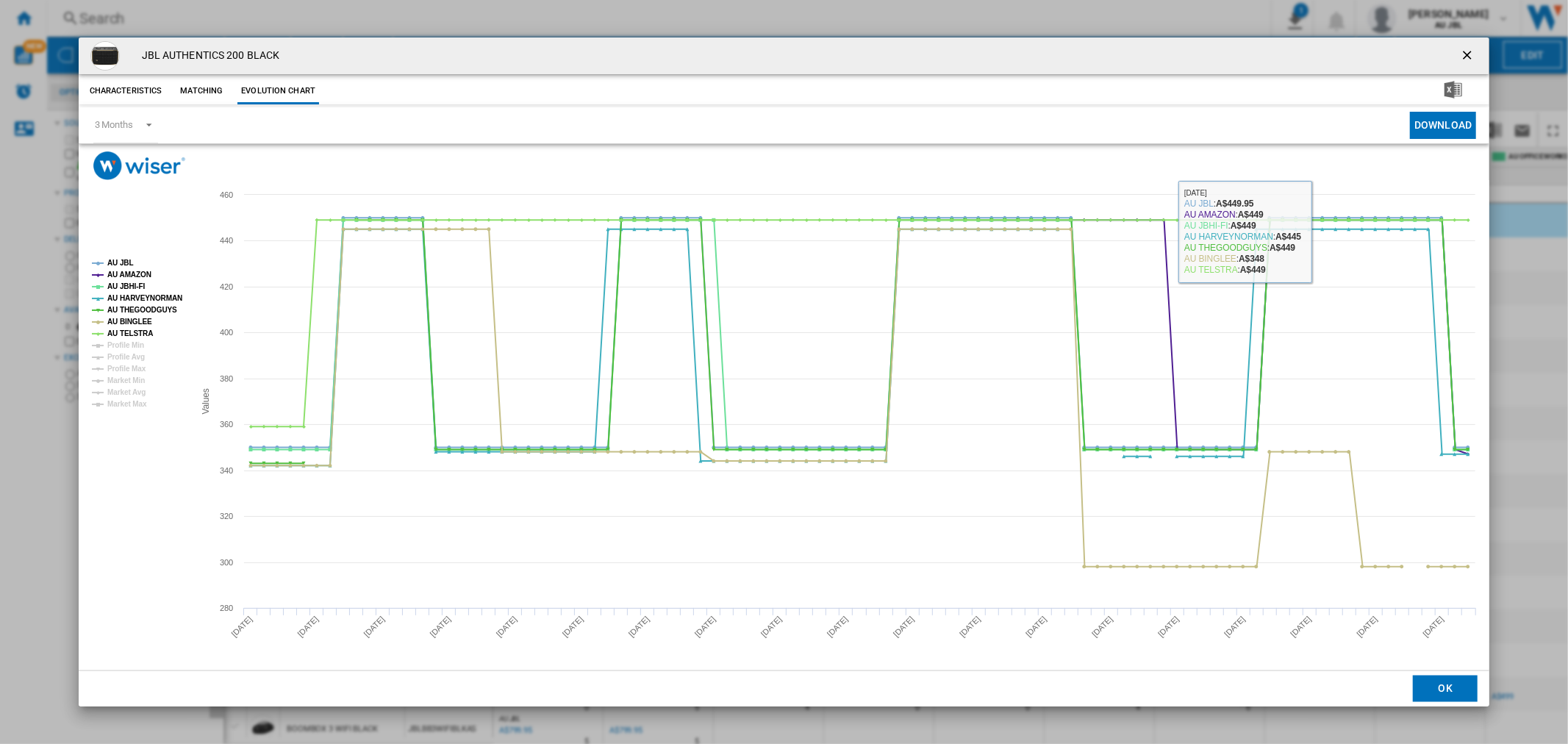
click at [1468, 45] on button "Product popup" at bounding box center [1470, 56] width 30 height 30
